Goal: Transaction & Acquisition: Purchase product/service

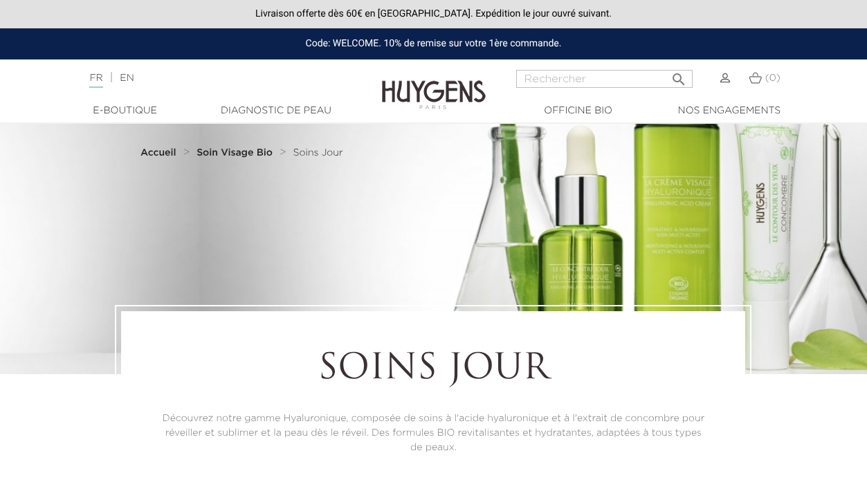
click at [134, 77] on link "EN" at bounding box center [127, 78] width 14 height 10
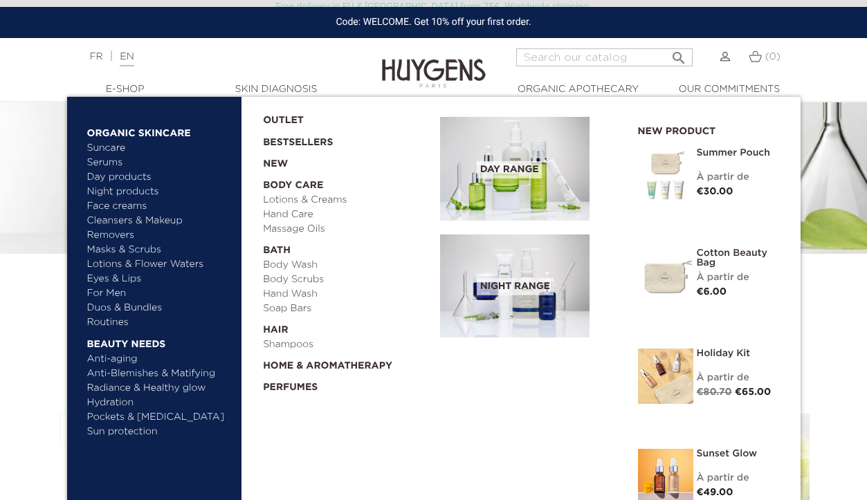
scroll to position [123, 0]
click at [714, 454] on link "Sunset Glow" at bounding box center [738, 454] width 83 height 10
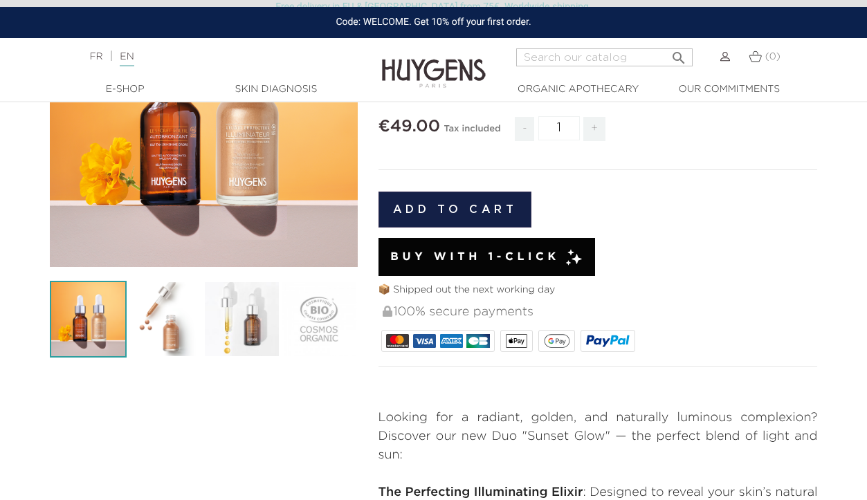
scroll to position [223, 0]
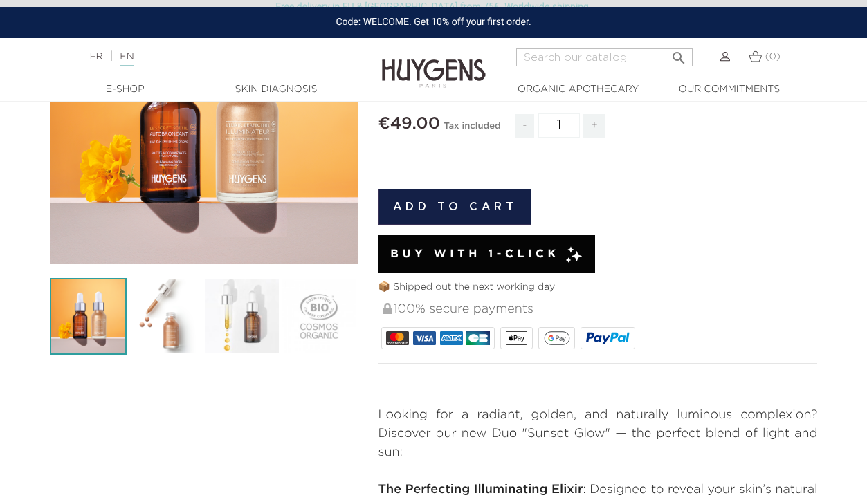
click at [183, 344] on img at bounding box center [165, 316] width 77 height 77
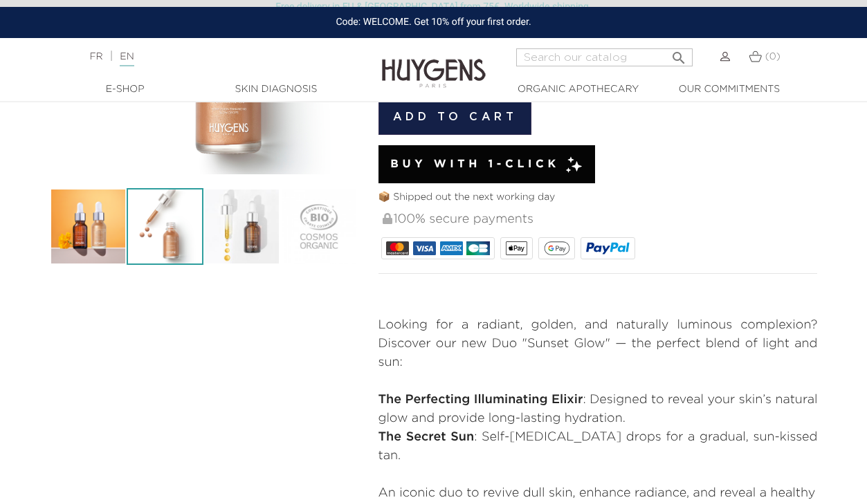
scroll to position [318, 0]
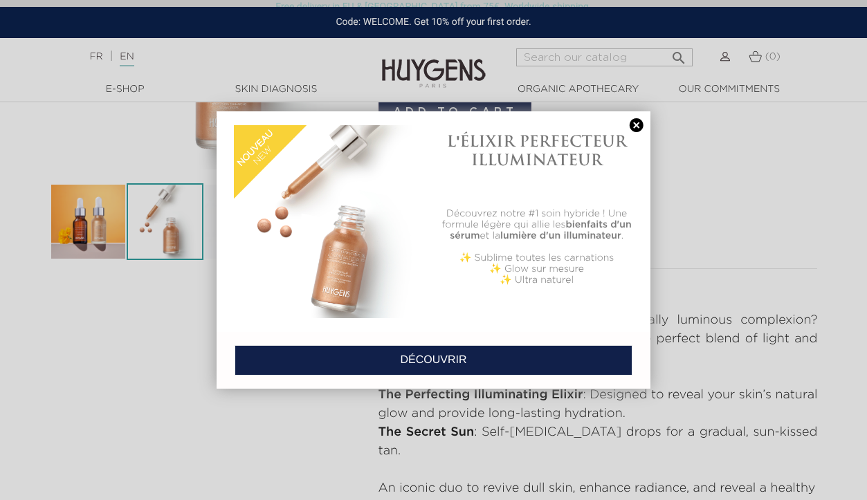
click at [636, 127] on link at bounding box center [636, 125] width 19 height 15
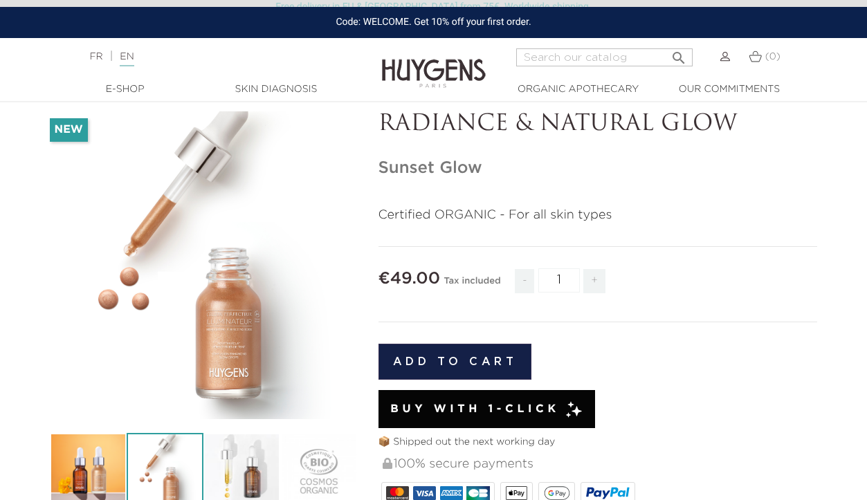
scroll to position [22, 0]
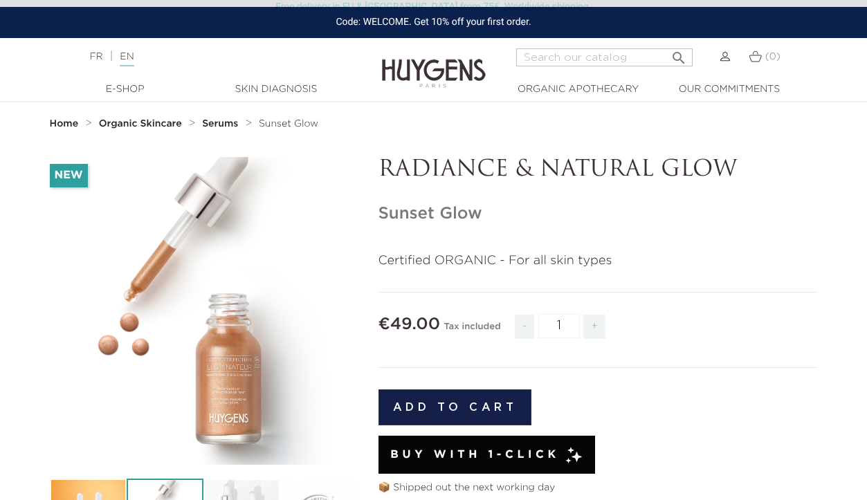
click at [587, 52] on input "Search" at bounding box center [604, 57] width 176 height 18
type input "hand"
click at [678, 53] on button " Search" at bounding box center [678, 53] width 25 height 19
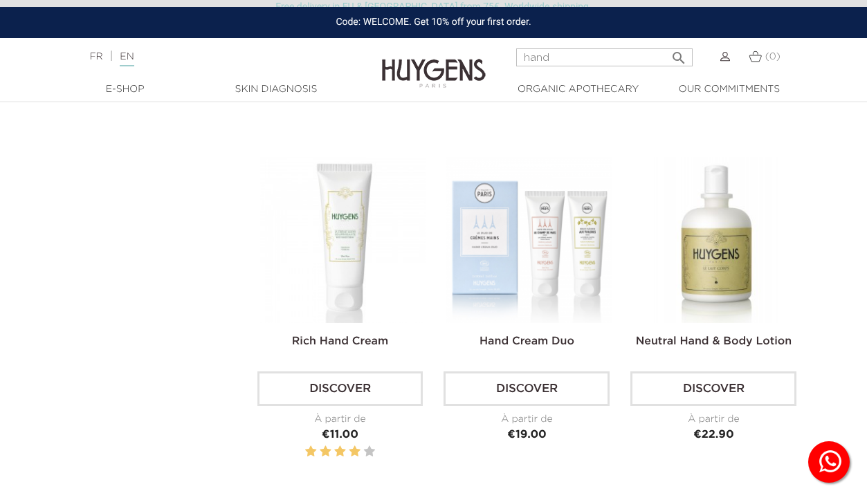
scroll to position [778, 0]
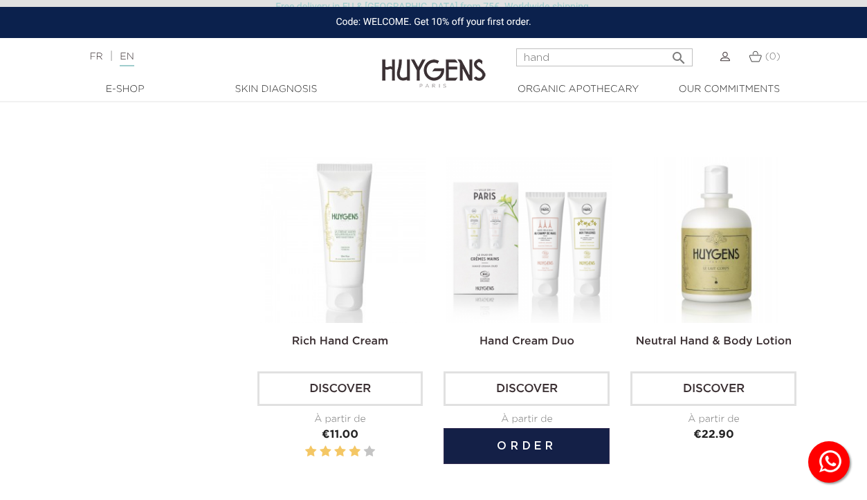
click at [562, 235] on img at bounding box center [529, 240] width 166 height 166
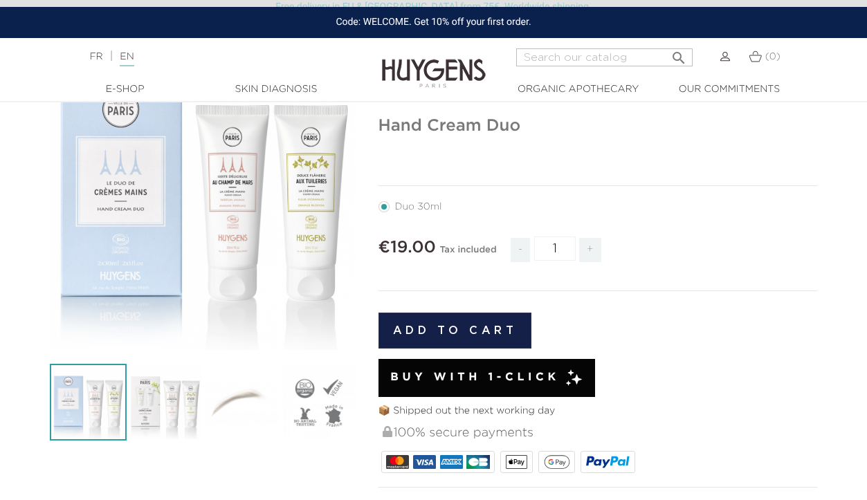
scroll to position [164, 0]
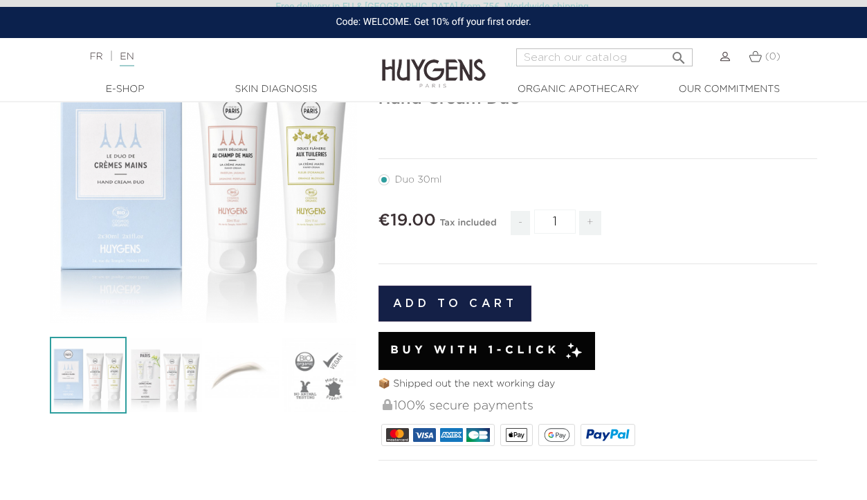
click at [199, 150] on icon "" at bounding box center [203, 169] width 69 height 69
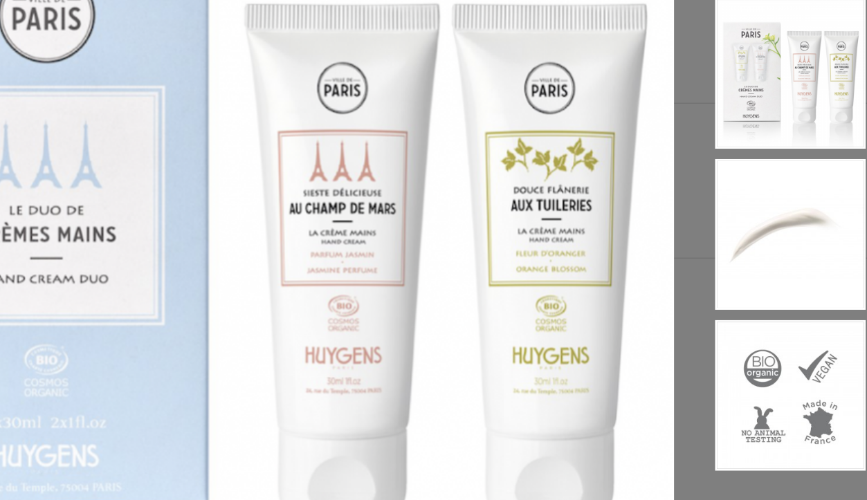
scroll to position [172, 0]
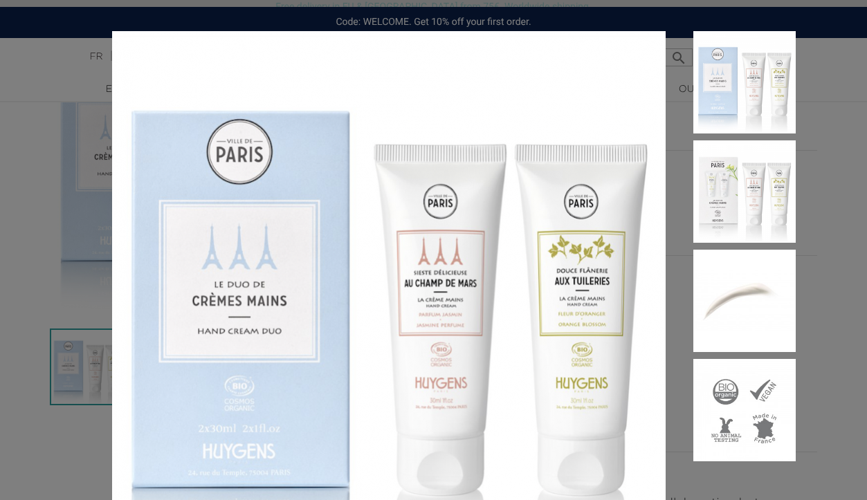
click at [823, 136] on div at bounding box center [433, 250] width 867 height 500
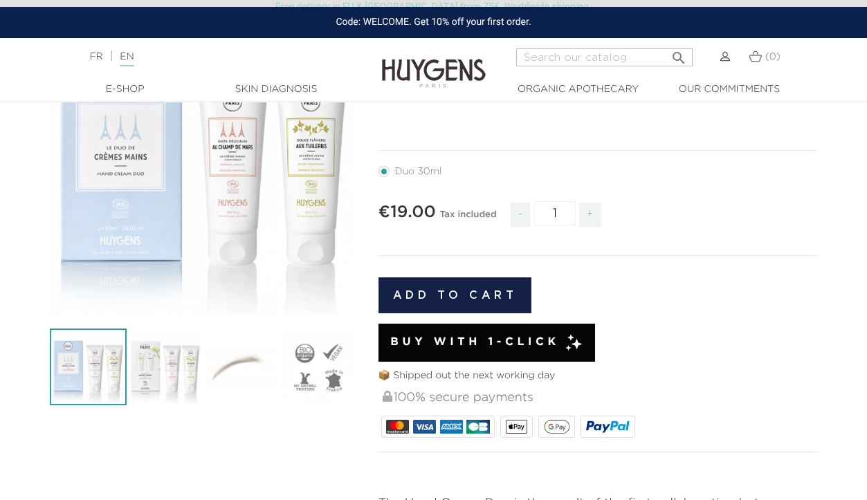
click at [161, 383] on img at bounding box center [165, 367] width 77 height 77
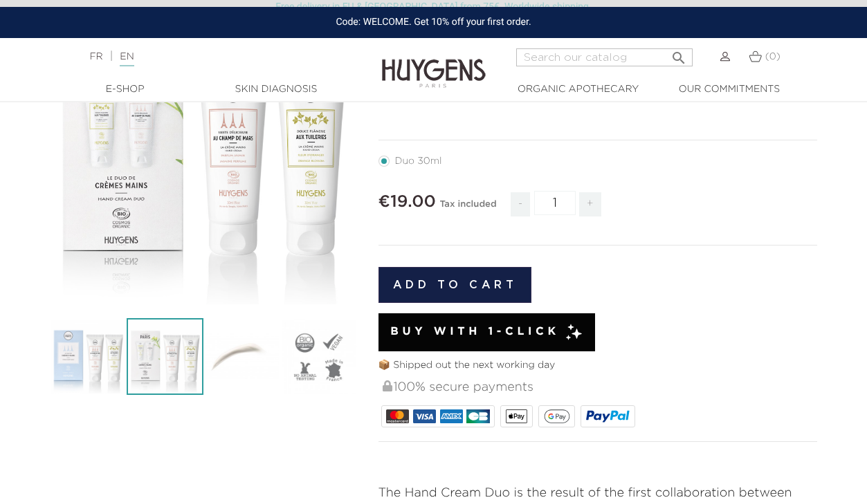
scroll to position [184, 0]
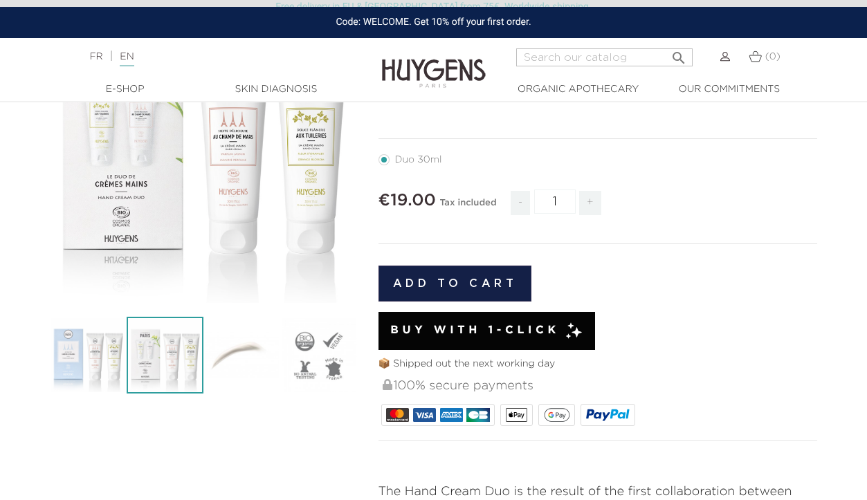
click at [174, 363] on img at bounding box center [165, 355] width 77 height 77
click at [125, 208] on div "" at bounding box center [204, 149] width 308 height 308
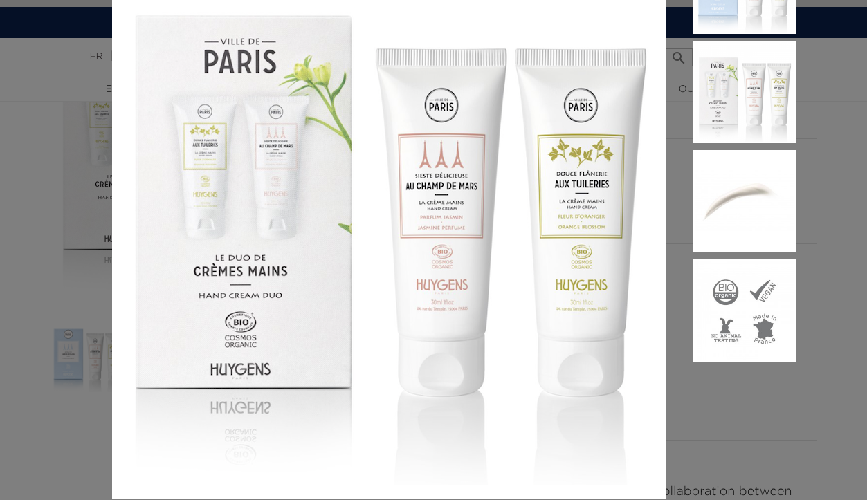
scroll to position [104, 0]
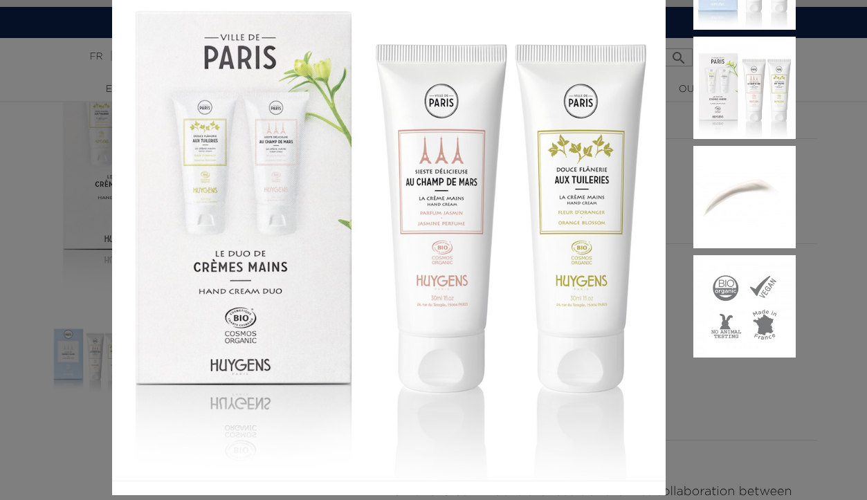
click at [814, 289] on div at bounding box center [433, 250] width 867 height 500
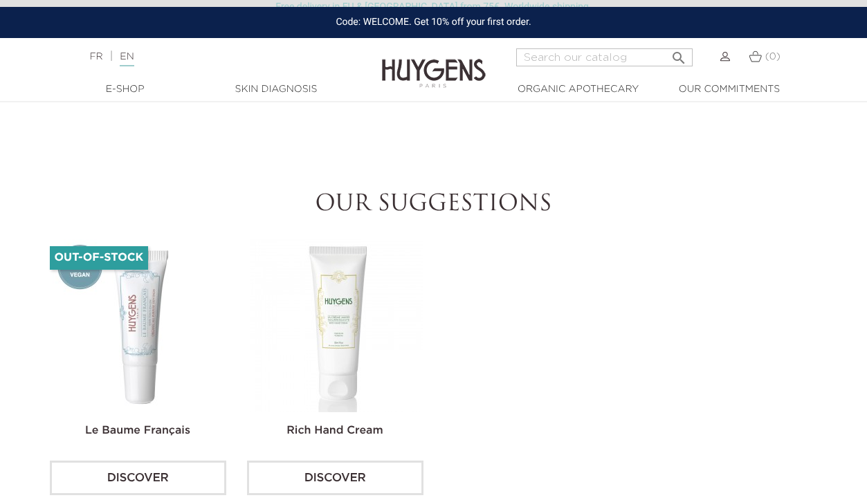
scroll to position [1032, 0]
click at [135, 266] on img at bounding box center [139, 325] width 173 height 173
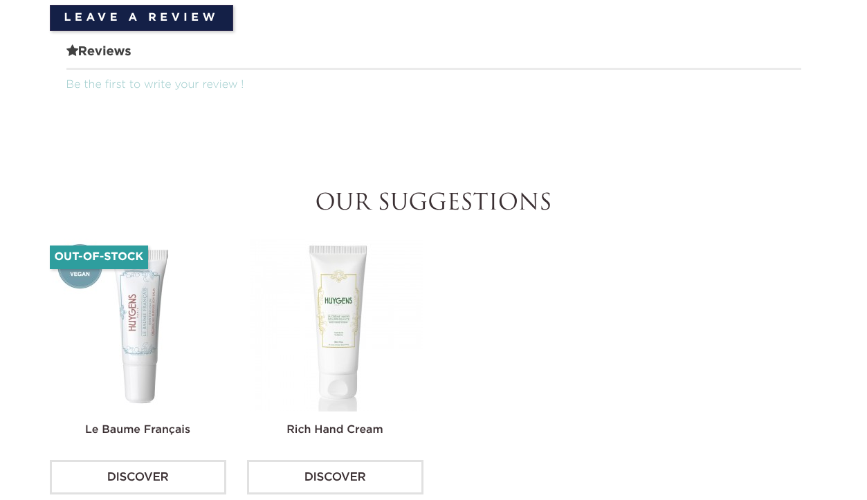
scroll to position [1032, 0]
click at [340, 283] on img at bounding box center [336, 325] width 173 height 173
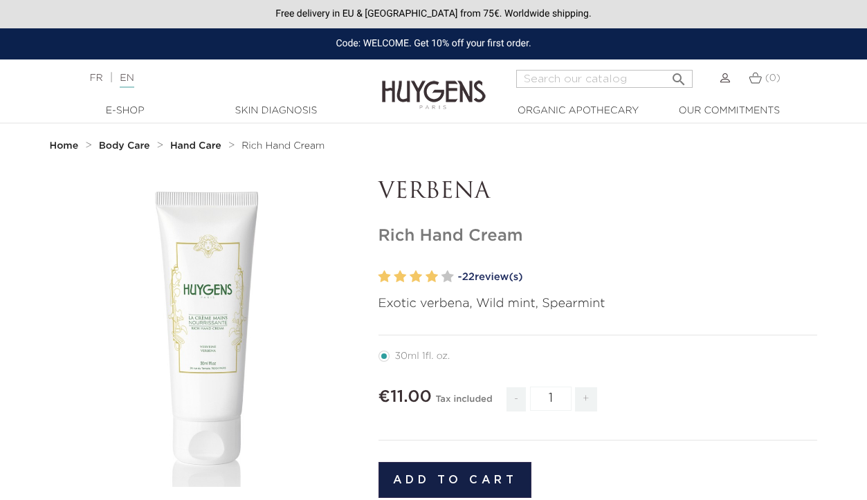
click at [493, 477] on button "Add to cart" at bounding box center [455, 480] width 154 height 36
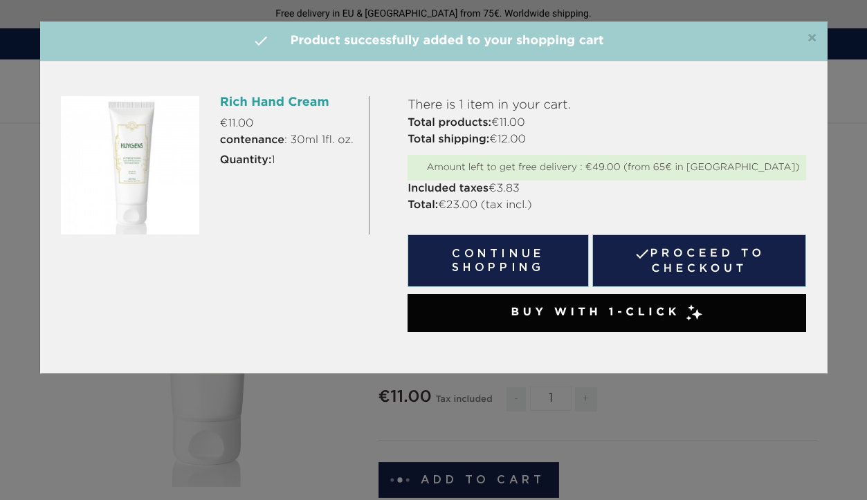
click at [752, 439] on div "×  Product successfully added to your shopping cart Rich Hand Cream €11.00 con…" at bounding box center [433, 250] width 867 height 500
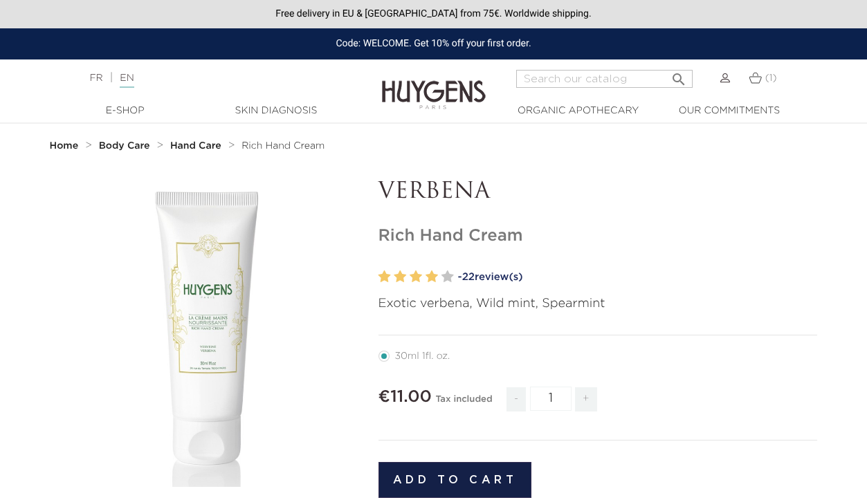
click at [205, 145] on strong "Hand Care" at bounding box center [195, 146] width 51 height 10
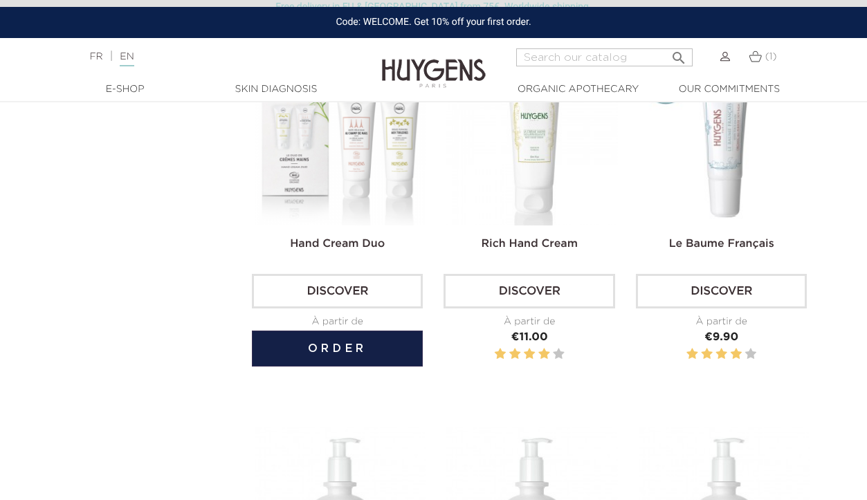
scroll to position [461, 0]
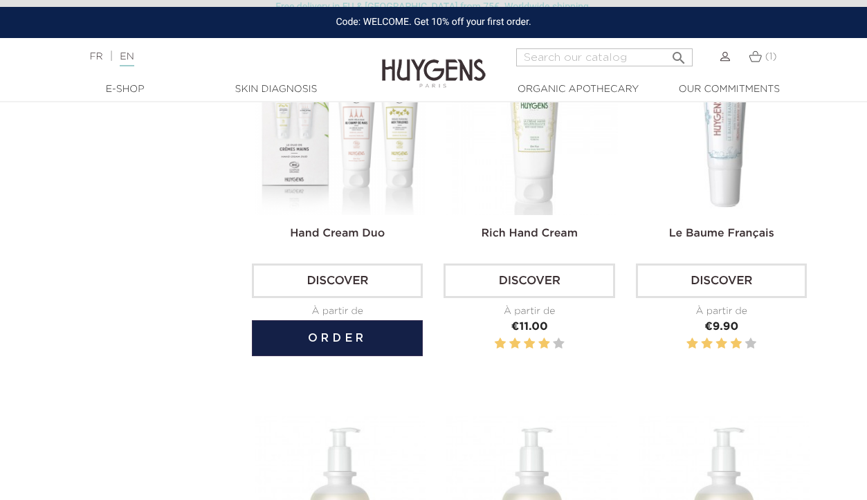
click at [362, 337] on button "Order" at bounding box center [337, 338] width 171 height 36
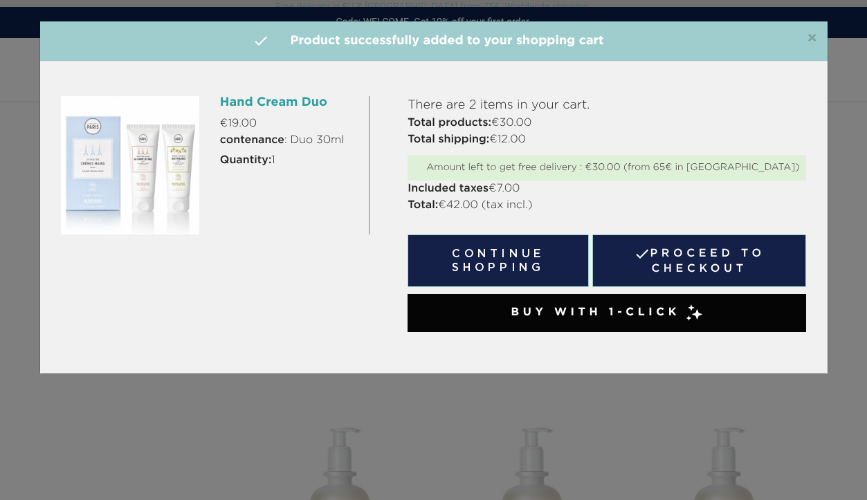
click at [809, 40] on span "×" at bounding box center [812, 38] width 10 height 17
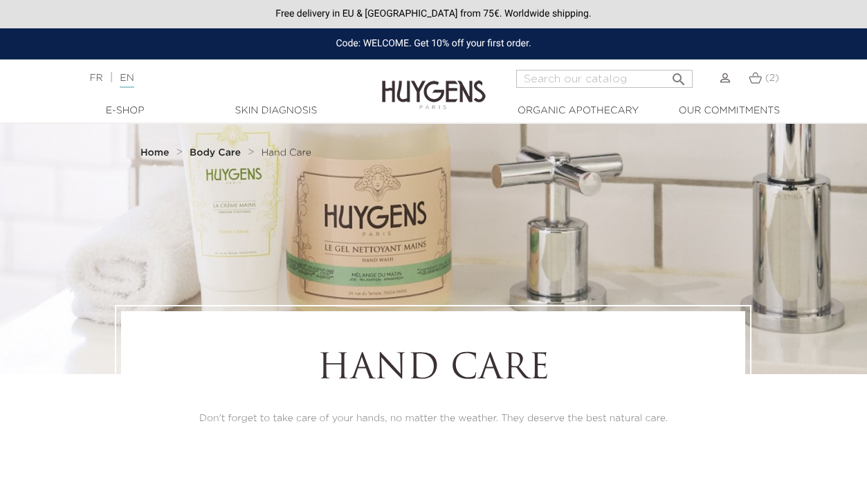
scroll to position [0, 0]
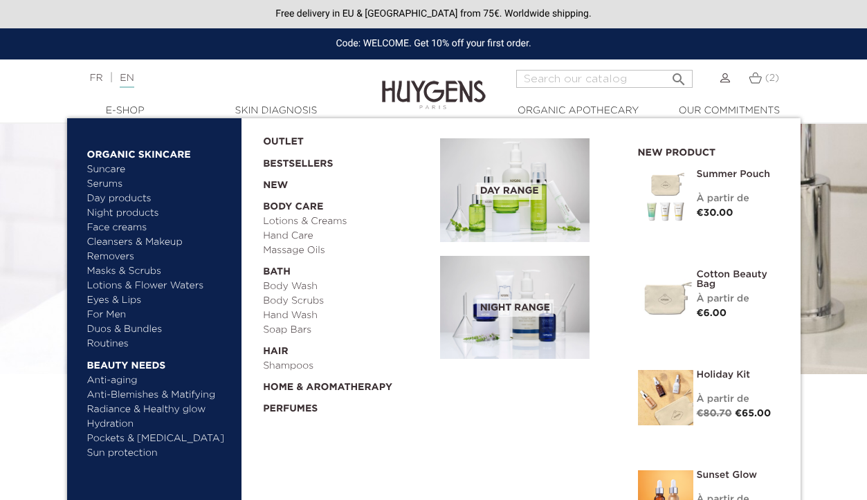
click at [127, 301] on link "Eyes & Lips" at bounding box center [159, 300] width 145 height 15
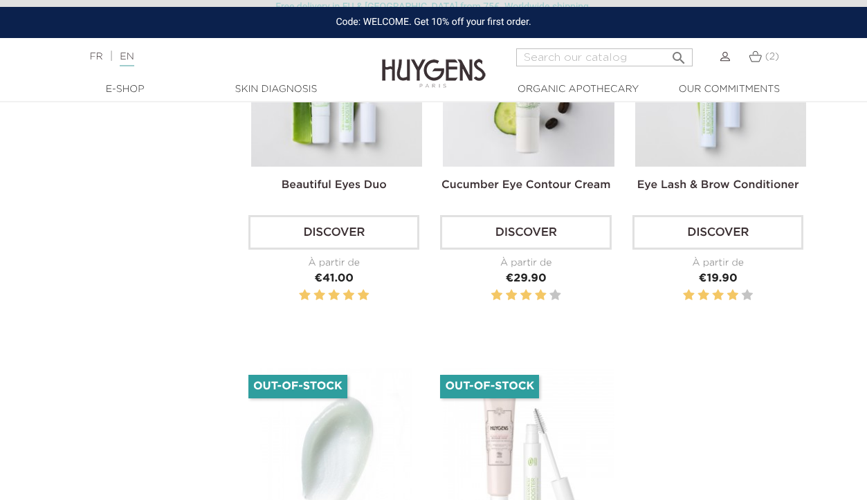
scroll to position [475, 3]
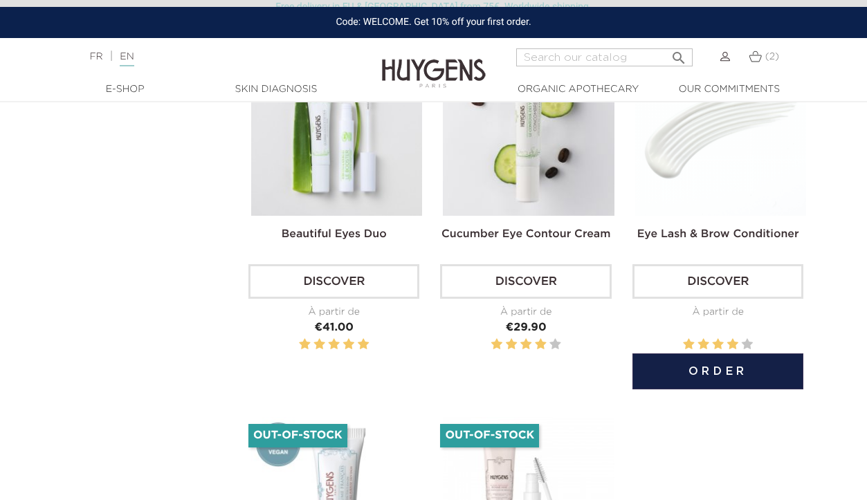
click at [691, 232] on link "Eye Lash & Brow Conditioner" at bounding box center [718, 234] width 162 height 11
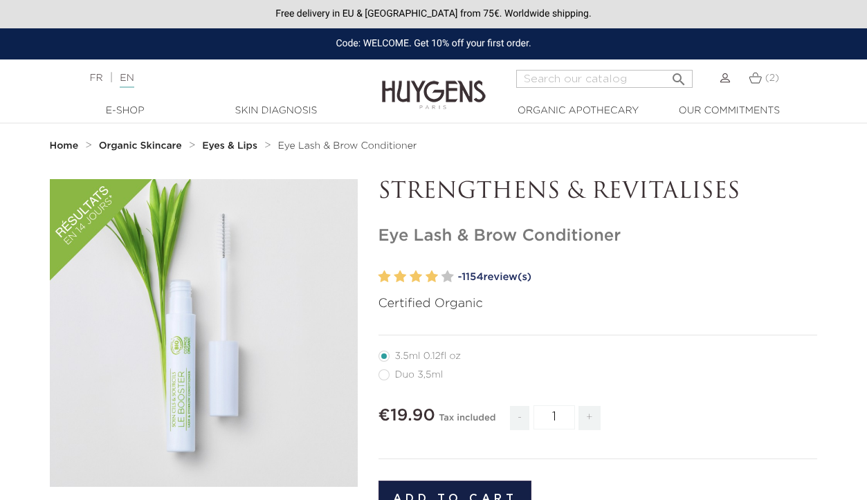
click at [416, 275] on label at bounding box center [416, 277] width 12 height 20
click at [504, 277] on link "- 1154 review(s)" at bounding box center [638, 277] width 360 height 21
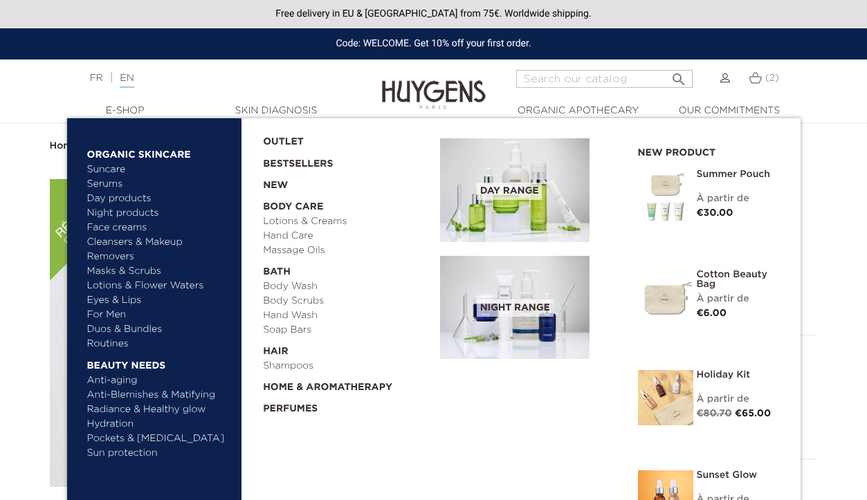
click at [126, 252] on link "Cleansers & Makeup Removers" at bounding box center [159, 249] width 145 height 29
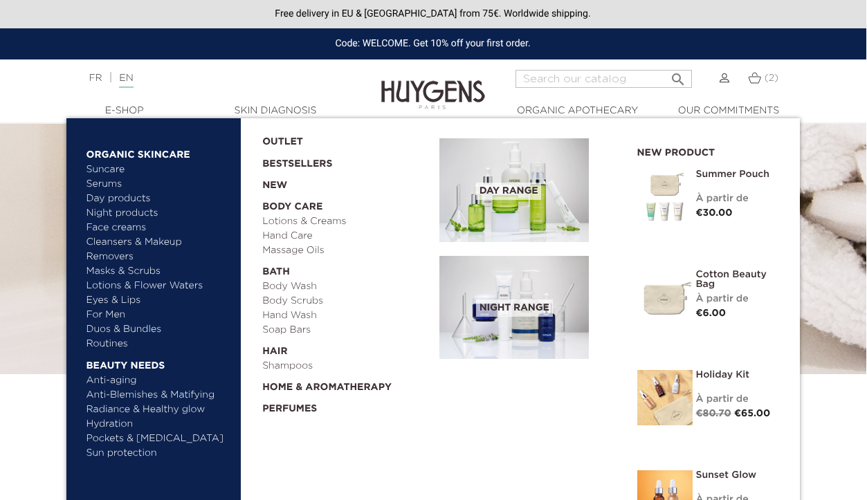
scroll to position [0, 1]
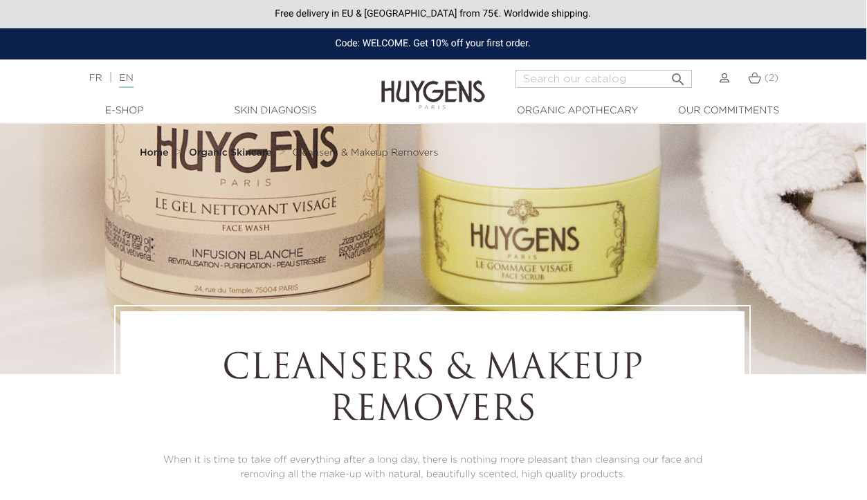
click at [609, 75] on input "Search" at bounding box center [603, 79] width 176 height 18
type input "soap"
click at [677, 74] on button " Search" at bounding box center [678, 75] width 25 height 19
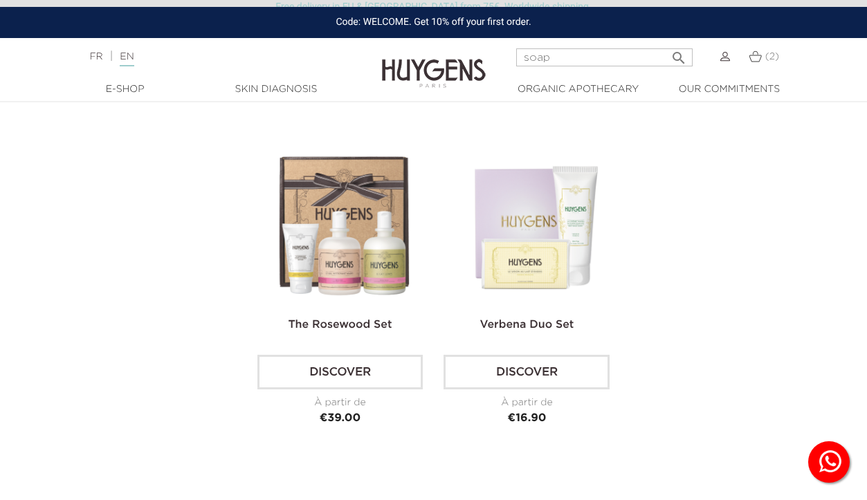
scroll to position [1139, 0]
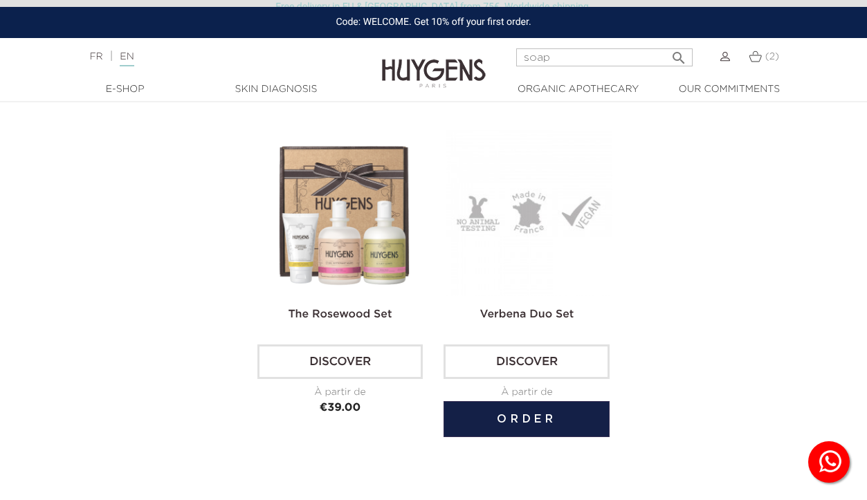
click at [533, 414] on button "Order" at bounding box center [526, 419] width 166 height 36
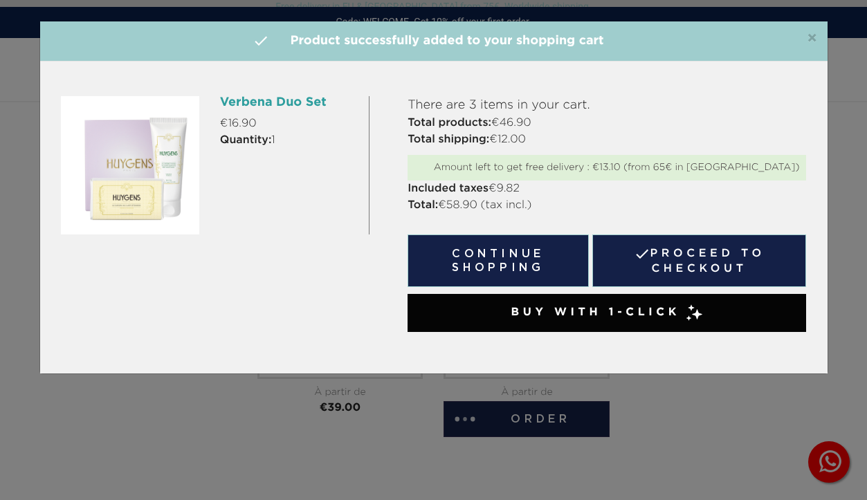
click at [810, 42] on span "×" at bounding box center [812, 38] width 10 height 17
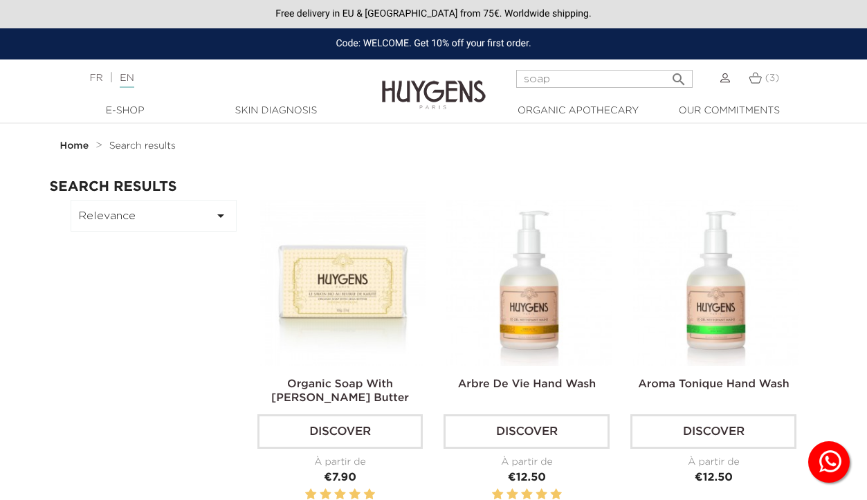
scroll to position [0, 0]
click at [576, 80] on input "soap" at bounding box center [604, 79] width 176 height 18
type input "s"
type input "home"
click at [678, 74] on button " Search" at bounding box center [678, 75] width 25 height 19
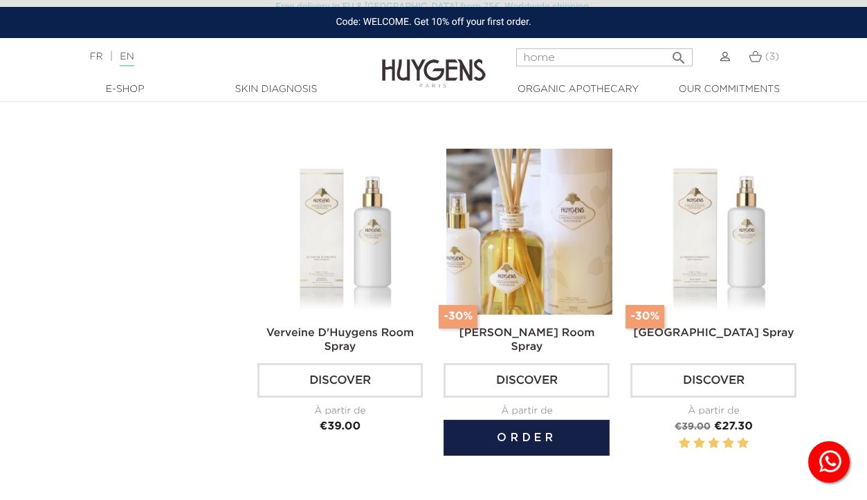
scroll to position [385, 0]
click at [549, 439] on button "Order" at bounding box center [526, 439] width 166 height 36
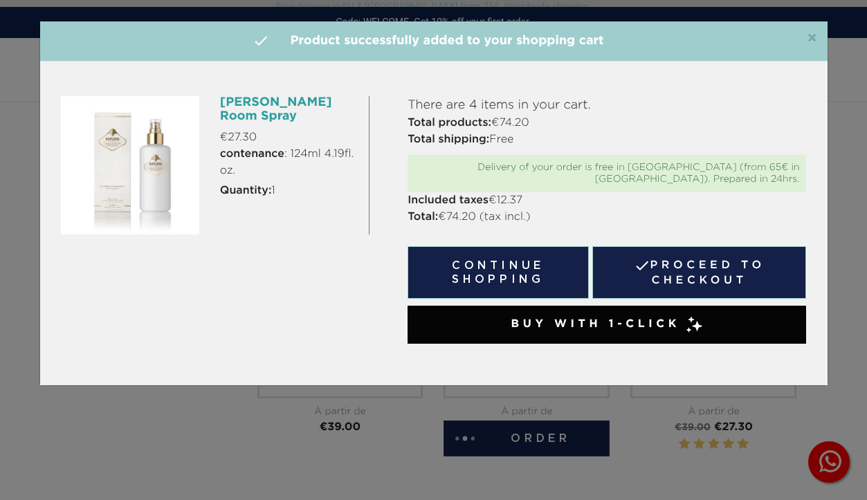
click at [522, 257] on button "Continue shopping" at bounding box center [497, 272] width 181 height 53
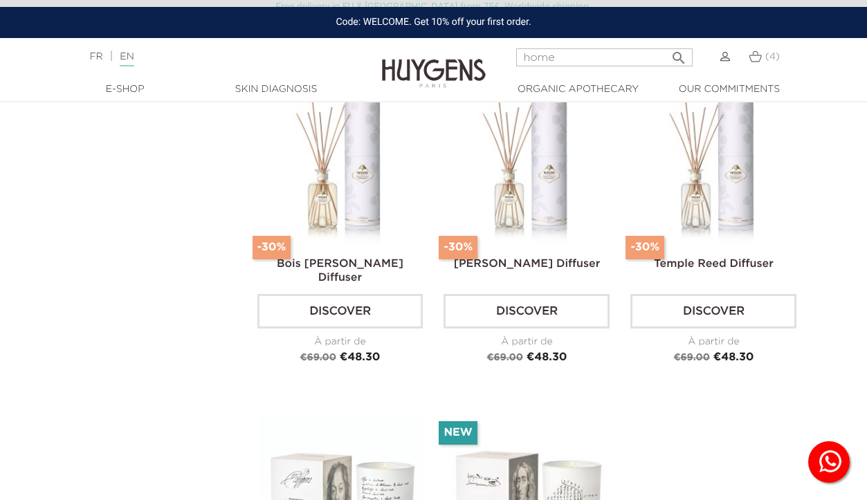
scroll to position [1549, 0]
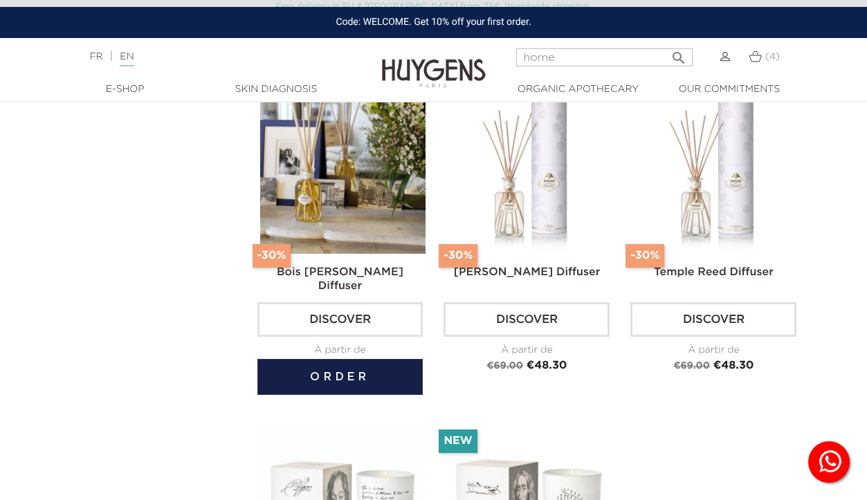
click at [360, 214] on img at bounding box center [343, 171] width 166 height 166
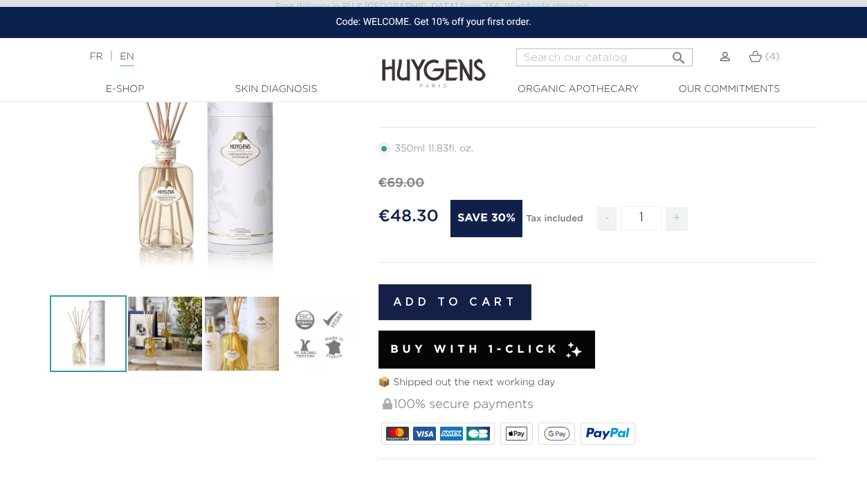
scroll to position [205, 0]
click at [484, 299] on button "Add to cart" at bounding box center [455, 302] width 154 height 36
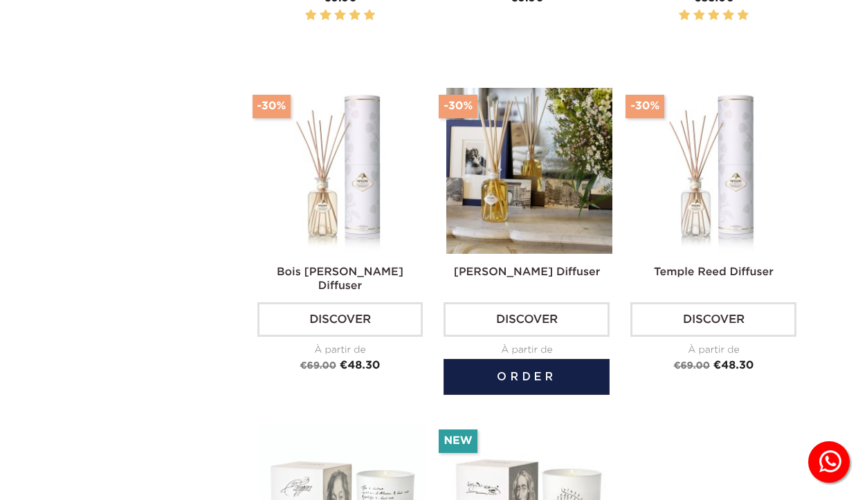
click at [541, 216] on img at bounding box center [529, 171] width 166 height 166
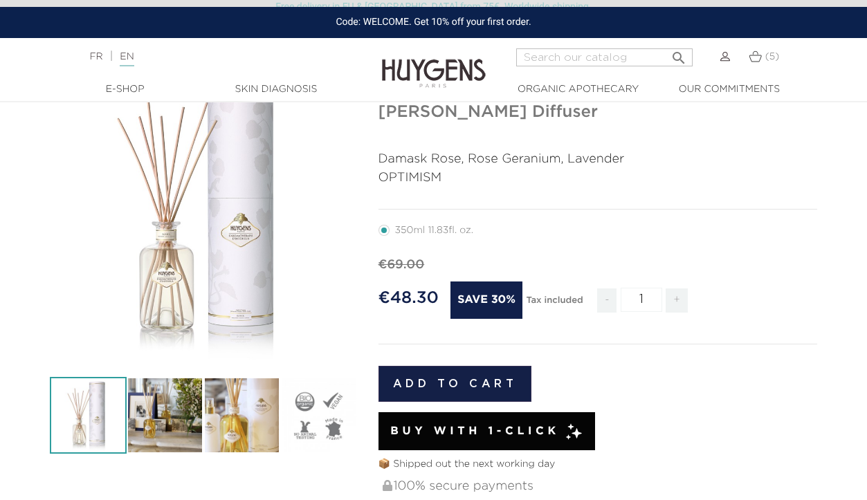
scroll to position [122, 0]
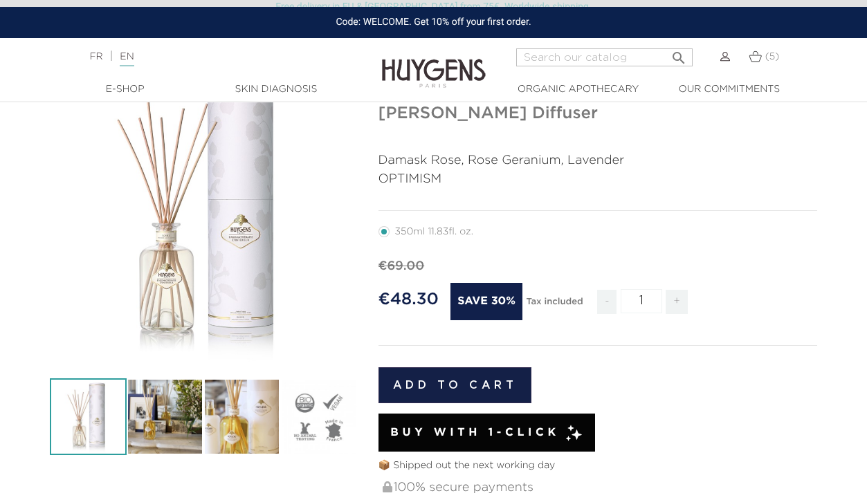
click at [474, 390] on button "Add to cart" at bounding box center [455, 385] width 154 height 36
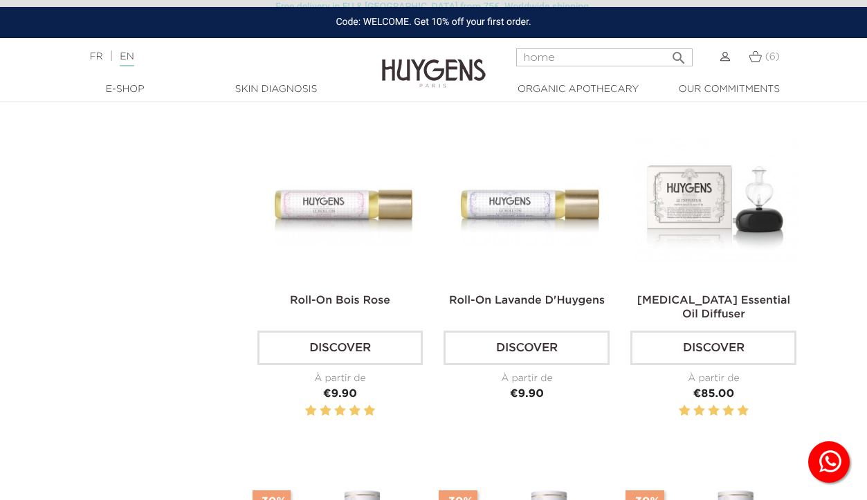
scroll to position [1154, 0]
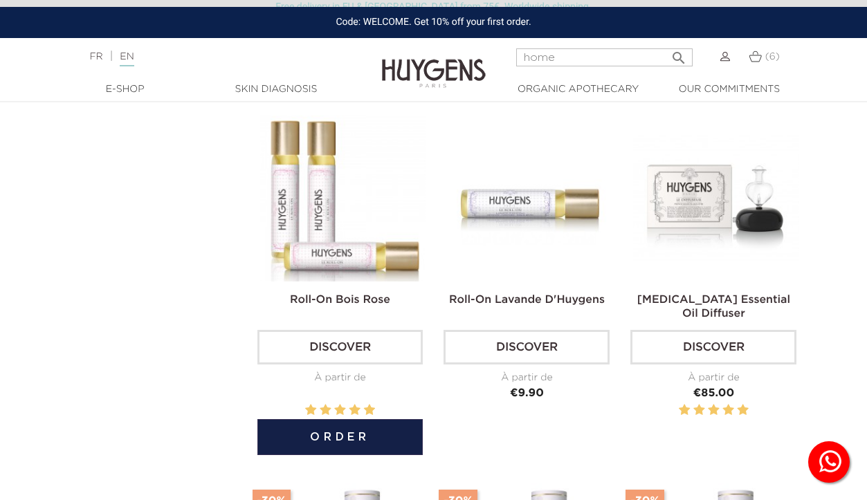
click at [376, 429] on button "Order" at bounding box center [340, 437] width 166 height 36
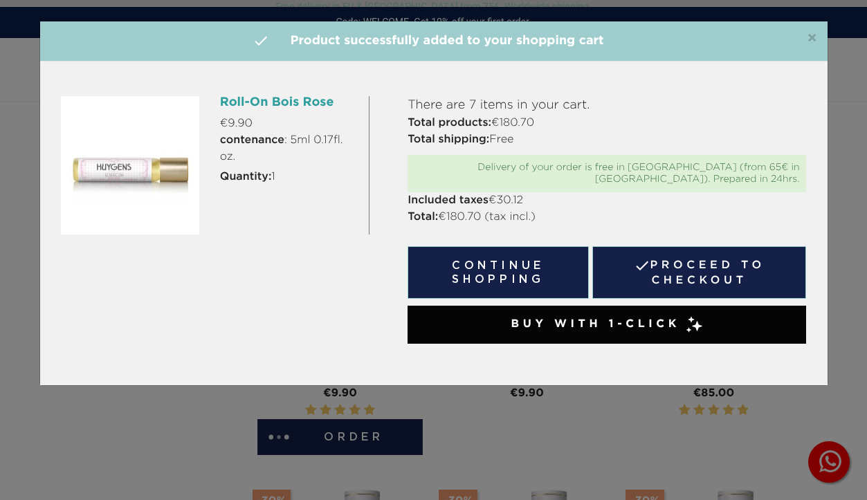
click at [530, 257] on button "Continue shopping" at bounding box center [497, 272] width 181 height 53
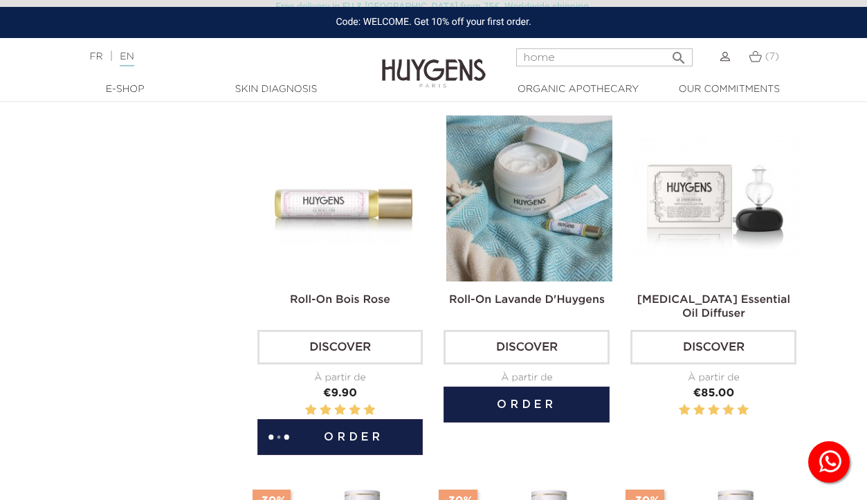
click at [547, 407] on button "Order" at bounding box center [526, 405] width 166 height 36
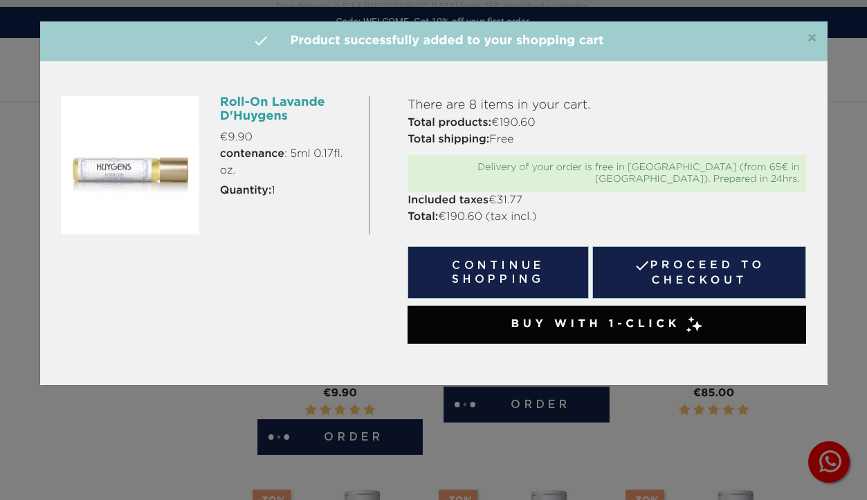
click at [547, 260] on button "Continue shopping" at bounding box center [497, 272] width 181 height 53
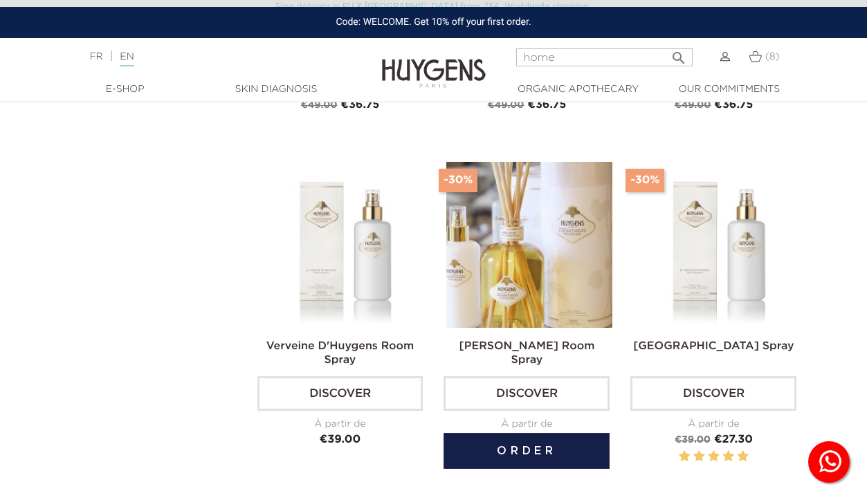
scroll to position [371, 0]
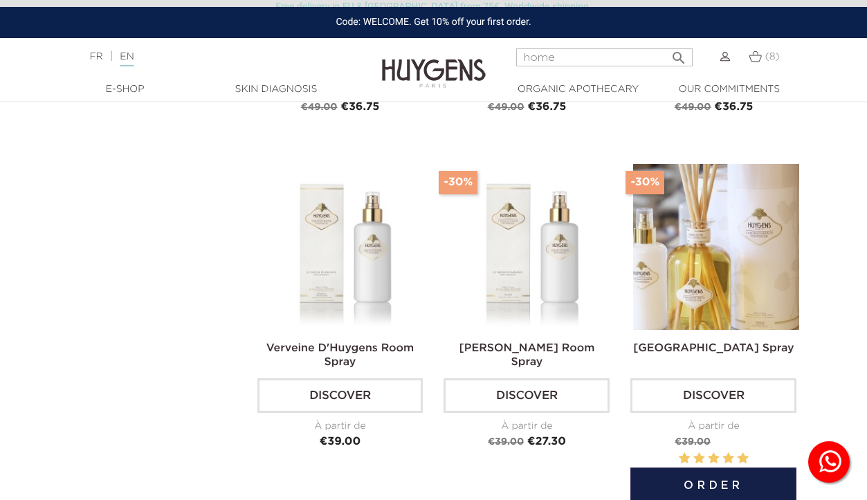
click at [752, 485] on button "Order" at bounding box center [713, 486] width 166 height 36
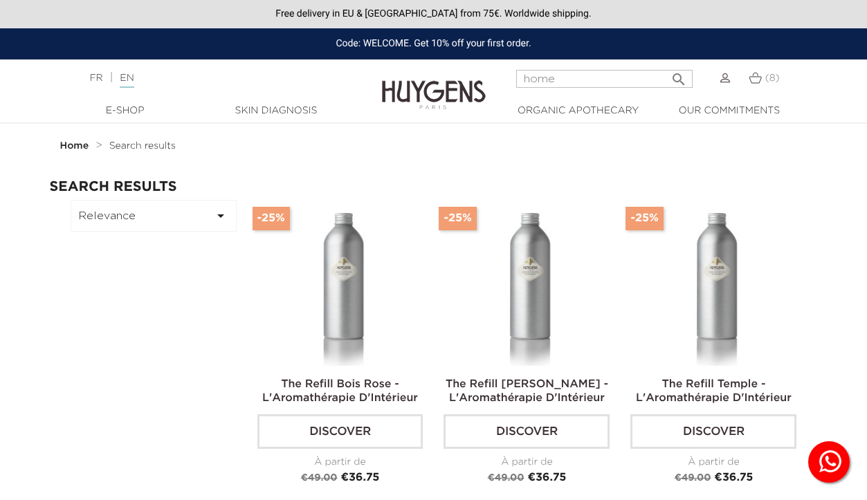
scroll to position [0, 0]
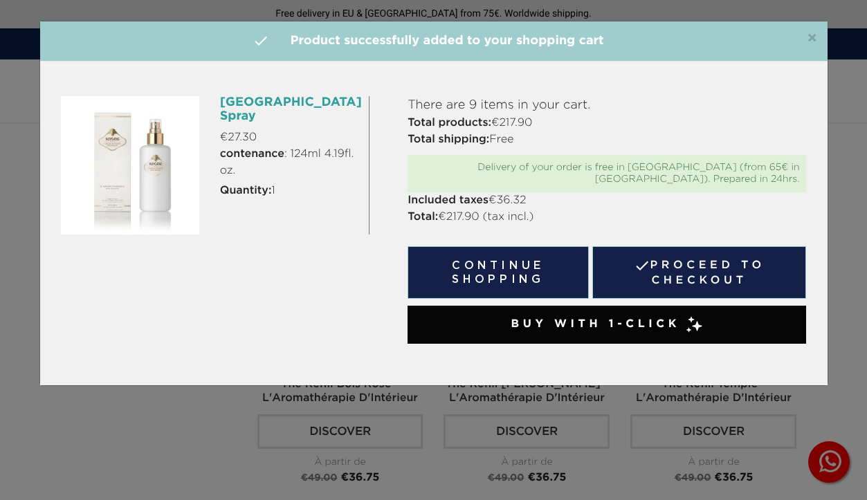
click at [517, 250] on button "Continue shopping" at bounding box center [497, 272] width 181 height 53
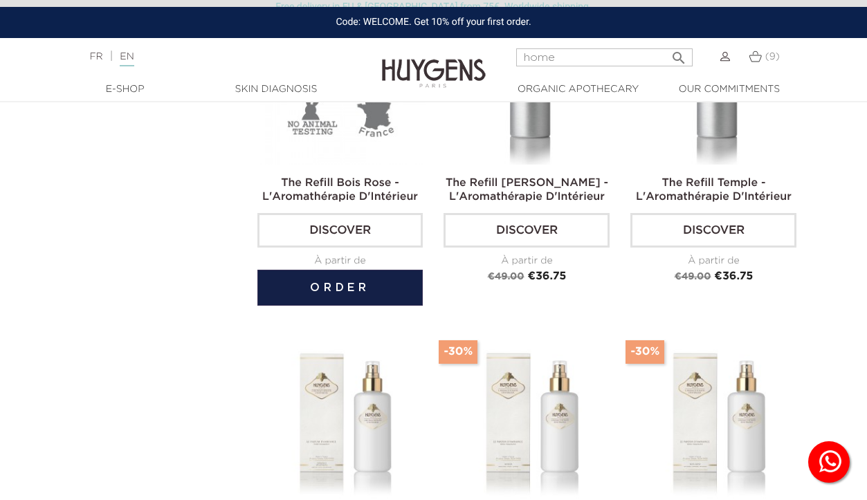
scroll to position [214, 0]
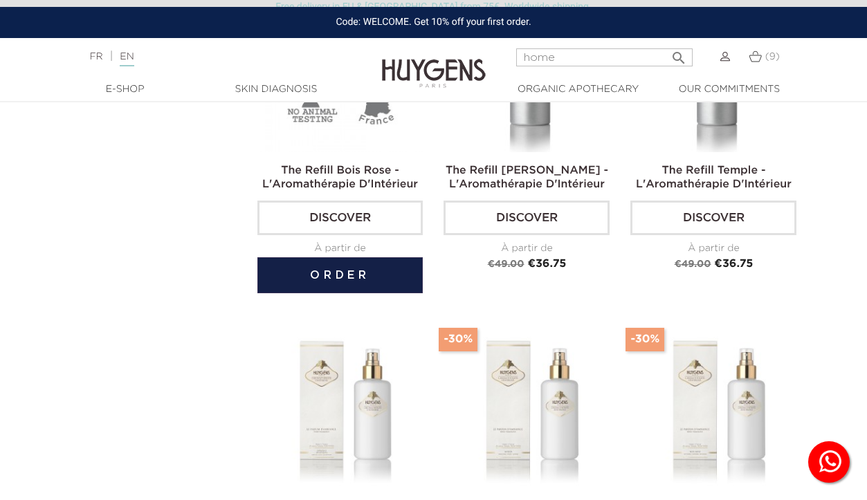
click at [354, 132] on img at bounding box center [343, 69] width 166 height 166
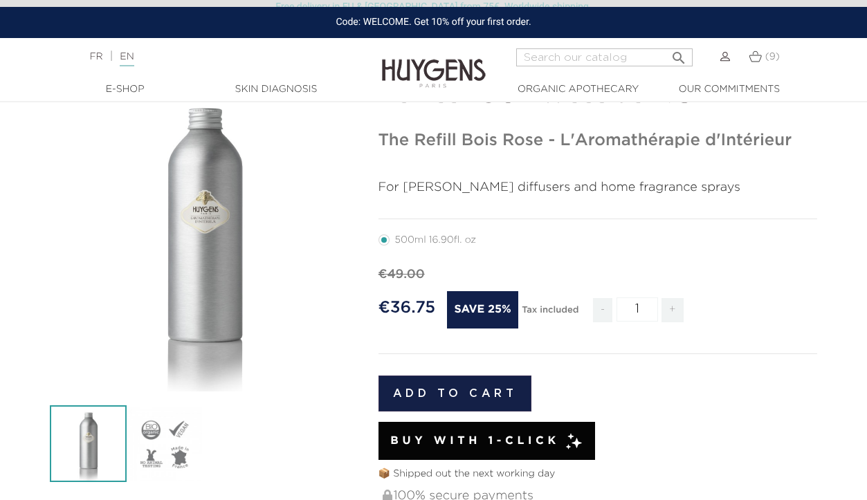
scroll to position [95, 0]
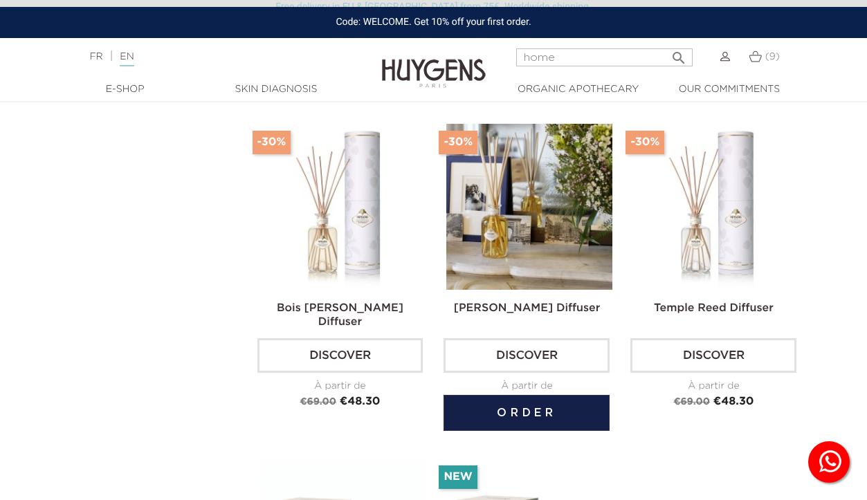
scroll to position [1512, 0]
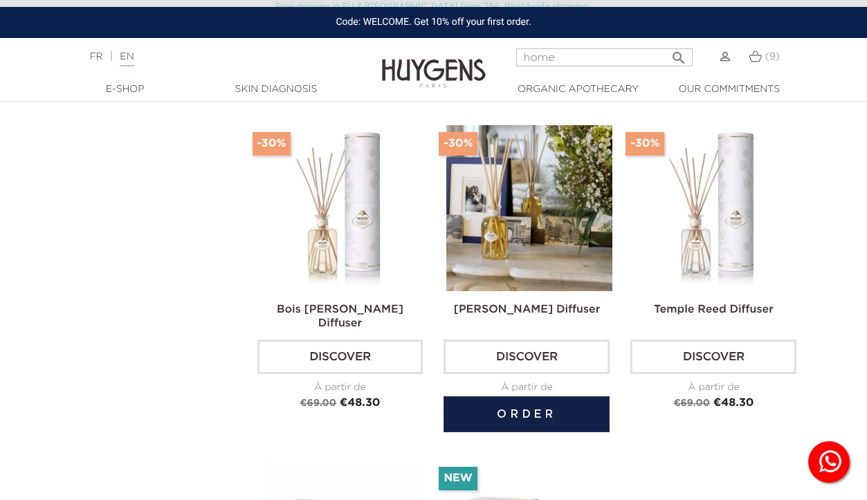
click at [550, 244] on img at bounding box center [529, 208] width 166 height 166
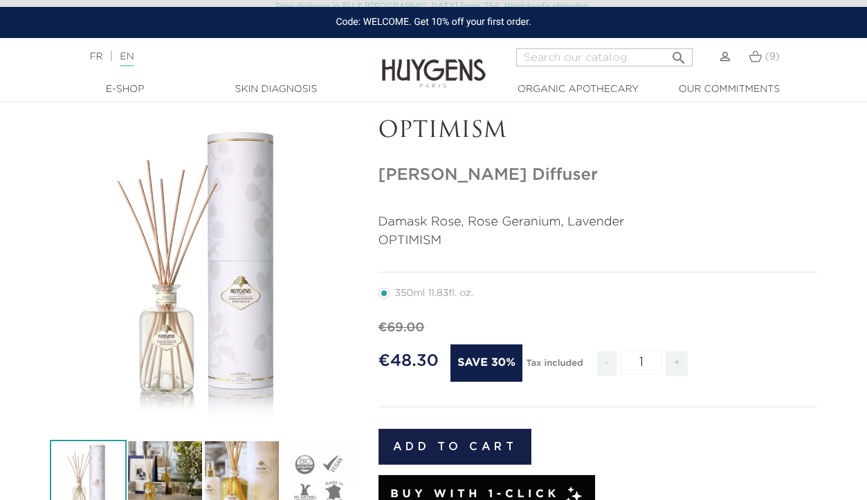
scroll to position [58, 0]
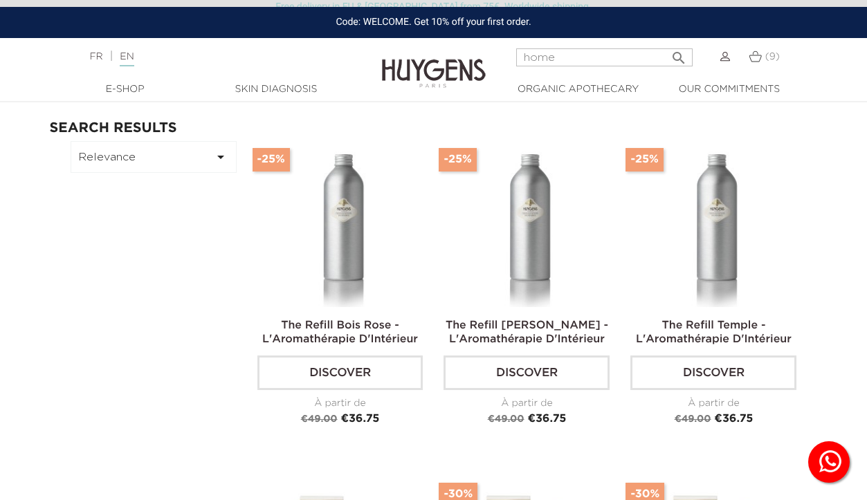
scroll to position [57, 0]
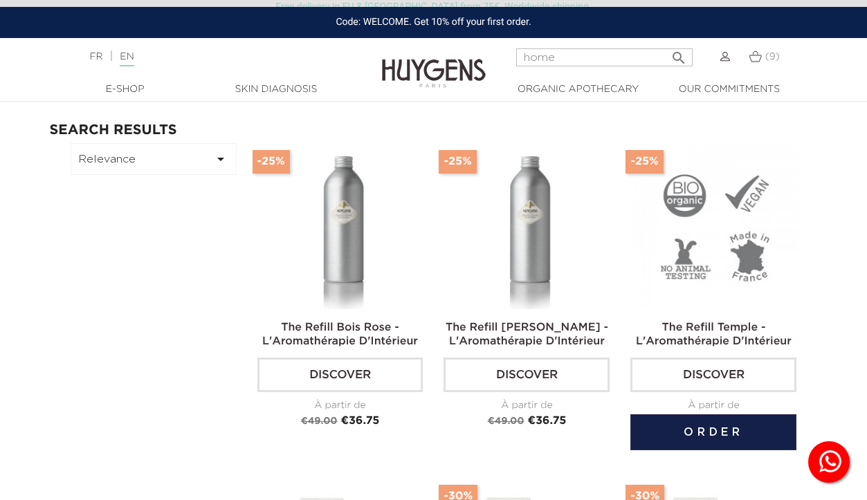
click at [749, 430] on button "Order" at bounding box center [713, 432] width 166 height 36
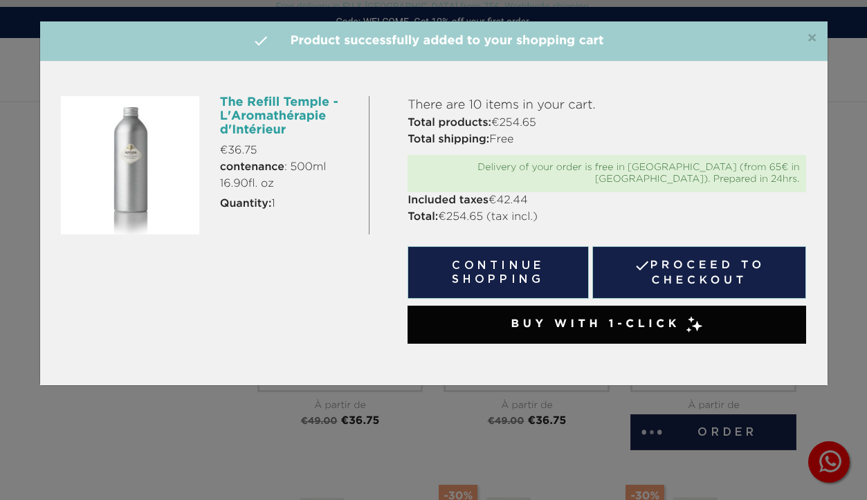
click at [530, 259] on button "Continue shopping" at bounding box center [497, 272] width 181 height 53
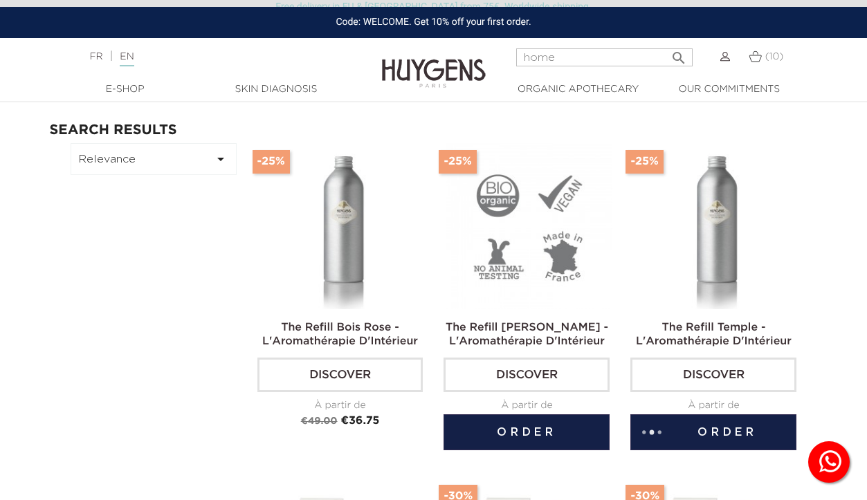
click at [529, 434] on button "Order" at bounding box center [526, 432] width 166 height 36
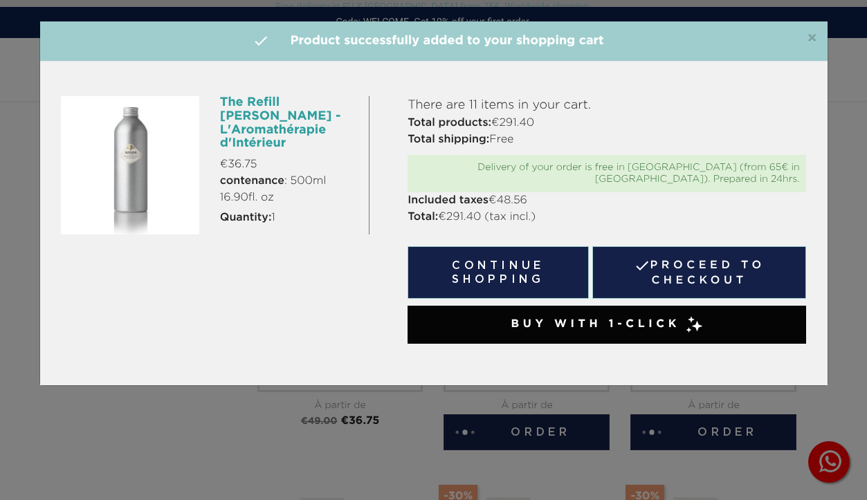
click at [488, 266] on button "Continue shopping" at bounding box center [497, 272] width 181 height 53
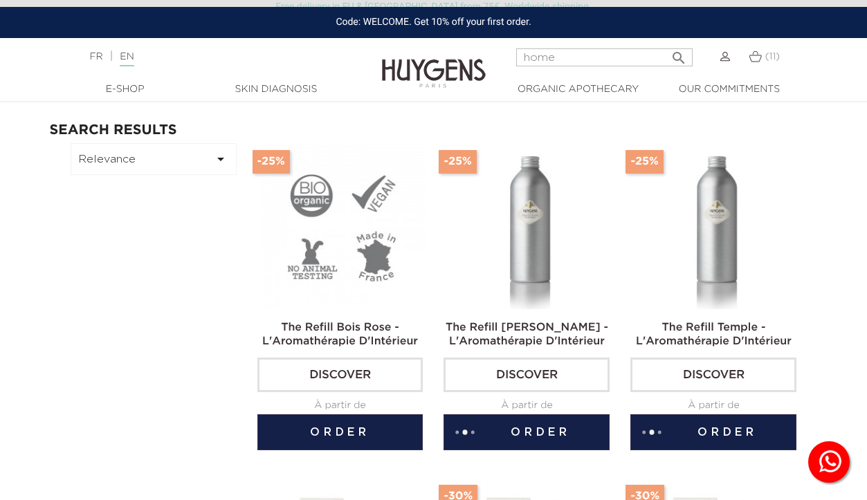
click at [354, 431] on button "Order" at bounding box center [340, 432] width 166 height 36
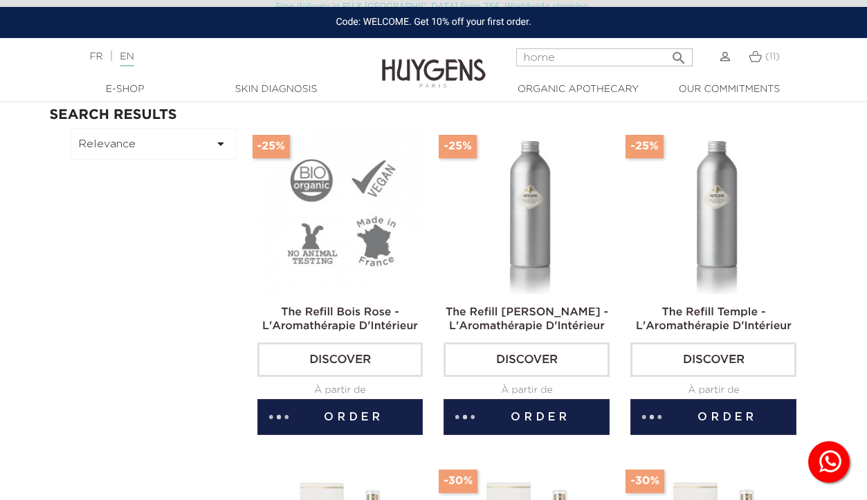
scroll to position [73, 0]
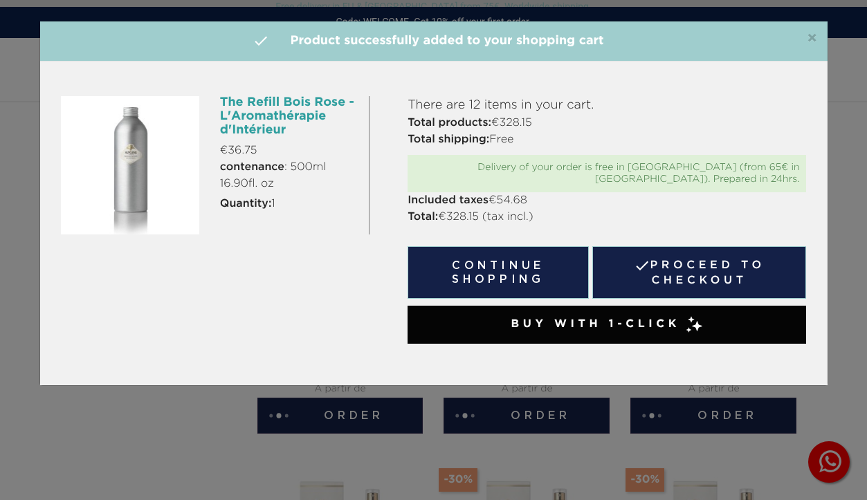
click at [476, 271] on button "Continue shopping" at bounding box center [497, 272] width 181 height 53
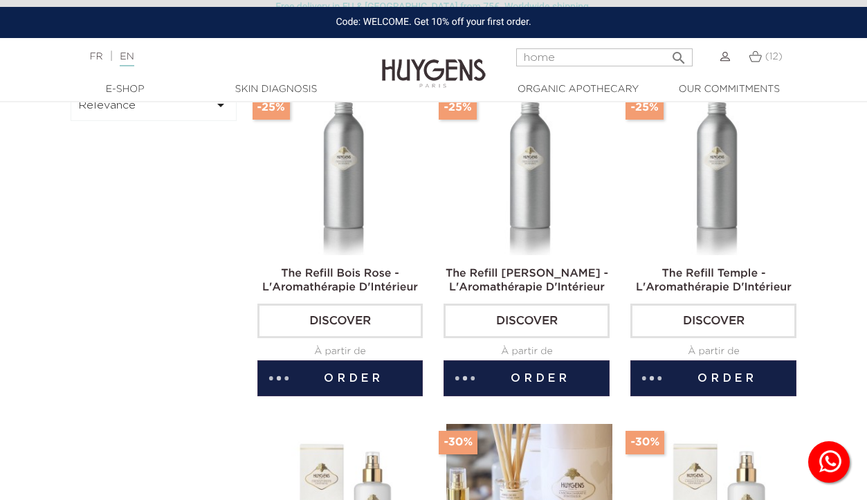
scroll to position [5, 0]
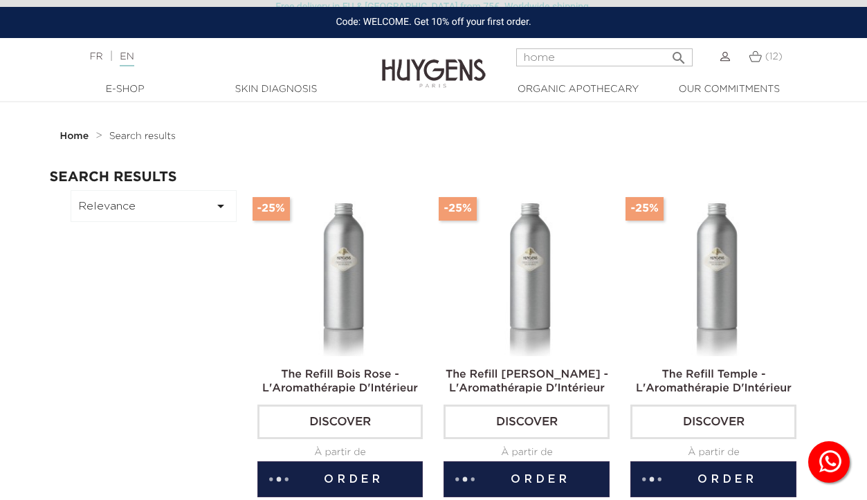
click at [758, 51] on div "(12)" at bounding box center [763, 56] width 28 height 17
click at [767, 60] on span "(12)" at bounding box center [773, 57] width 17 height 10
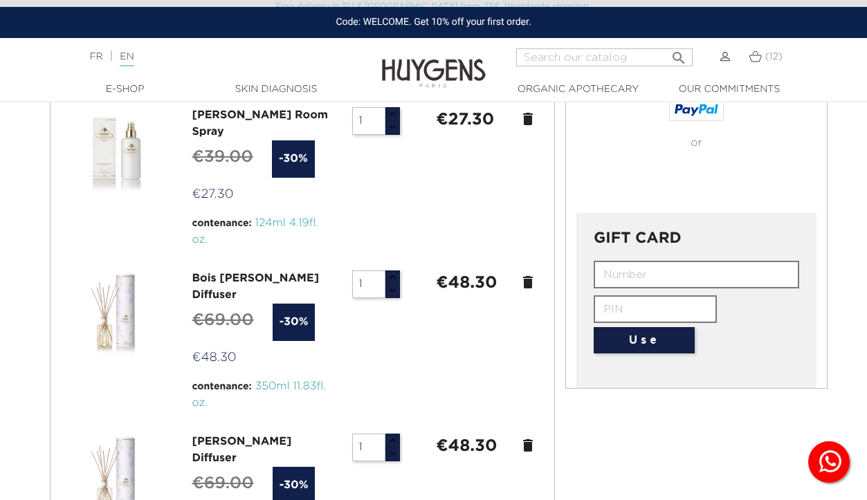
scroll to position [473, 0]
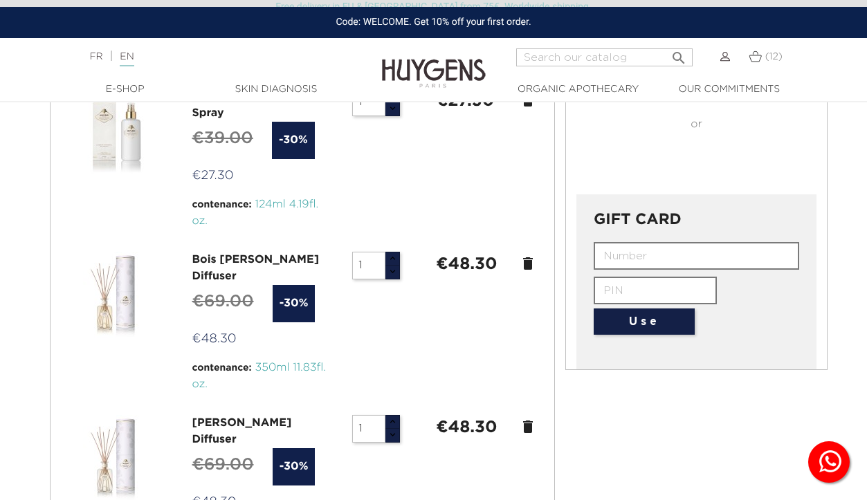
click at [523, 255] on icon "delete" at bounding box center [528, 263] width 17 height 17
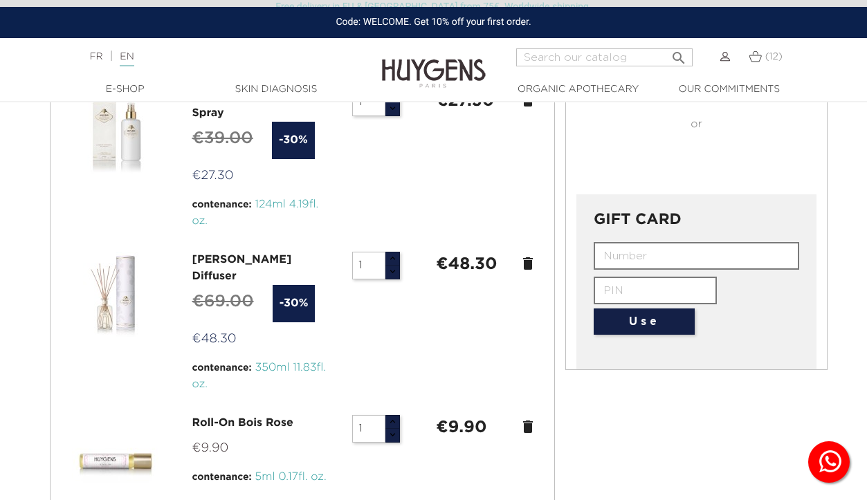
click at [527, 255] on icon "delete" at bounding box center [528, 263] width 17 height 17
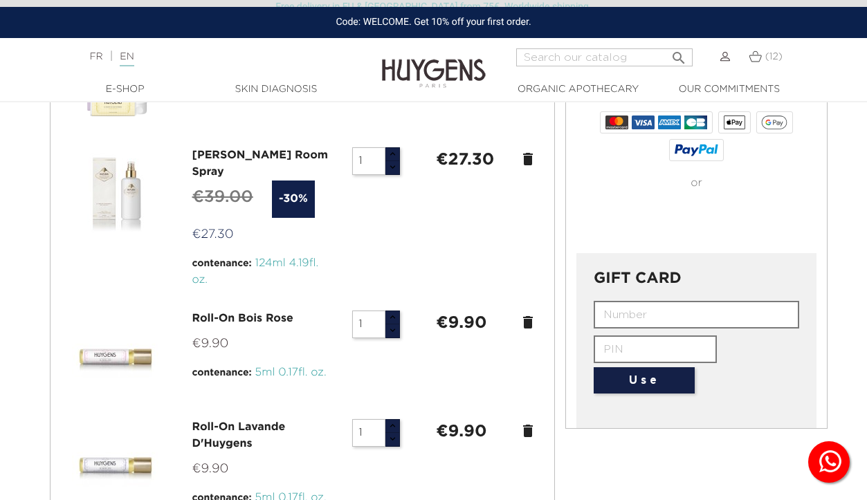
scroll to position [412, 0]
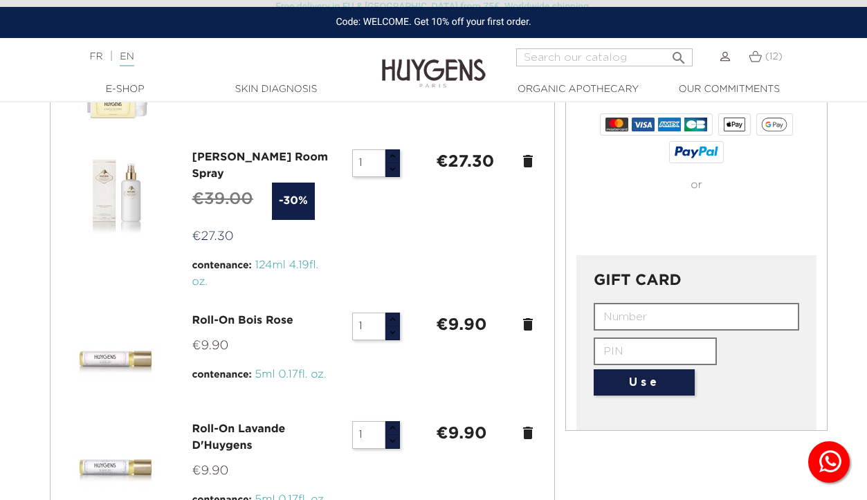
click at [525, 162] on icon "delete" at bounding box center [528, 161] width 17 height 17
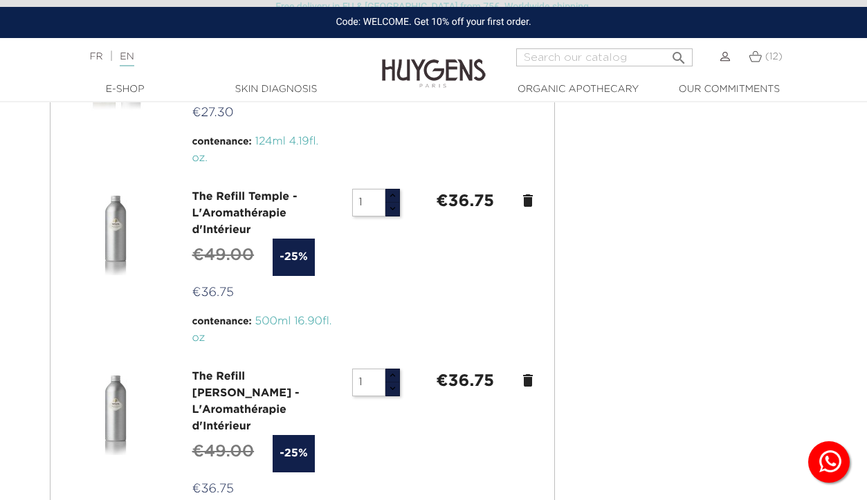
scroll to position [755, 0]
click at [369, 191] on input "1" at bounding box center [368, 202] width 33 height 28
click at [393, 201] on button "button" at bounding box center [392, 208] width 15 height 15
type input "2"
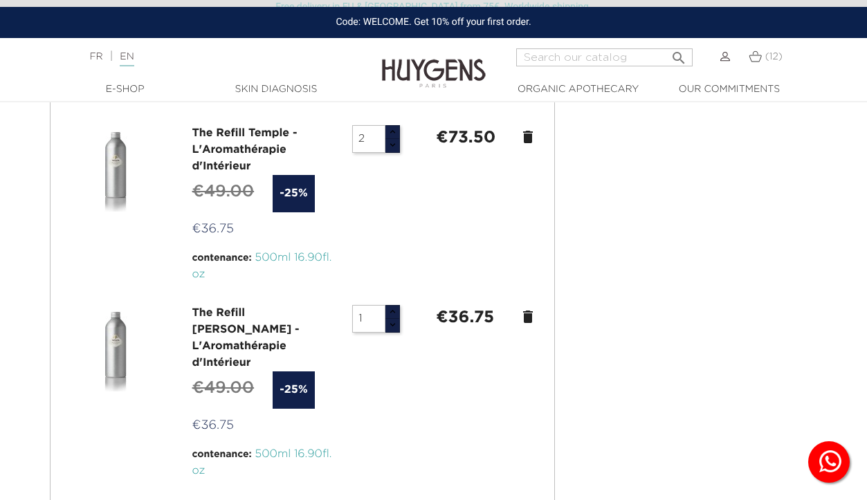
scroll to position [818, 0]
click at [373, 125] on input "2" at bounding box center [368, 139] width 33 height 28
type input "1"
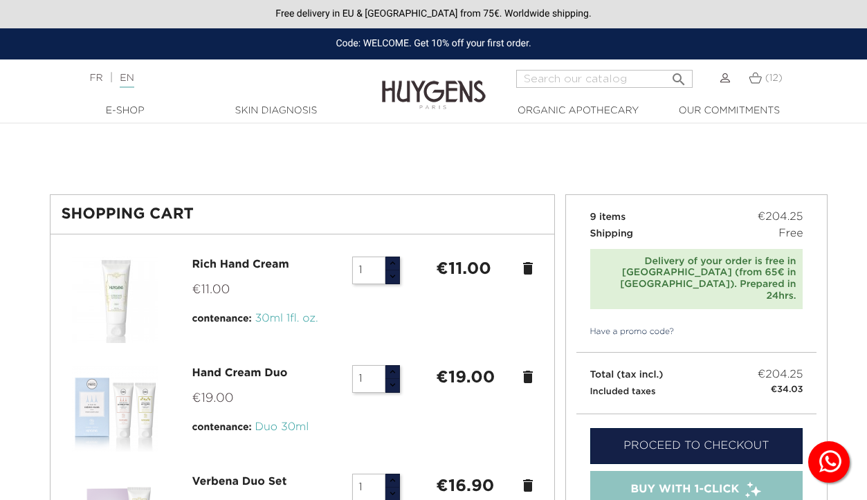
scroll to position [0, 0]
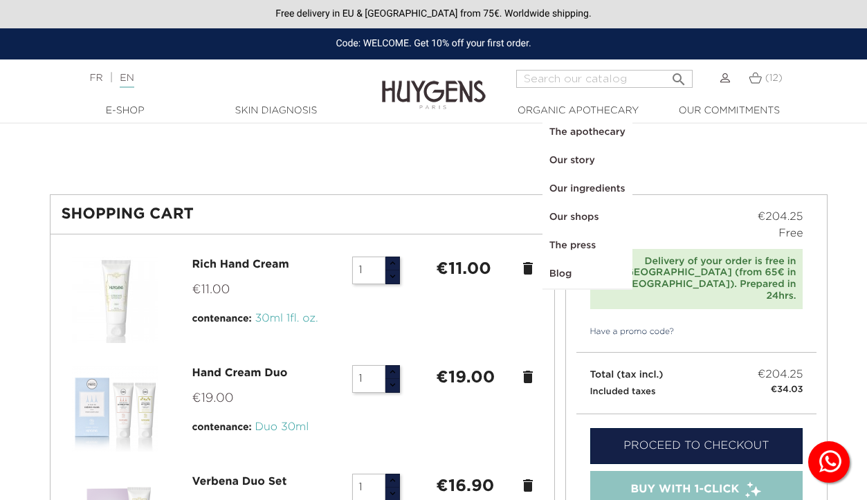
click at [582, 219] on link "Our shops" at bounding box center [587, 217] width 90 height 28
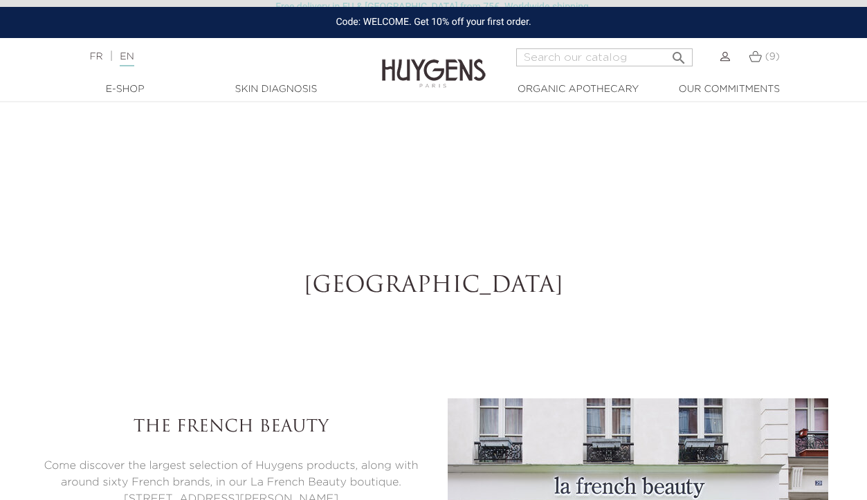
select select "FR"
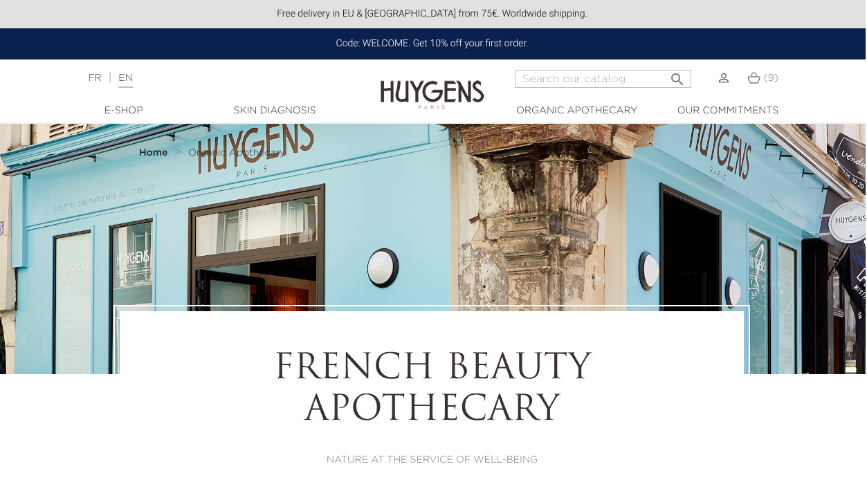
scroll to position [0, 1]
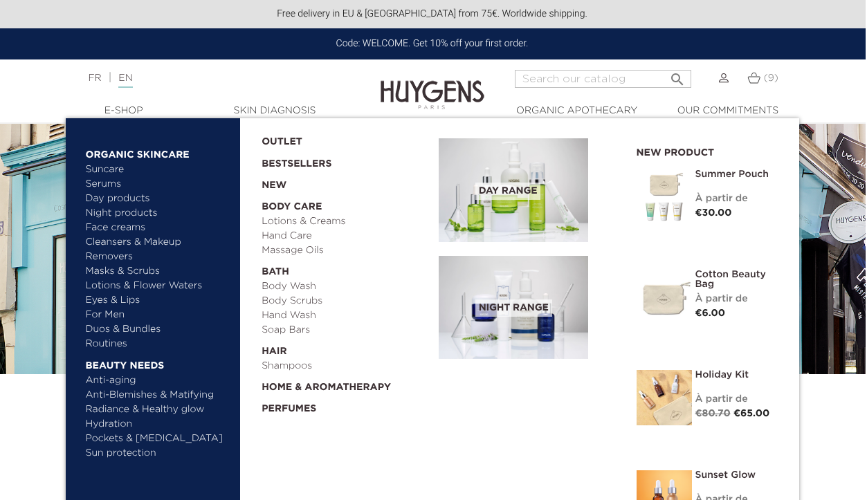
click at [286, 385] on link "  Home & Aromatherapy" at bounding box center [345, 384] width 167 height 21
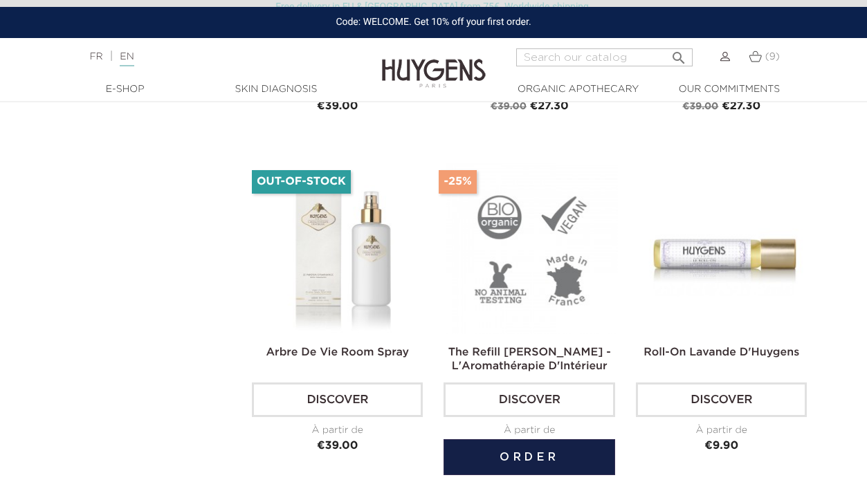
scroll to position [1472, 0]
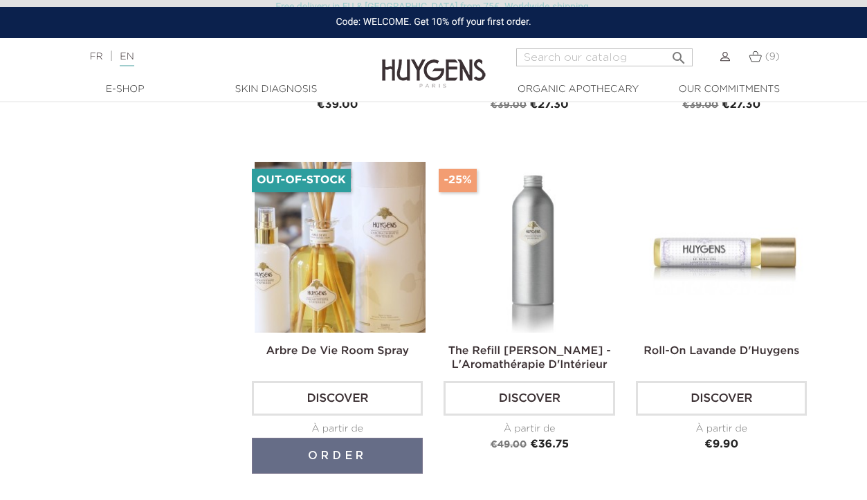
click at [365, 277] on img at bounding box center [340, 247] width 171 height 171
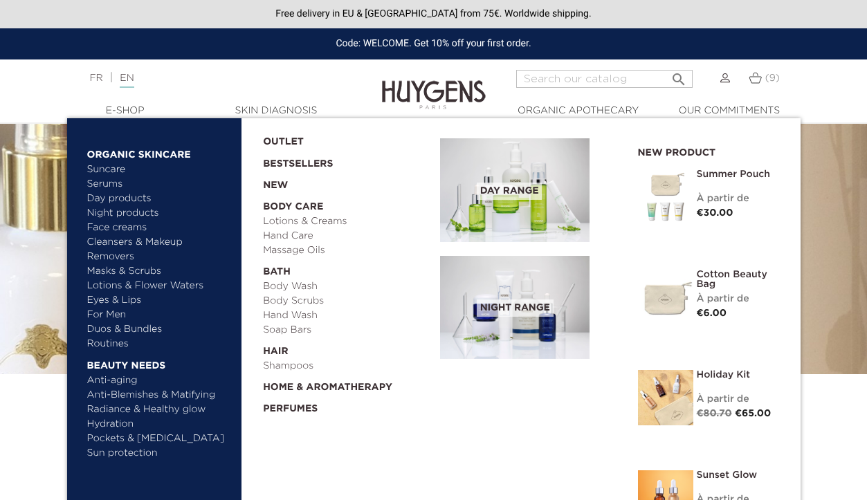
click at [293, 408] on link "Perfumes" at bounding box center [346, 405] width 167 height 21
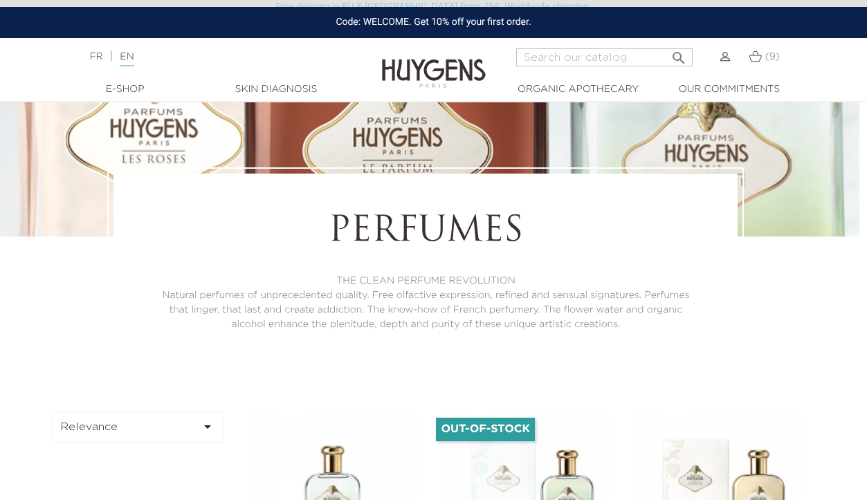
scroll to position [136, 8]
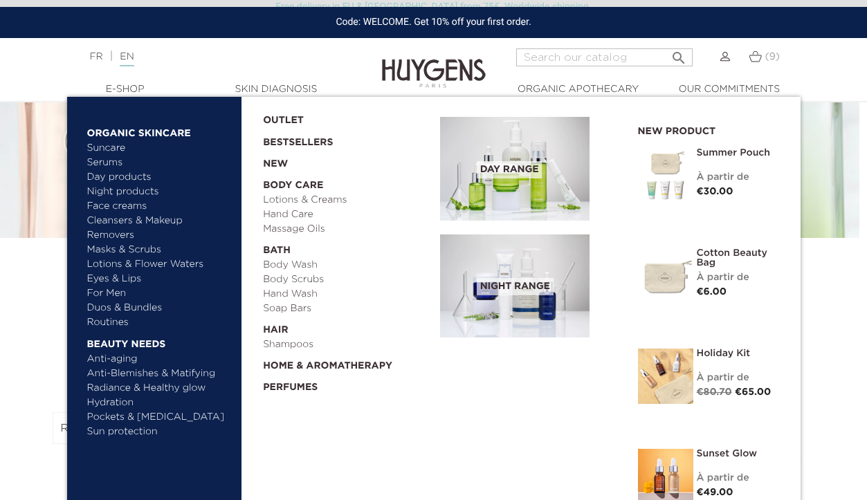
click at [296, 359] on link "  Home & Aromatherapy" at bounding box center [346, 362] width 167 height 21
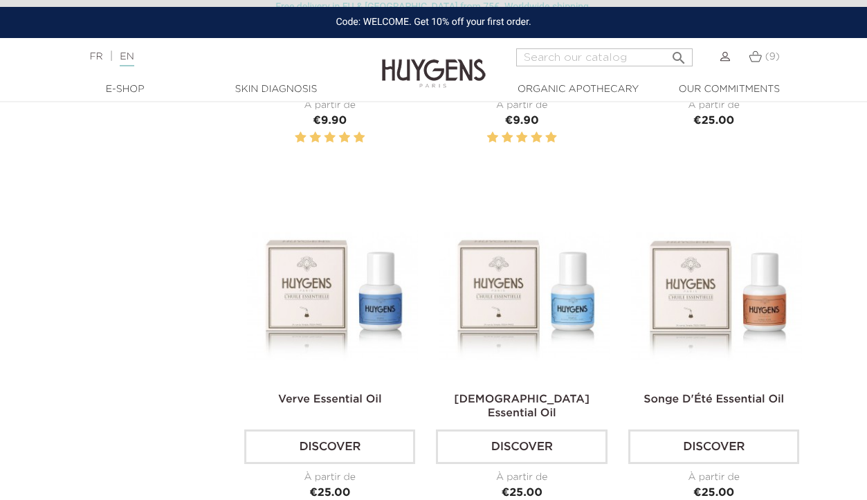
scroll to position [1759, 8]
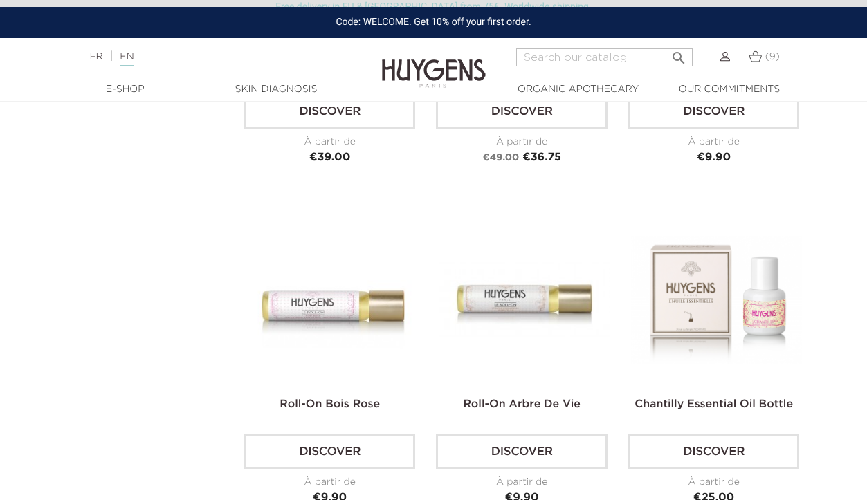
click at [764, 61] on link "(9)" at bounding box center [764, 56] width 31 height 11
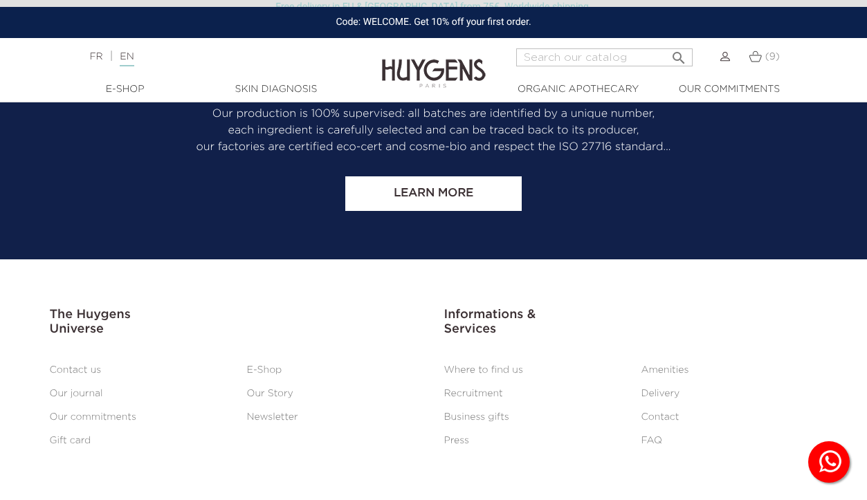
scroll to position [2197, 0]
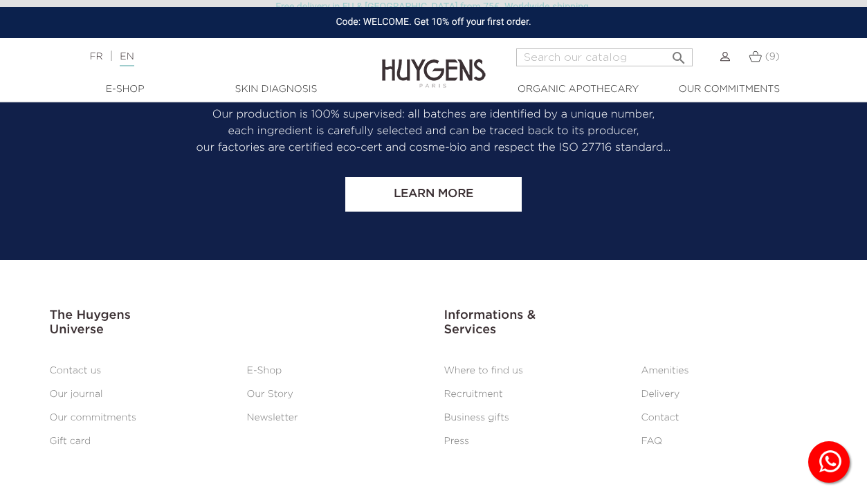
click at [659, 390] on link "Delivery" at bounding box center [660, 395] width 39 height 10
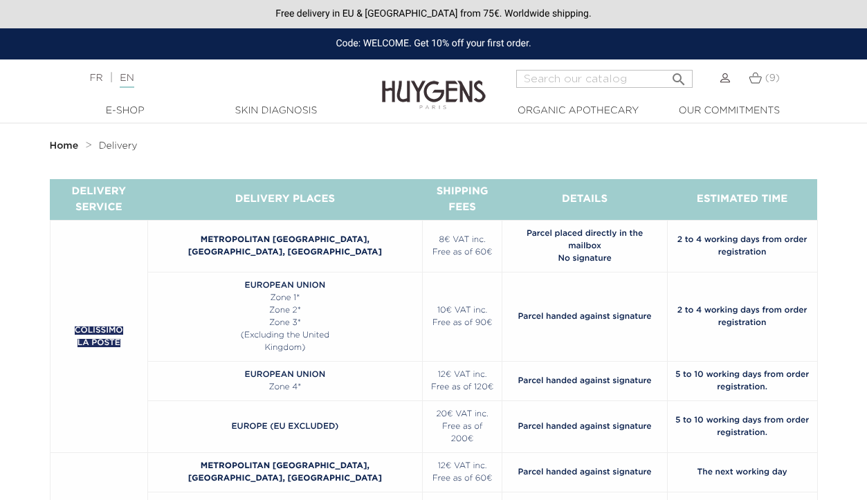
click at [726, 77] on img at bounding box center [725, 78] width 10 height 10
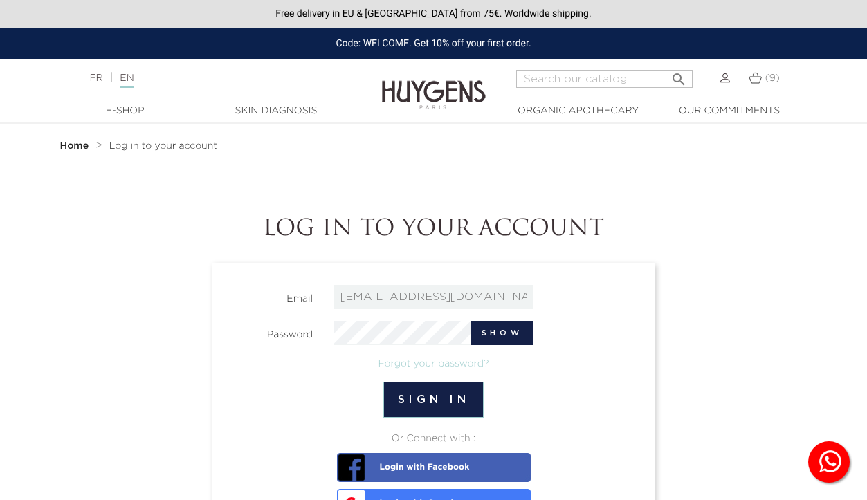
type input "[EMAIL_ADDRESS][DOMAIN_NAME]"
click at [452, 396] on button "Sign in" at bounding box center [433, 400] width 100 height 36
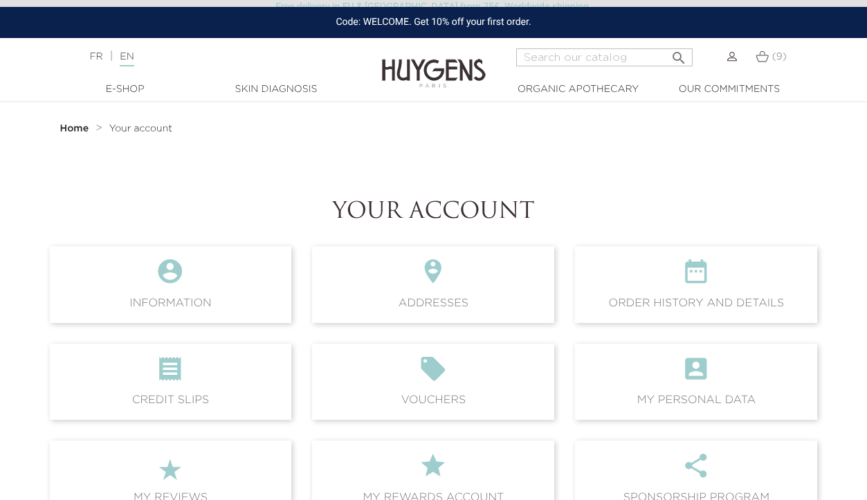
scroll to position [21, 0]
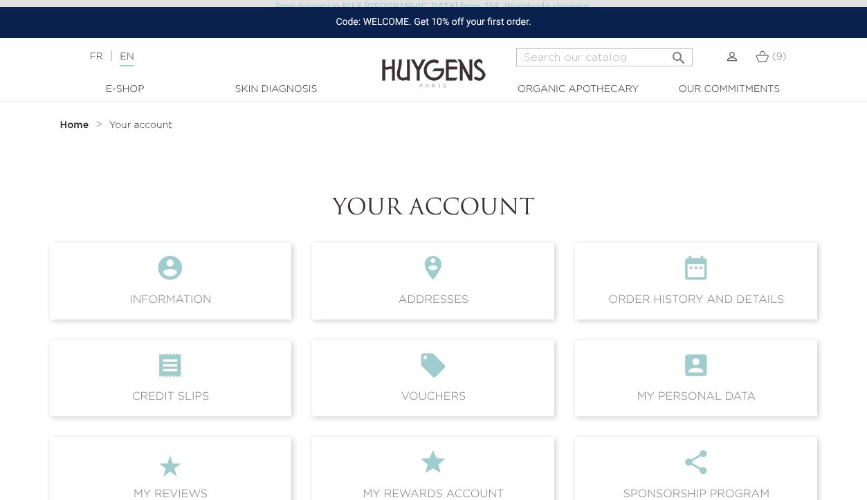
click at [640, 294] on span " Order history and details" at bounding box center [696, 281] width 242 height 76
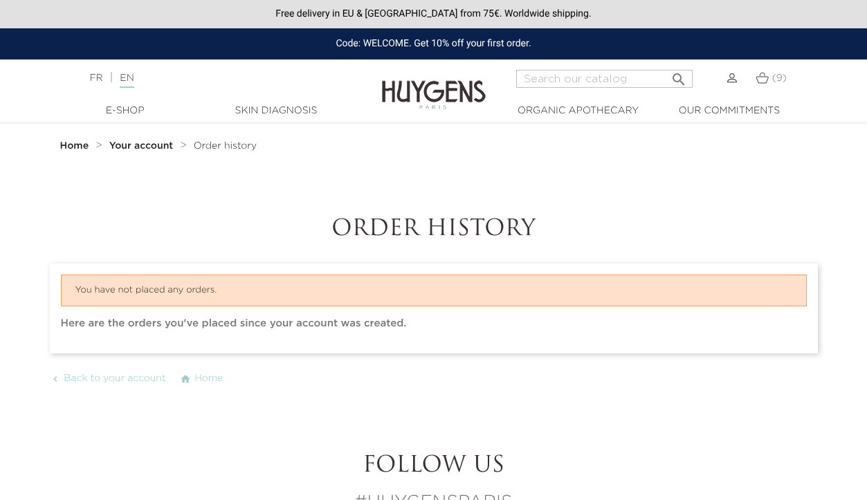
click at [240, 150] on span "Order history" at bounding box center [225, 146] width 63 height 10
click at [767, 77] on img at bounding box center [761, 78] width 13 height 12
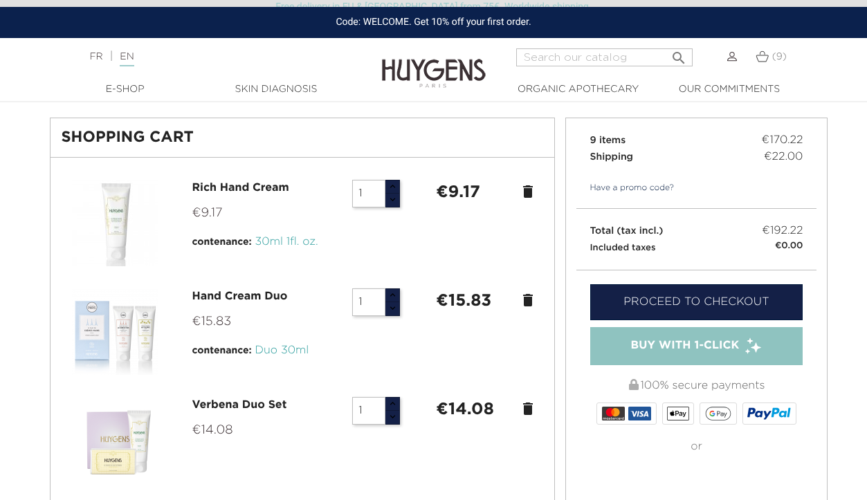
scroll to position [57, 0]
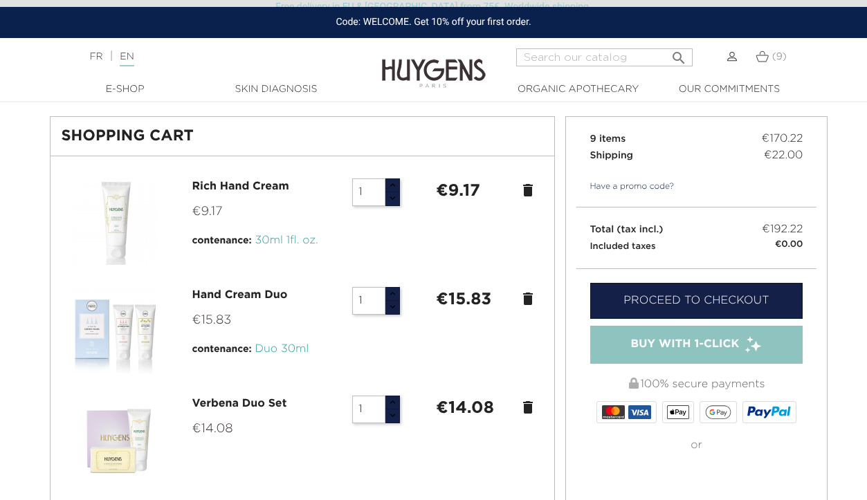
click at [374, 303] on input "1" at bounding box center [368, 301] width 33 height 28
type input "2"
click at [429, 344] on div at bounding box center [303, 330] width 482 height 86
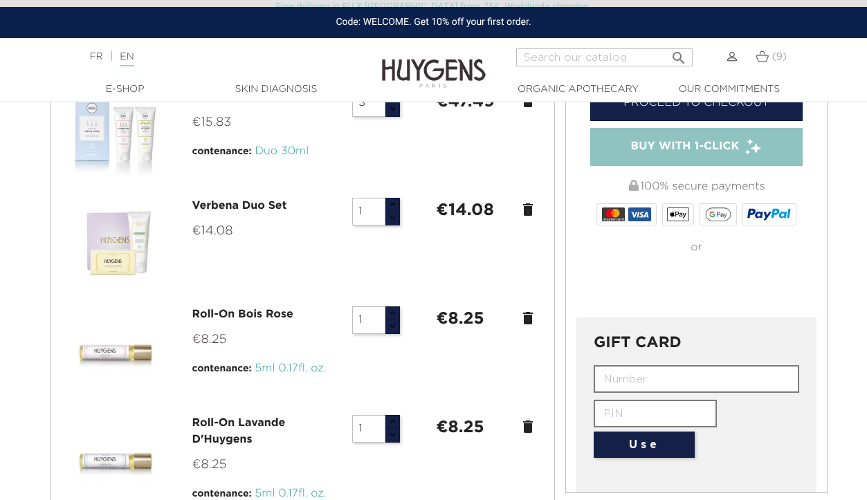
scroll to position [262, 0]
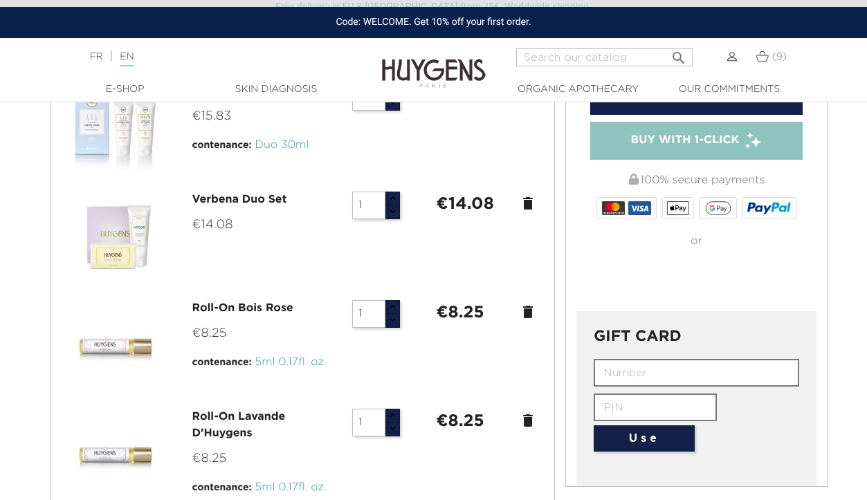
click at [527, 315] on icon "delete" at bounding box center [528, 312] width 17 height 17
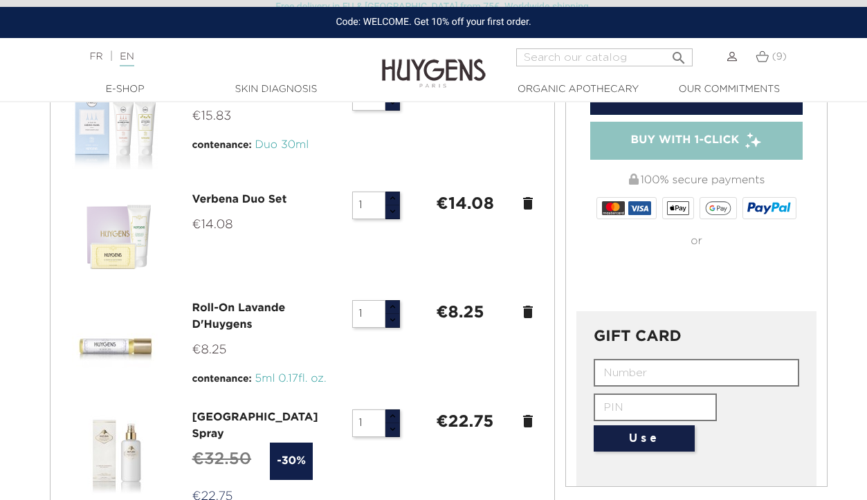
scroll to position [266, 0]
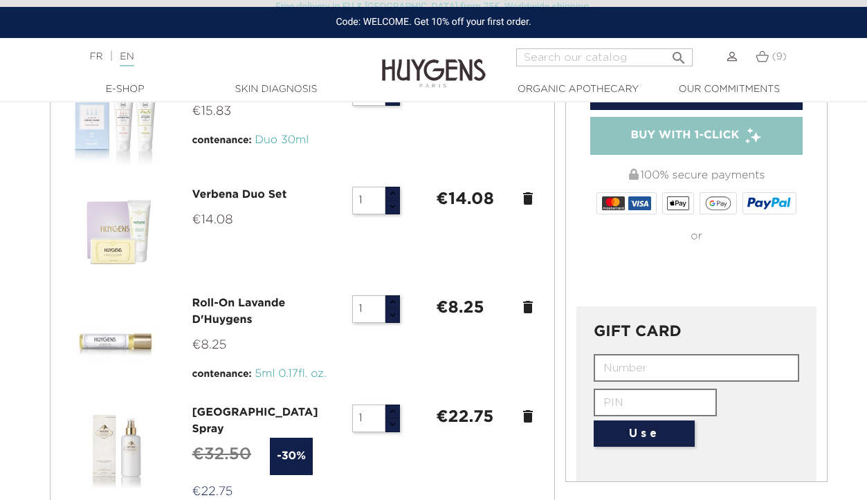
click at [530, 311] on icon "delete" at bounding box center [528, 307] width 17 height 17
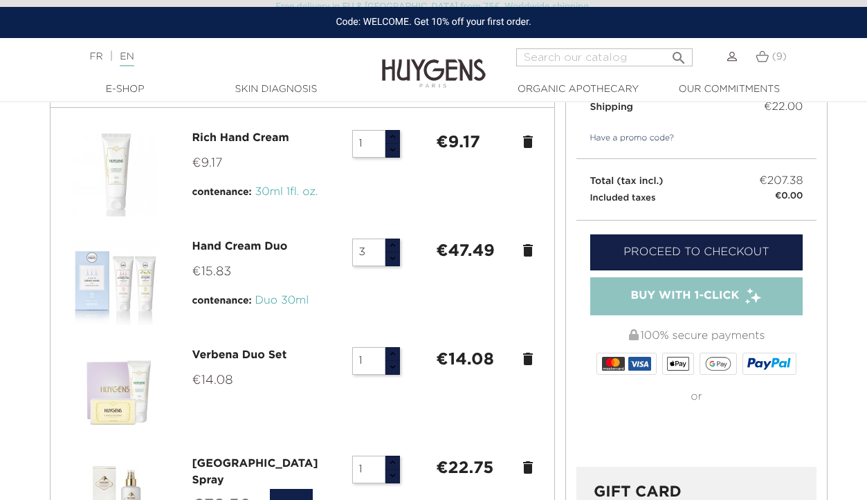
scroll to position [109, 0]
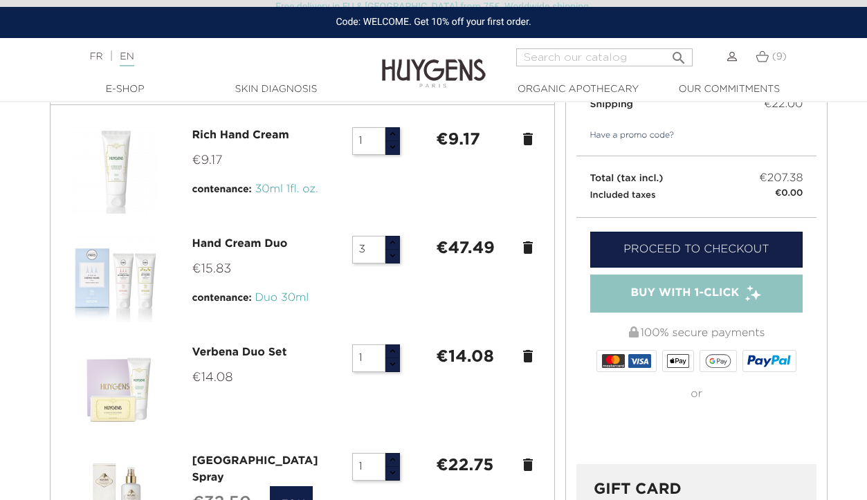
drag, startPoint x: 372, startPoint y: 349, endPoint x: 345, endPoint y: 358, distance: 28.4
click at [345, 358] on div "1" at bounding box center [384, 359] width 84 height 28
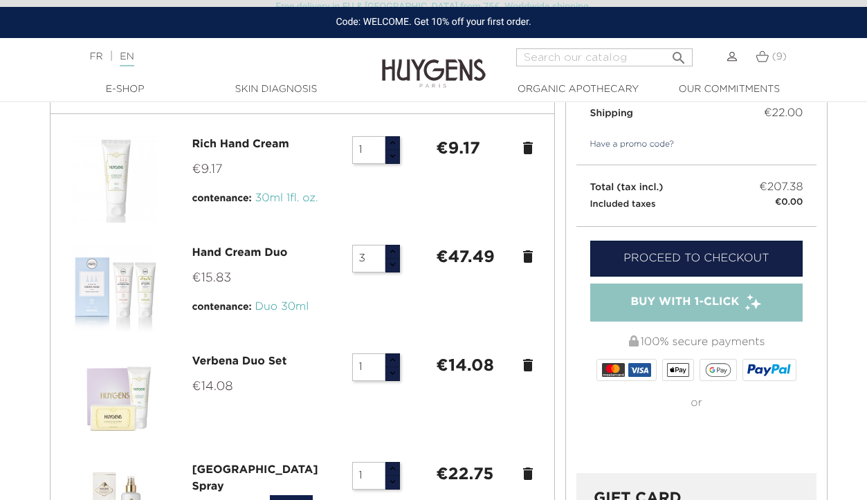
scroll to position [100, 0]
click at [526, 368] on icon "delete" at bounding box center [528, 365] width 17 height 17
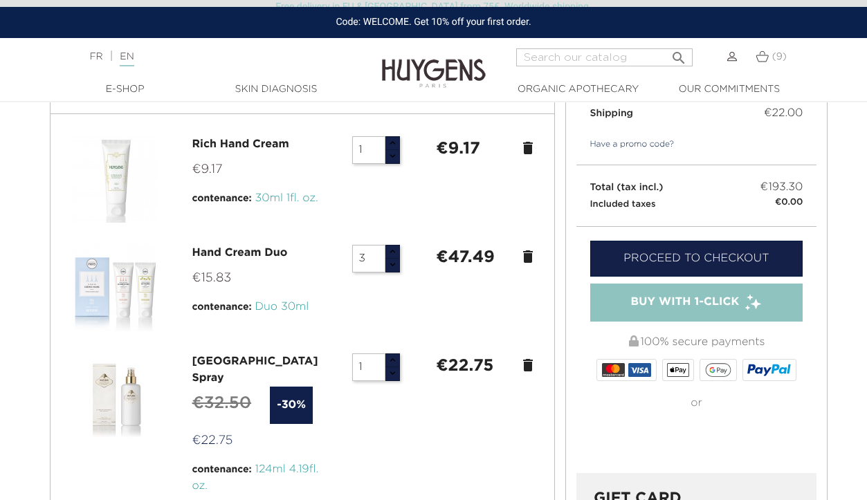
click at [368, 154] on input "1" at bounding box center [368, 150] width 33 height 28
type input "2"
click at [443, 207] on div at bounding box center [303, 179] width 482 height 86
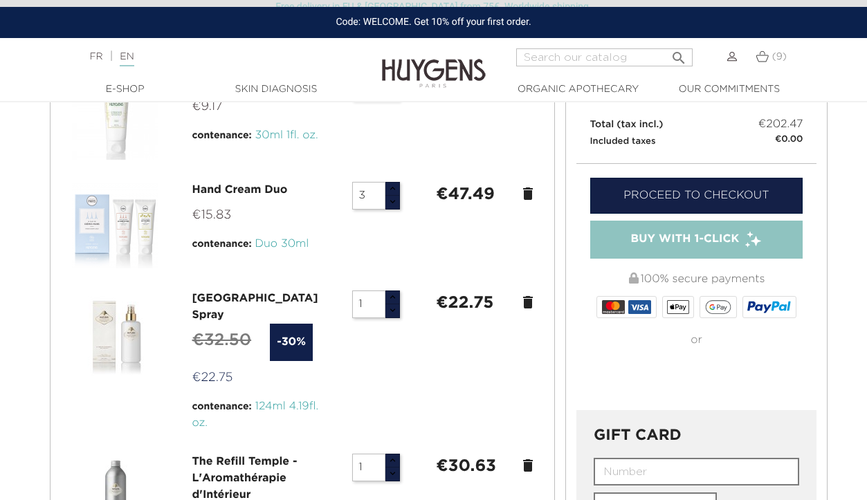
scroll to position [158, 0]
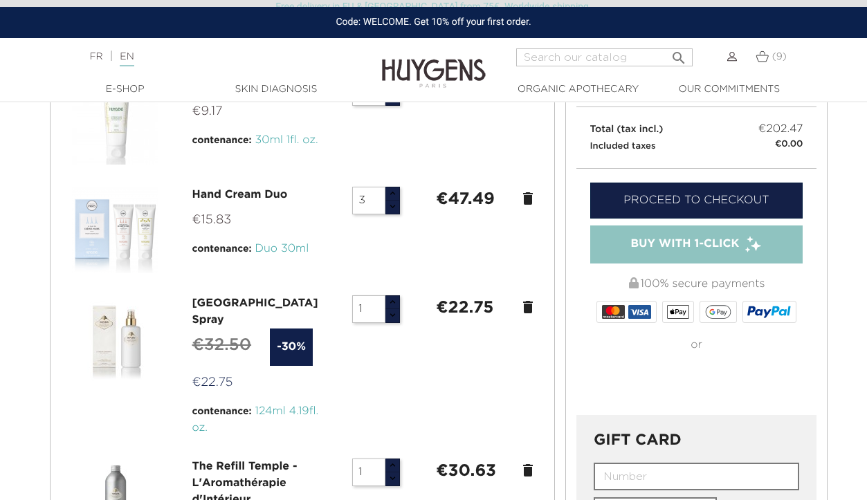
click at [654, 199] on link "Proceed to checkout" at bounding box center [696, 201] width 213 height 36
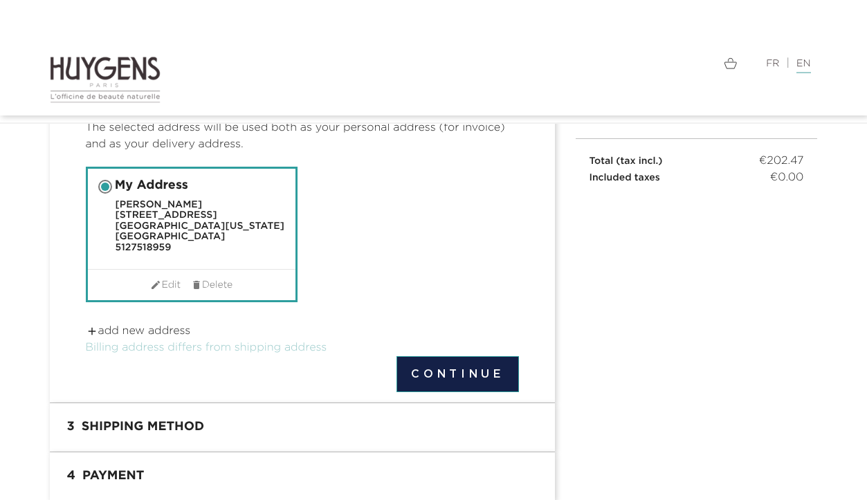
scroll to position [149, 0]
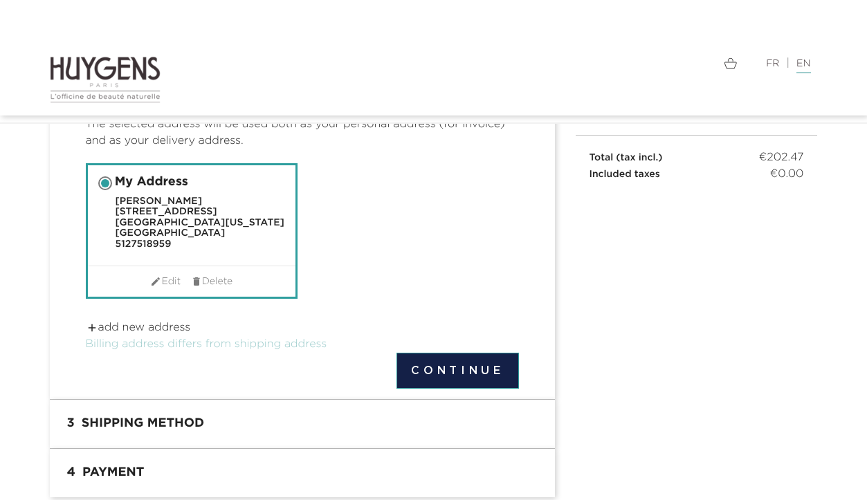
click at [456, 369] on button "Continue" at bounding box center [457, 371] width 122 height 36
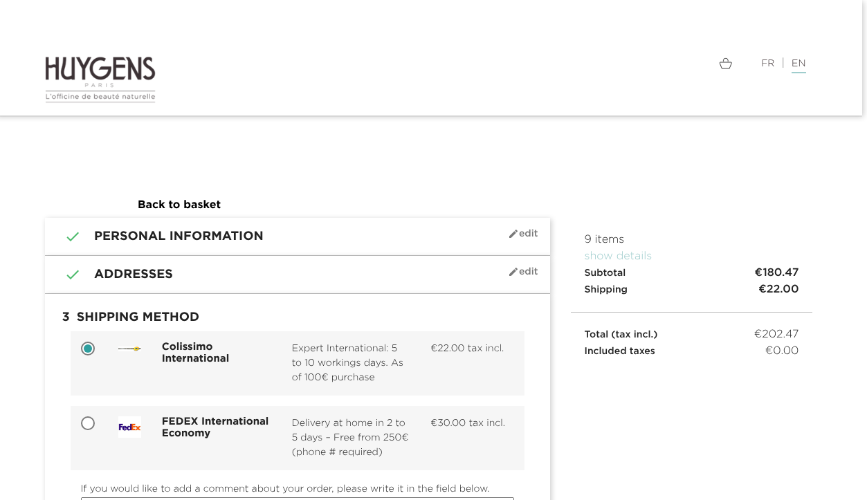
scroll to position [0, 5]
click at [165, 205] on link "Back to basket" at bounding box center [179, 205] width 83 height 11
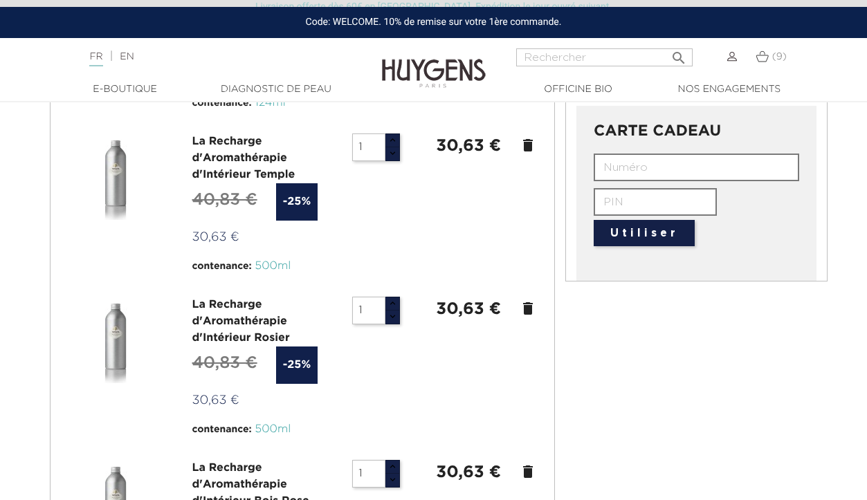
scroll to position [473, 0]
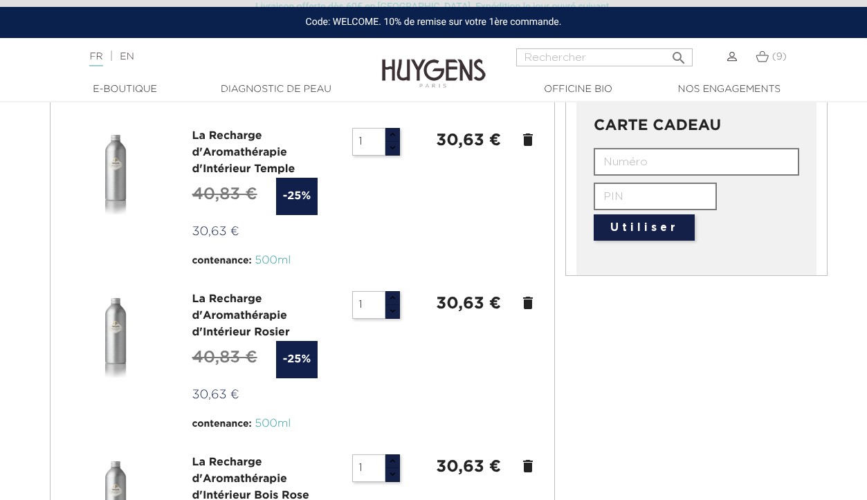
click at [364, 311] on input "1" at bounding box center [368, 305] width 33 height 28
type input "2"
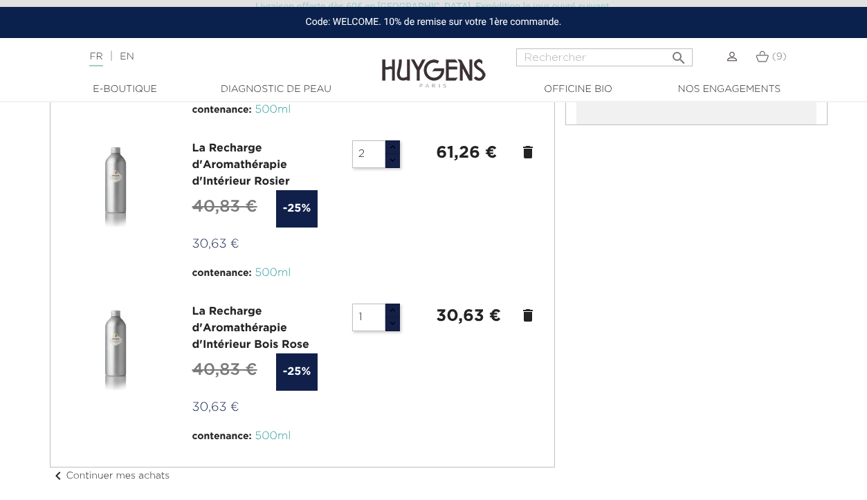
scroll to position [624, 0]
click at [236, 338] on div "La Recharge d'Aromathérapie d'Intérieur Bois Rose" at bounding box center [262, 328] width 140 height 50
click at [237, 323] on link "La Recharge d'Aromathérapie d'Intérieur Bois Rose" at bounding box center [250, 328] width 117 height 44
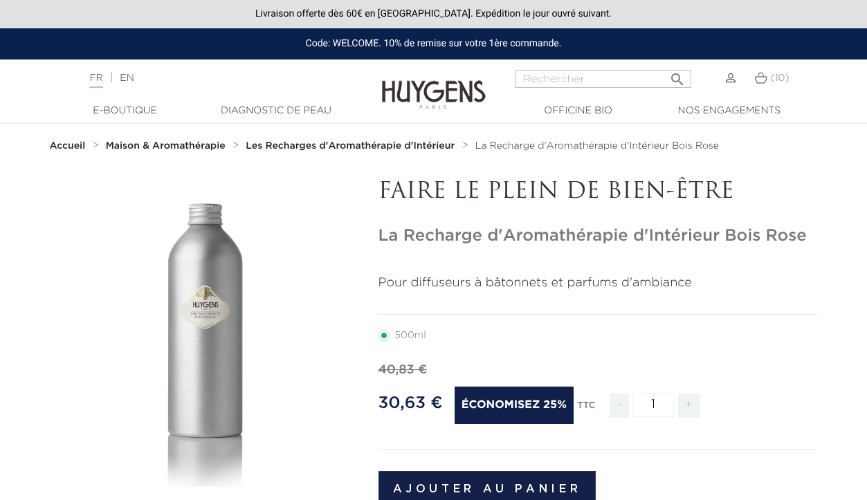
click at [134, 83] on link "EN" at bounding box center [127, 78] width 14 height 10
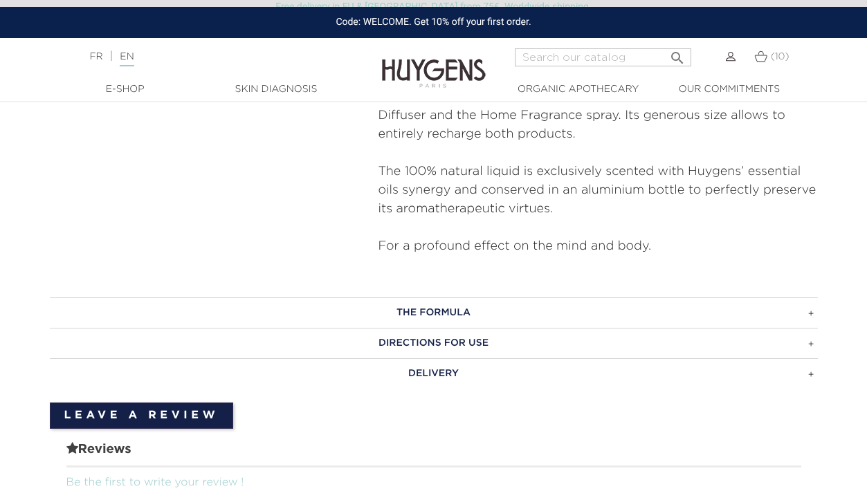
scroll to position [609, 0]
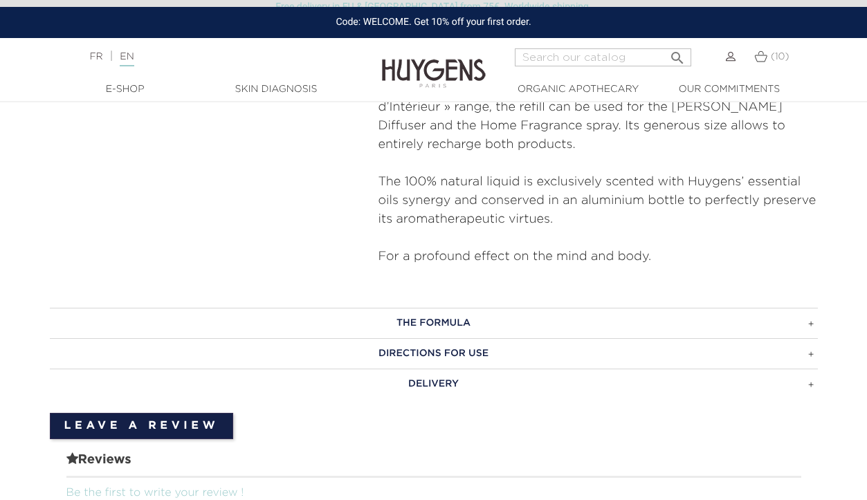
click at [477, 326] on h3 "The formula" at bounding box center [434, 323] width 768 height 30
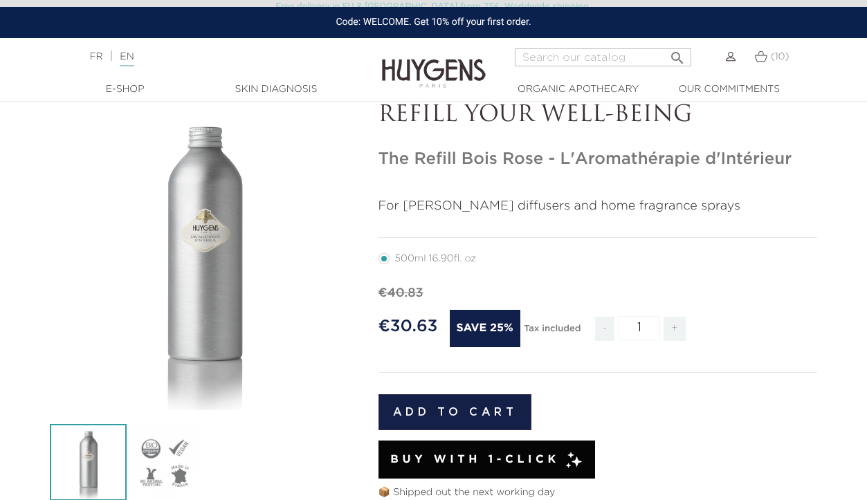
scroll to position [80, 0]
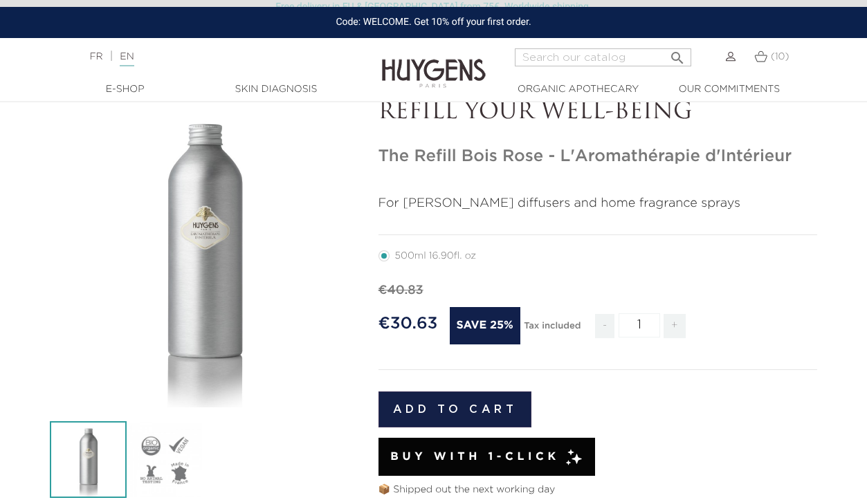
click at [672, 328] on span "+" at bounding box center [674, 326] width 22 height 24
type input "2"
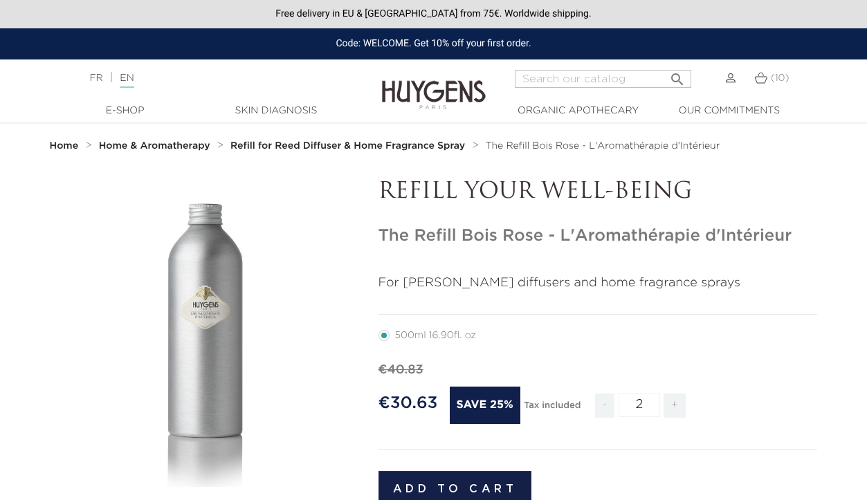
scroll to position [0, 0]
click at [760, 77] on img at bounding box center [760, 78] width 13 height 12
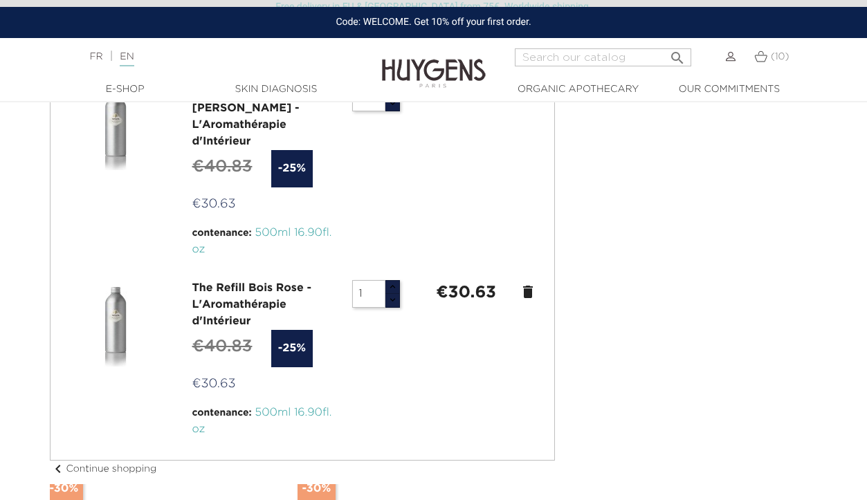
scroll to position [713, 0]
click at [378, 280] on input "1" at bounding box center [368, 294] width 33 height 28
type input "2"
click at [466, 385] on div at bounding box center [303, 359] width 482 height 158
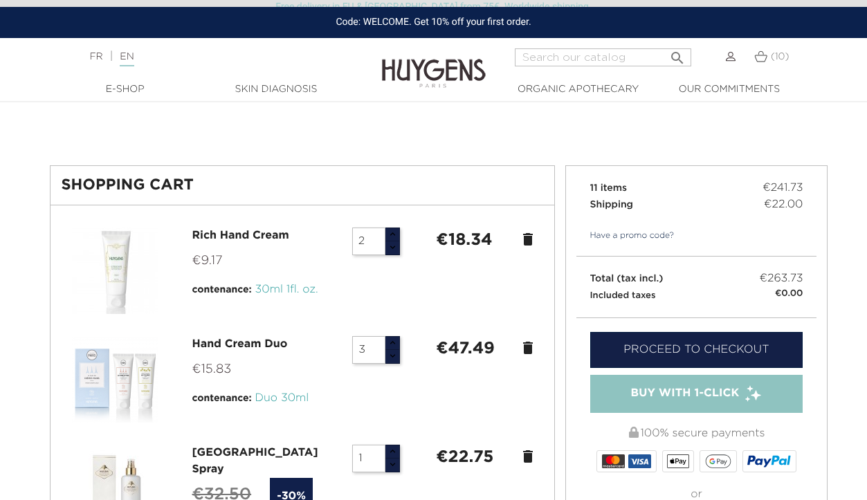
scroll to position [12, 0]
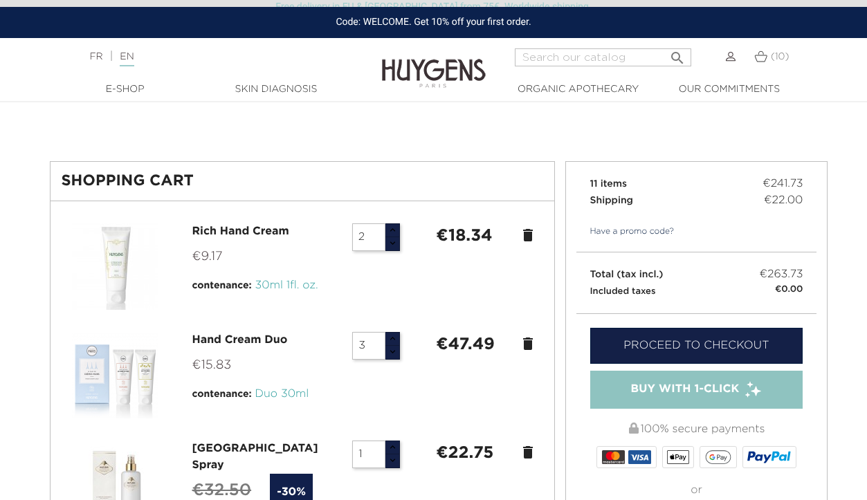
click at [751, 342] on link "Proceed to checkout" at bounding box center [696, 346] width 213 height 36
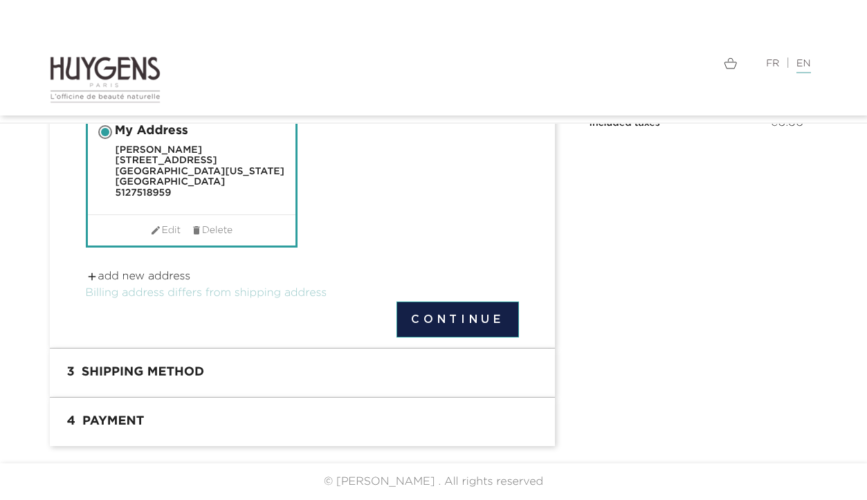
scroll to position [198, 0]
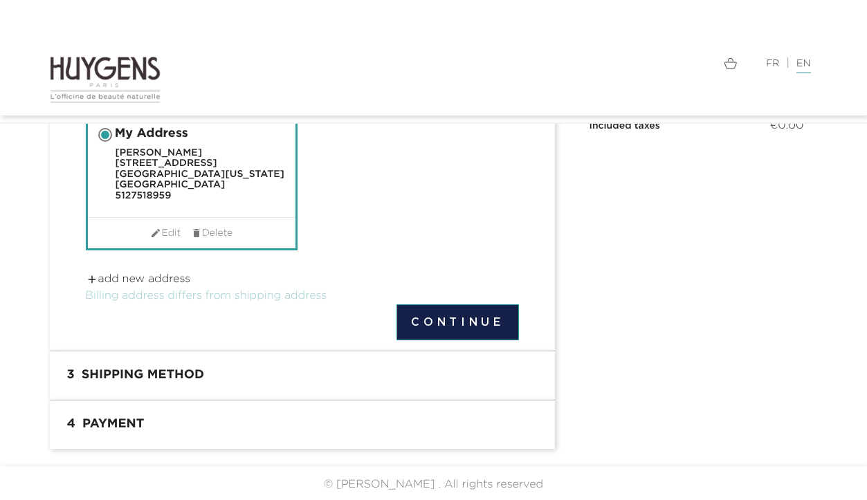
click at [459, 320] on button "Continue" at bounding box center [457, 322] width 122 height 36
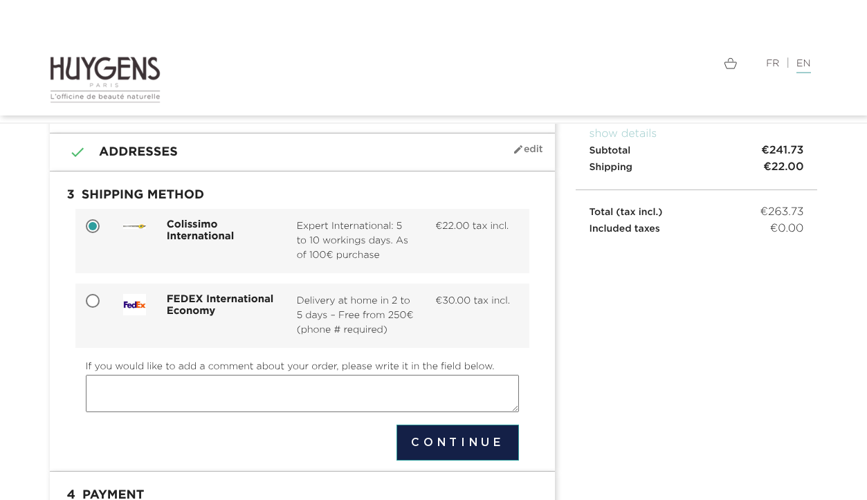
scroll to position [97, 0]
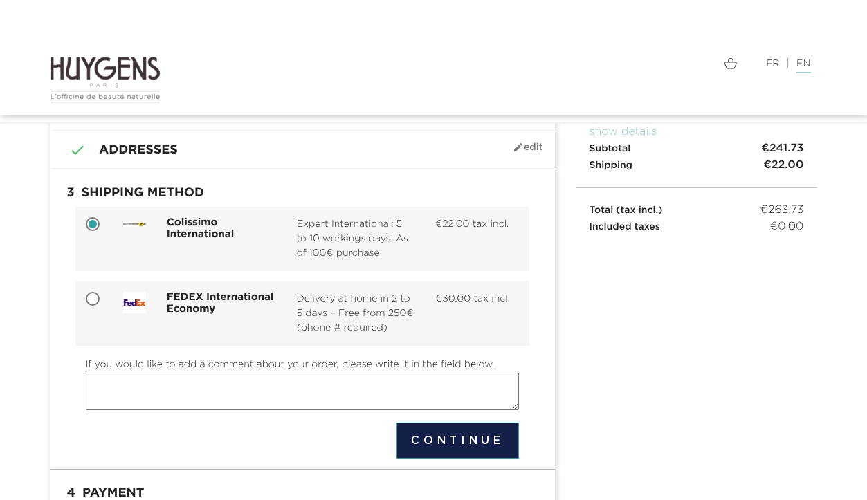
click at [91, 298] on input "FEDEX International Economy Delivery at home in 2 to 5 days – Free from 250€ (p…" at bounding box center [94, 300] width 14 height 14
radio input "true"
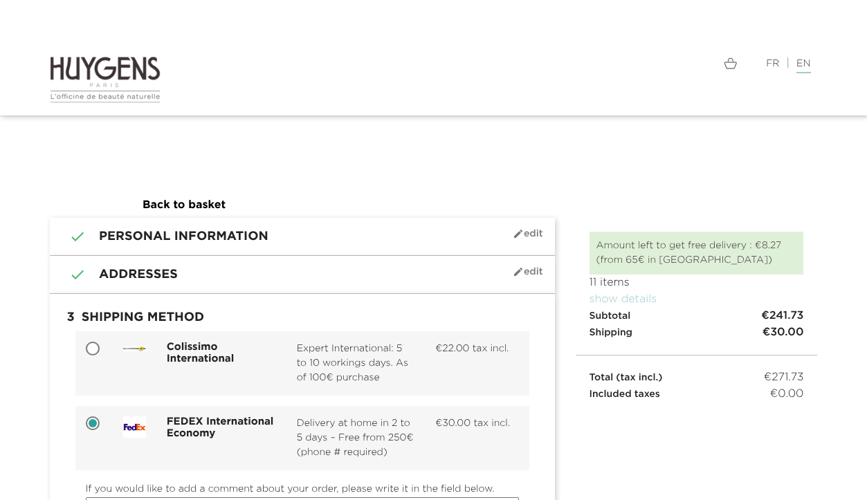
scroll to position [0, 0]
click at [143, 73] on img at bounding box center [105, 79] width 111 height 48
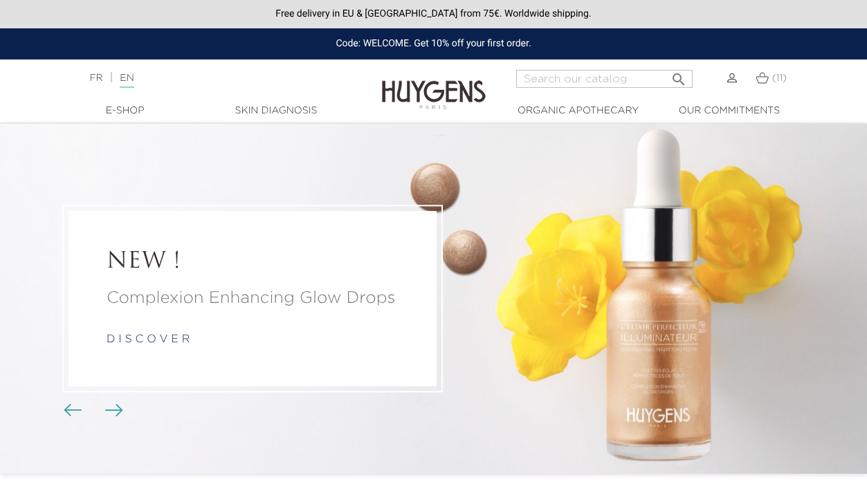
click at [765, 82] on img at bounding box center [761, 78] width 13 height 12
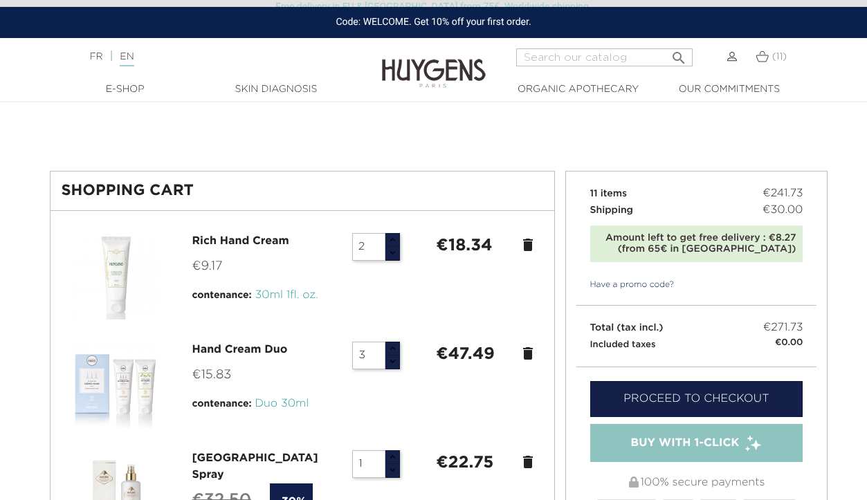
scroll to position [6, 0]
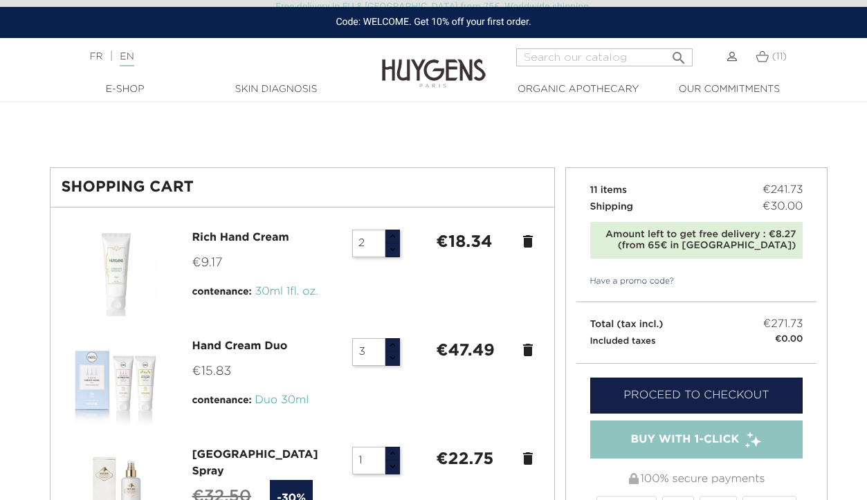
click at [567, 56] on input "Search" at bounding box center [604, 57] width 176 height 18
type input "hand"
click at [677, 53] on button " Search" at bounding box center [678, 53] width 25 height 19
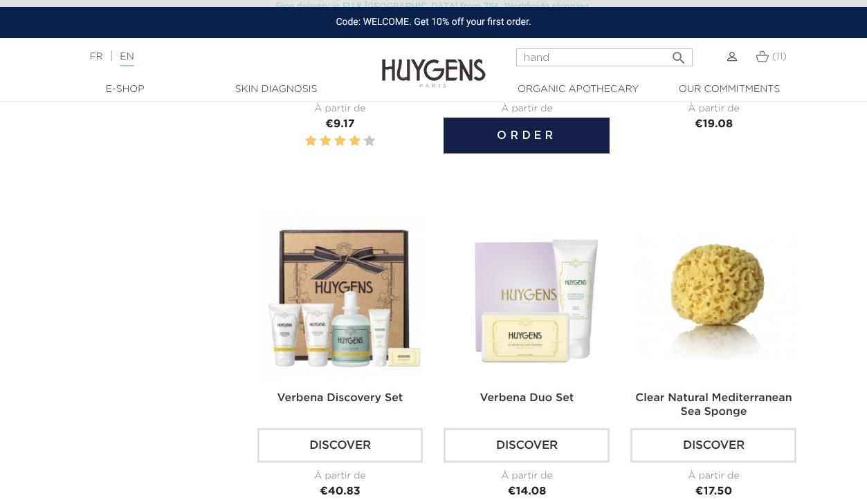
scroll to position [1092, 0]
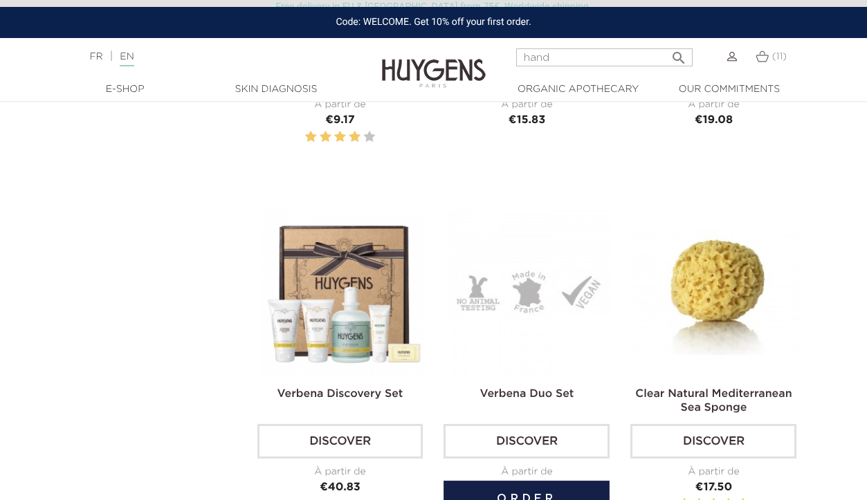
click at [558, 272] on img at bounding box center [529, 293] width 166 height 166
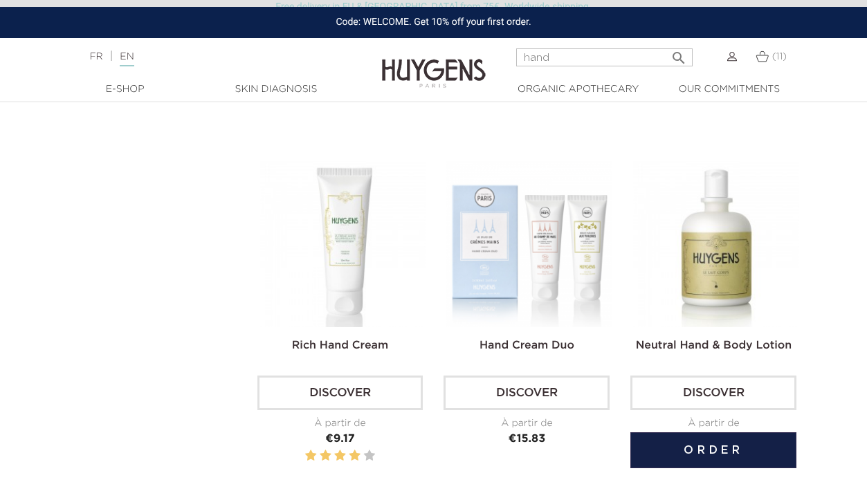
scroll to position [776, 0]
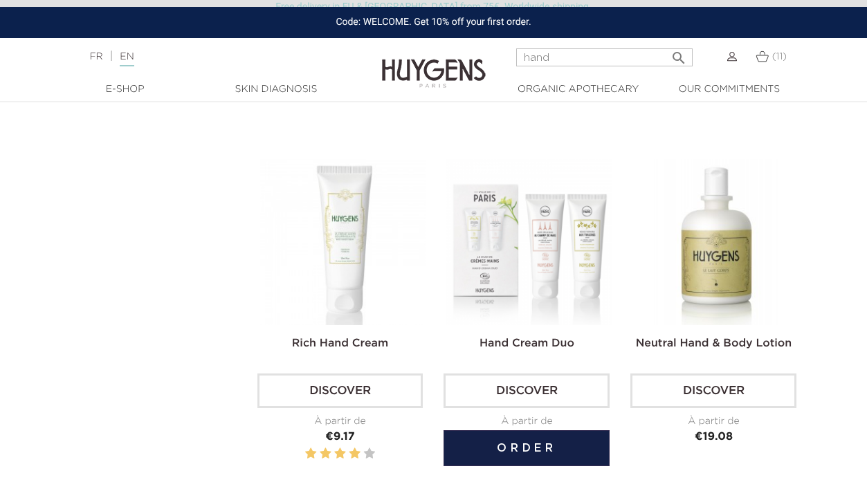
click at [592, 247] on img at bounding box center [529, 242] width 166 height 166
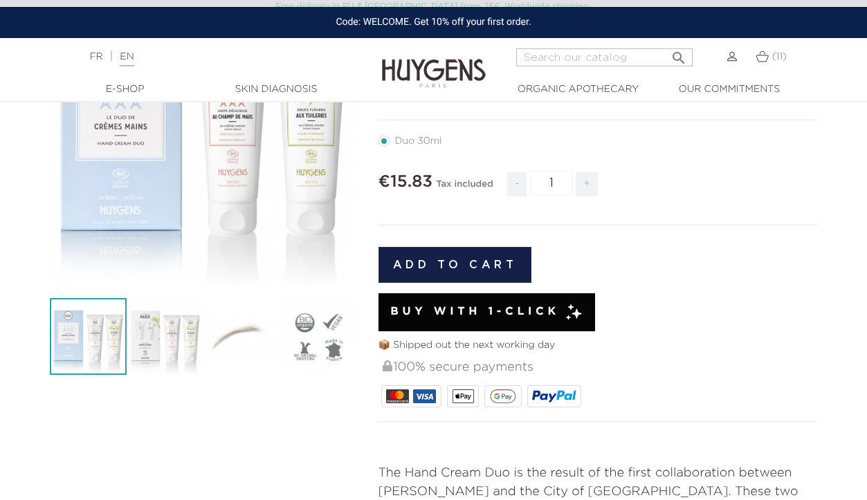
scroll to position [203, 0]
click at [480, 247] on button "Add to cart" at bounding box center [455, 265] width 154 height 36
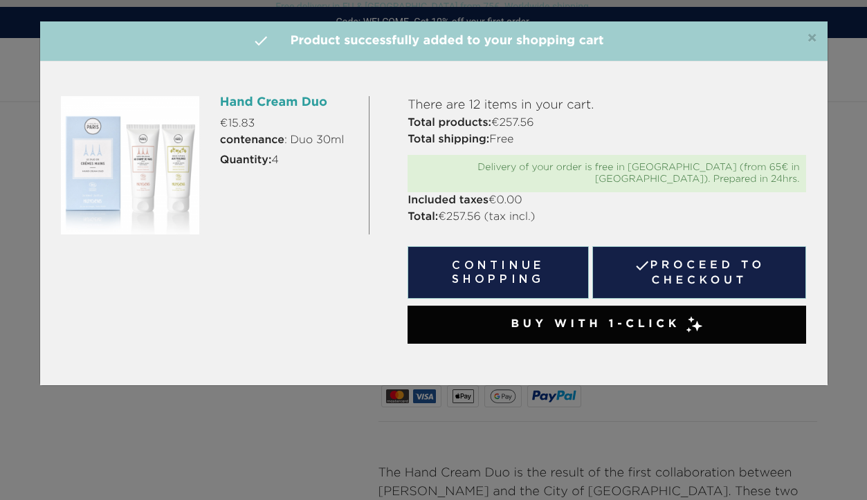
click at [678, 259] on link " Proceed to checkout" at bounding box center [699, 272] width 214 height 53
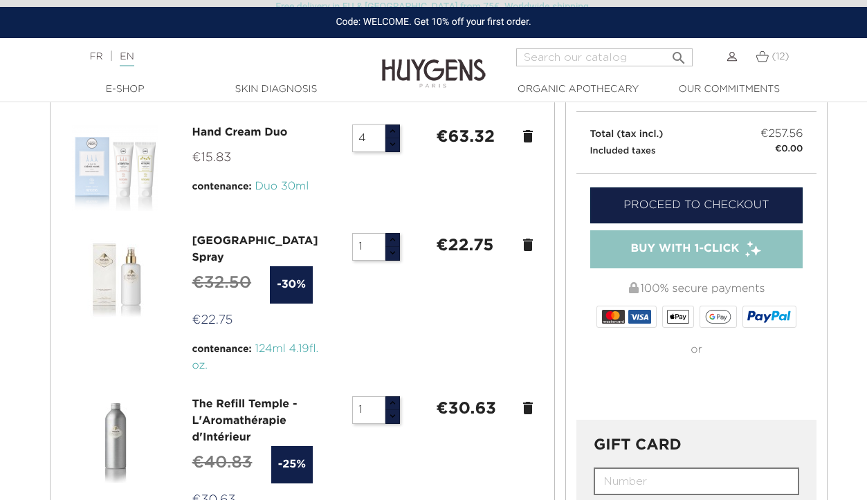
scroll to position [221, 0]
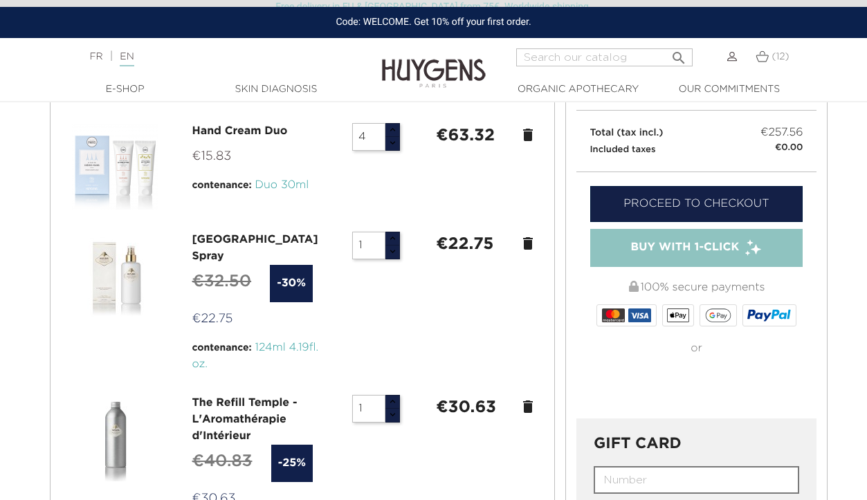
click at [721, 186] on link "Proceed to checkout" at bounding box center [696, 204] width 213 height 36
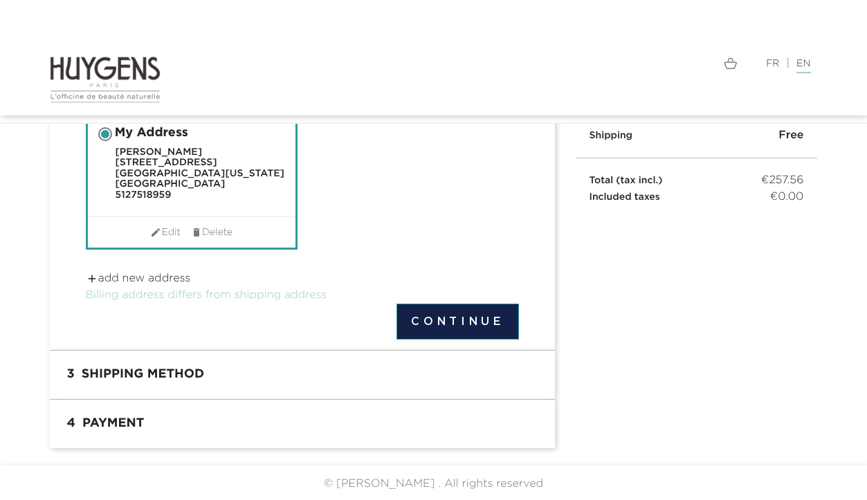
scroll to position [198, 0]
click at [455, 327] on button "Continue" at bounding box center [457, 322] width 122 height 36
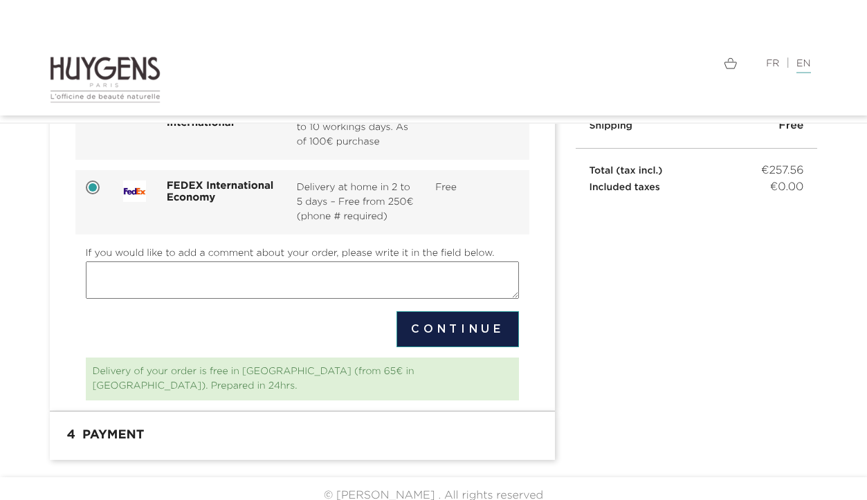
scroll to position [207, 0]
click at [479, 328] on button "Continue" at bounding box center [457, 331] width 122 height 36
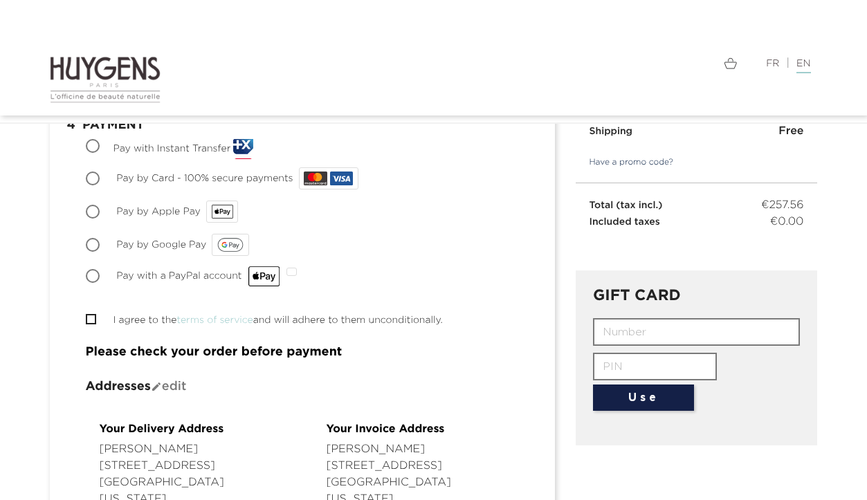
scroll to position [203, 0]
click at [95, 179] on input "Pay by Card - 100% secure payments" at bounding box center [94, 180] width 14 height 14
radio input "true"
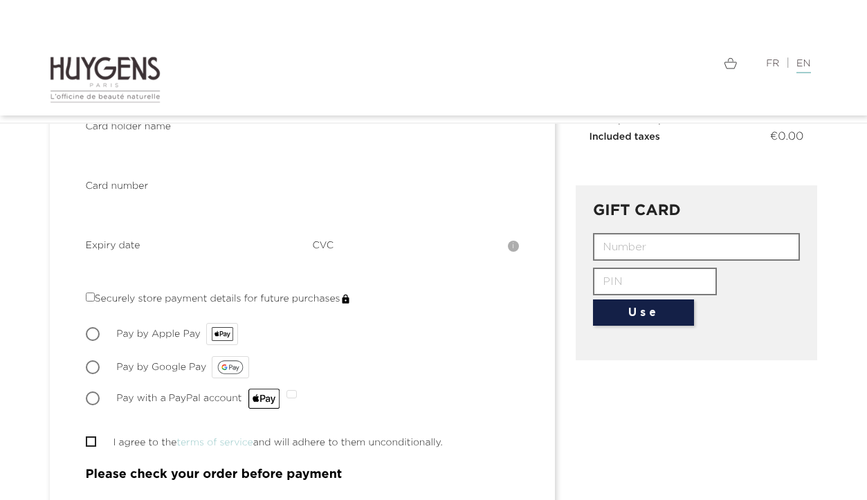
scroll to position [284, 0]
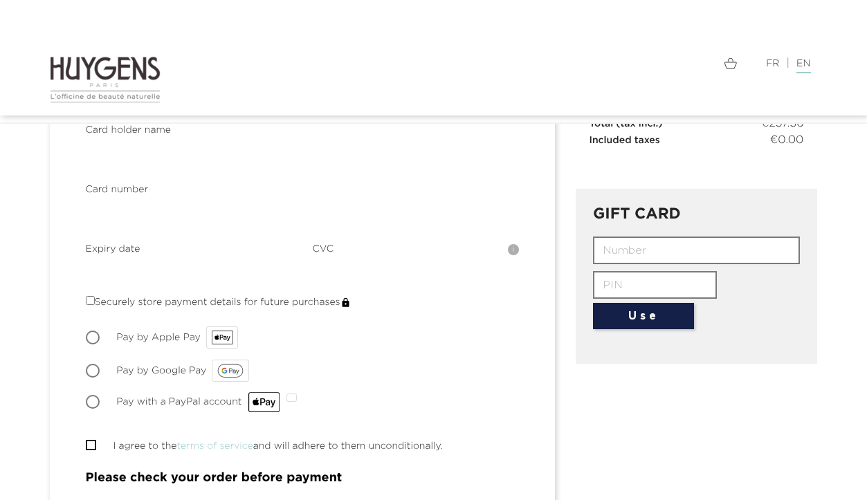
click at [430, 311] on div "Choose Pay with Instant Transfer Pay with Instant Transfer is a payment solutio…" at bounding box center [302, 235] width 433 height 357
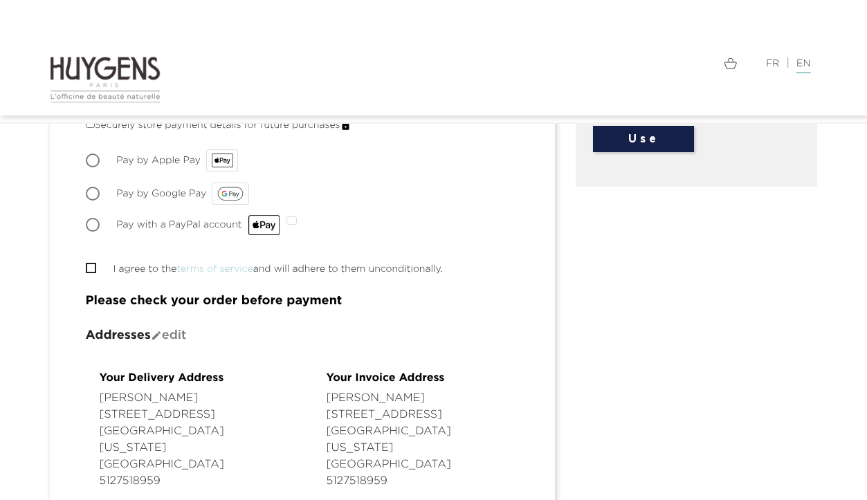
scroll to position [463, 0]
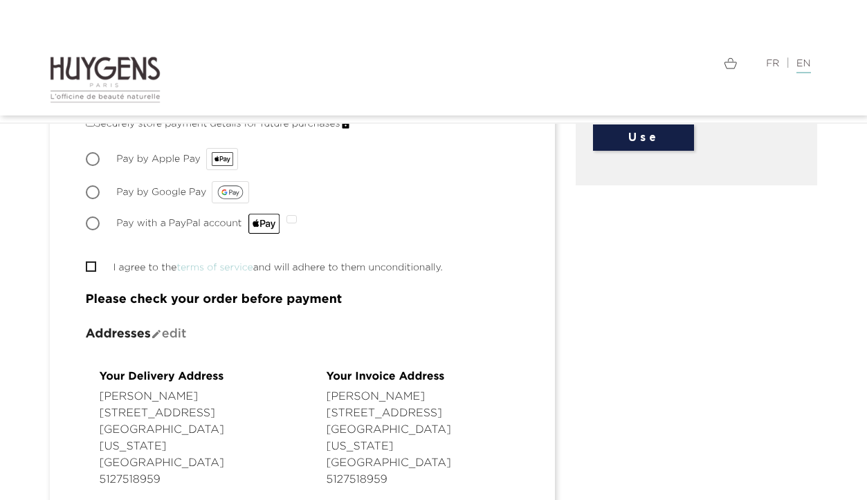
click at [205, 266] on link "terms of service" at bounding box center [215, 268] width 76 height 10
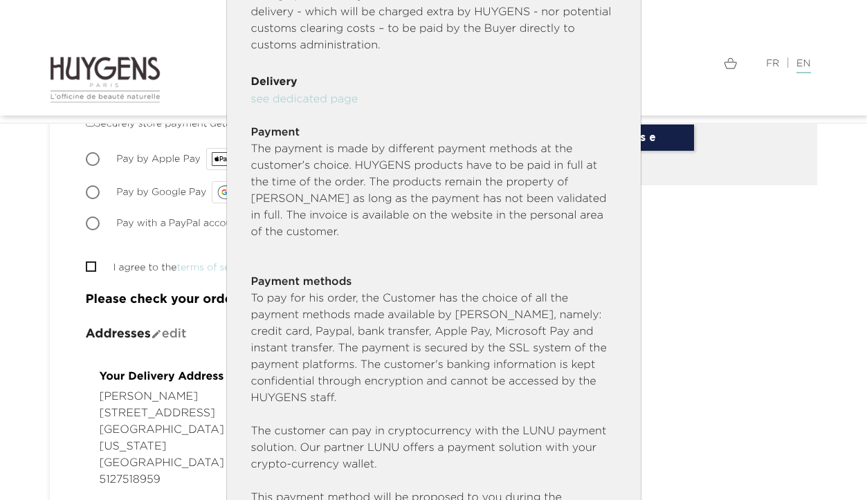
scroll to position [946, 0]
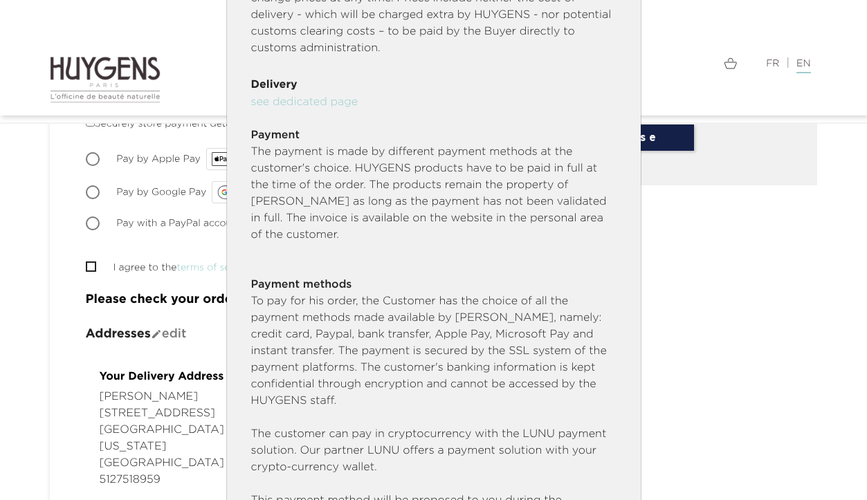
click at [325, 108] on link "see dedicated page" at bounding box center [304, 102] width 107 height 11
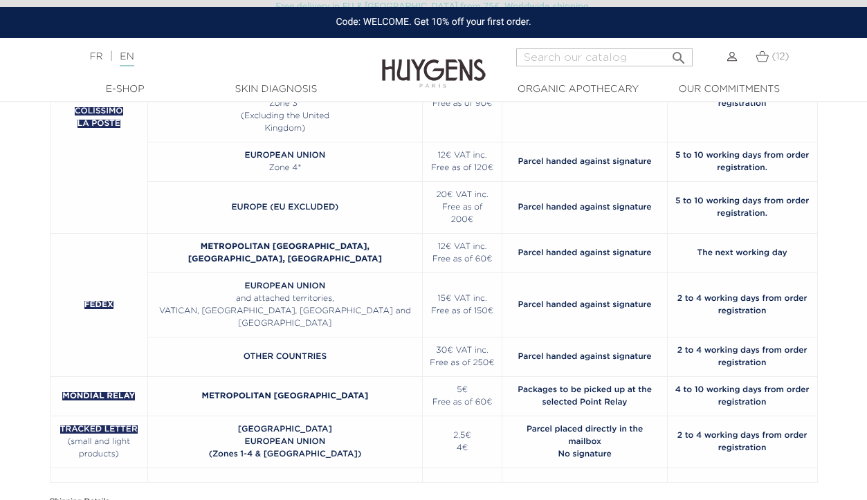
scroll to position [223, 0]
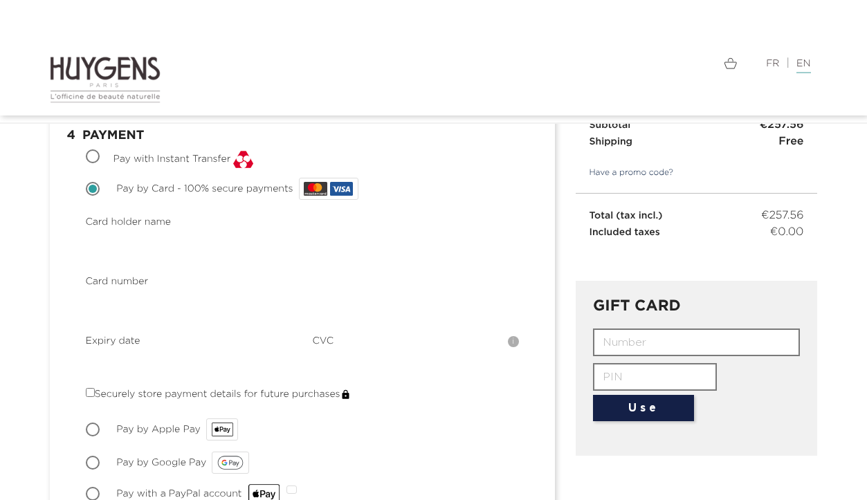
scroll to position [191, 0]
click at [452, 395] on div "Securely store payment details for future purchases" at bounding box center [302, 396] width 433 height 15
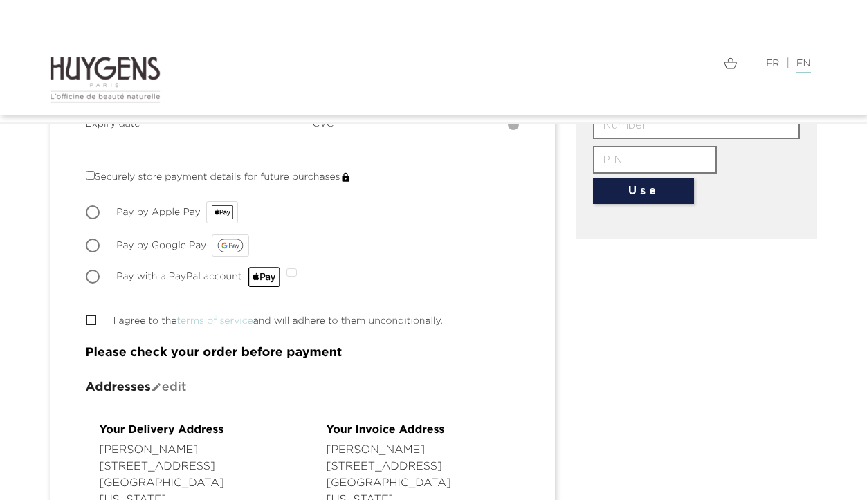
scroll to position [423, 0]
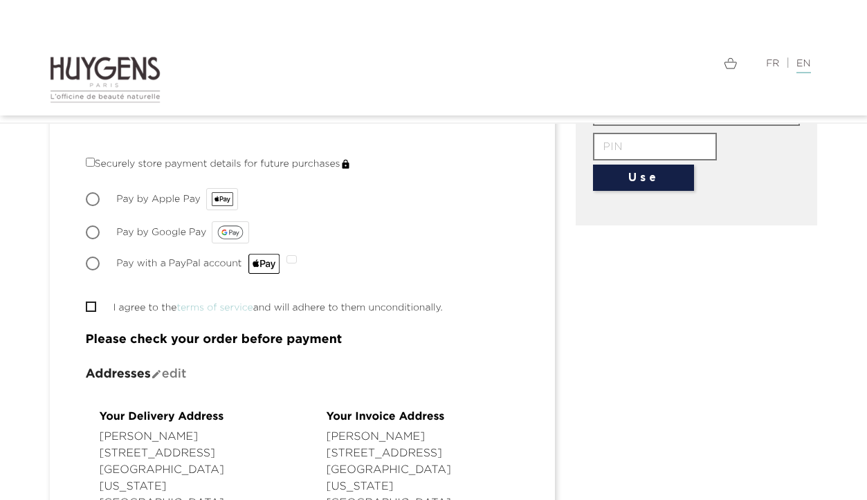
click at [90, 309] on span "" at bounding box center [91, 307] width 10 height 10
click at [91, 304] on input "I agree to the terms of service and will adhere to them unconditionally." at bounding box center [90, 306] width 9 height 9
checkbox input "true"
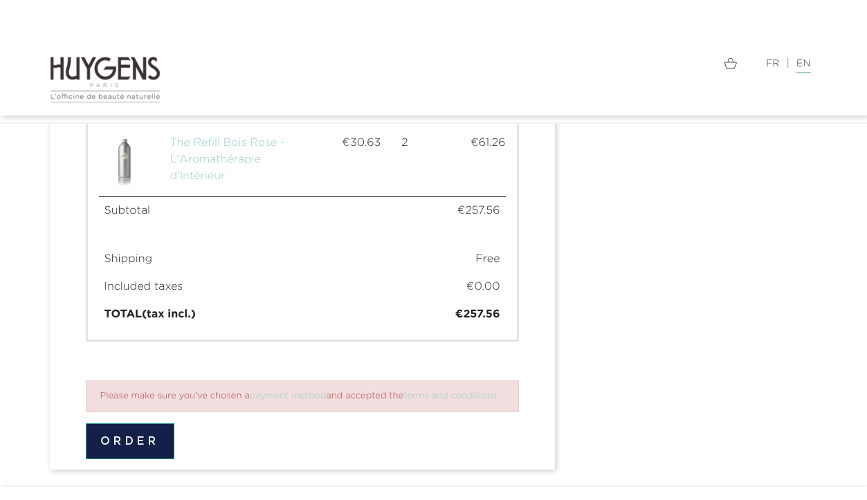
scroll to position [1401, 0]
click at [127, 425] on button "Order" at bounding box center [130, 443] width 89 height 36
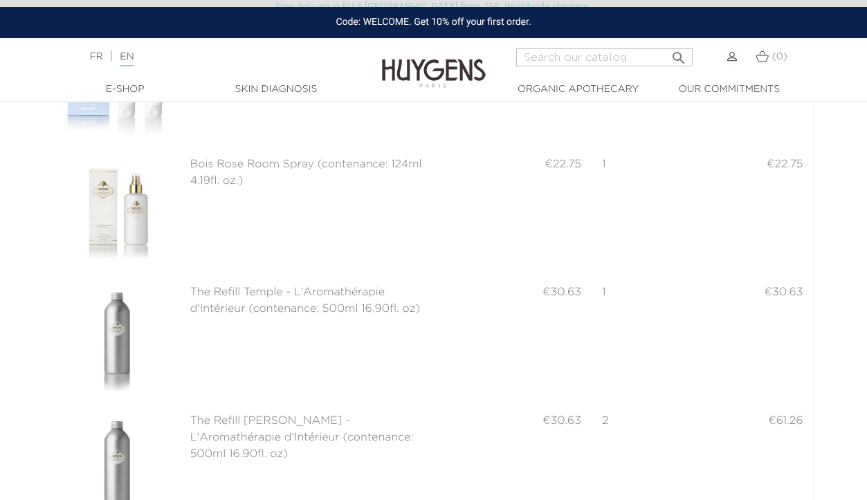
scroll to position [441, 0]
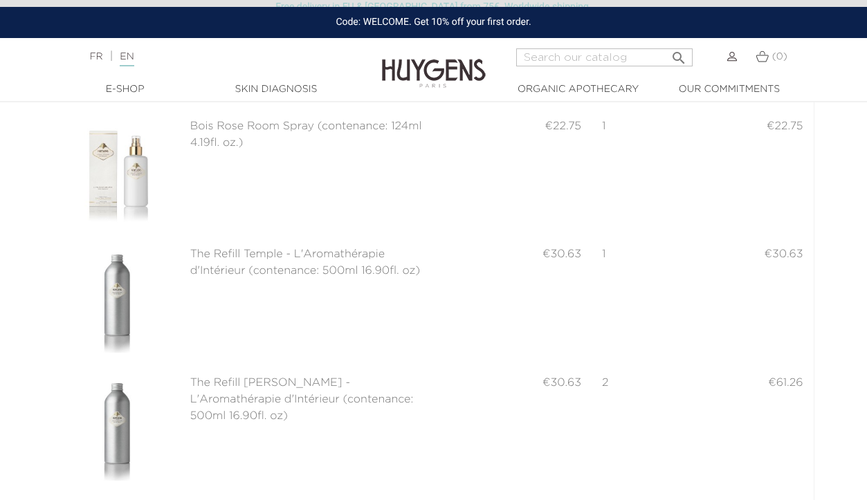
click at [646, 260] on div "1" at bounding box center [624, 254] width 64 height 17
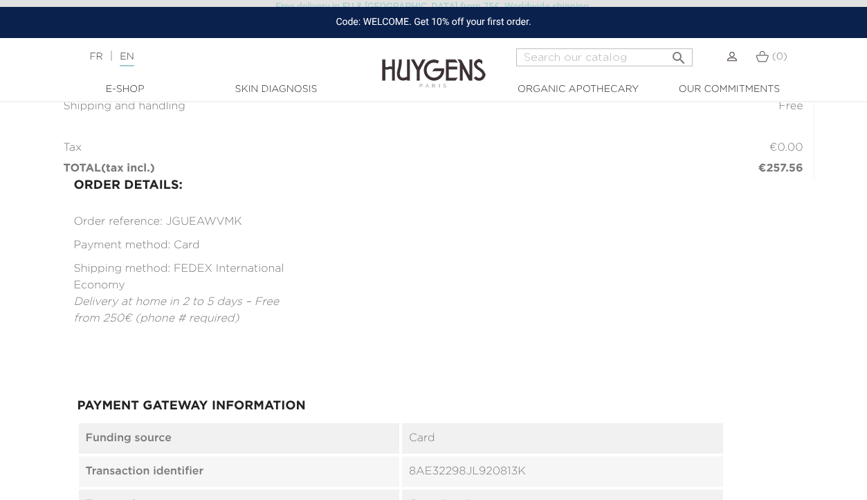
scroll to position [985, 0]
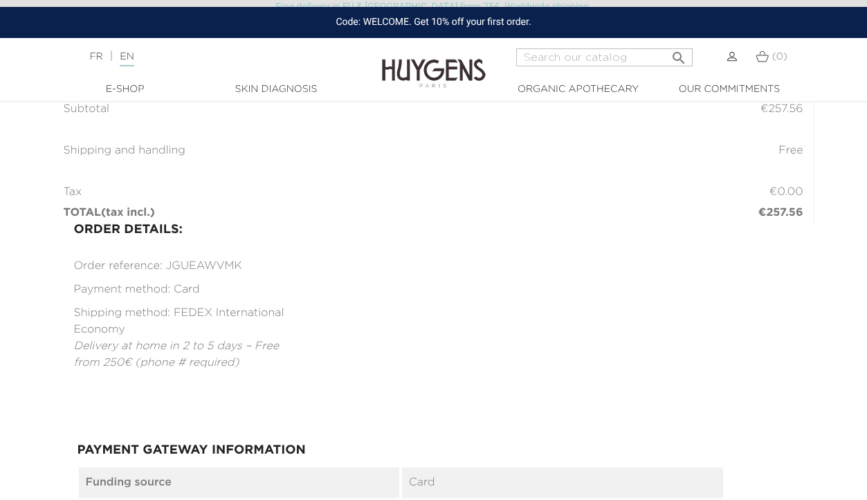
click at [558, 172] on td at bounding box center [334, 171] width 541 height 21
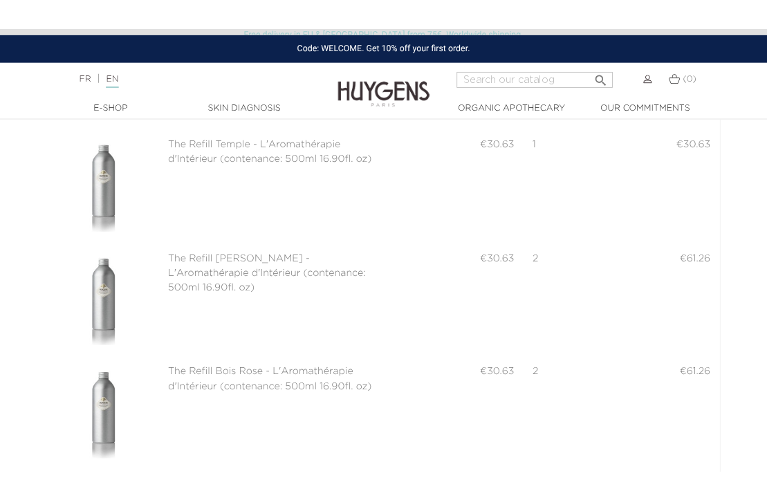
scroll to position [322, 0]
